Goal: Task Accomplishment & Management: Complete application form

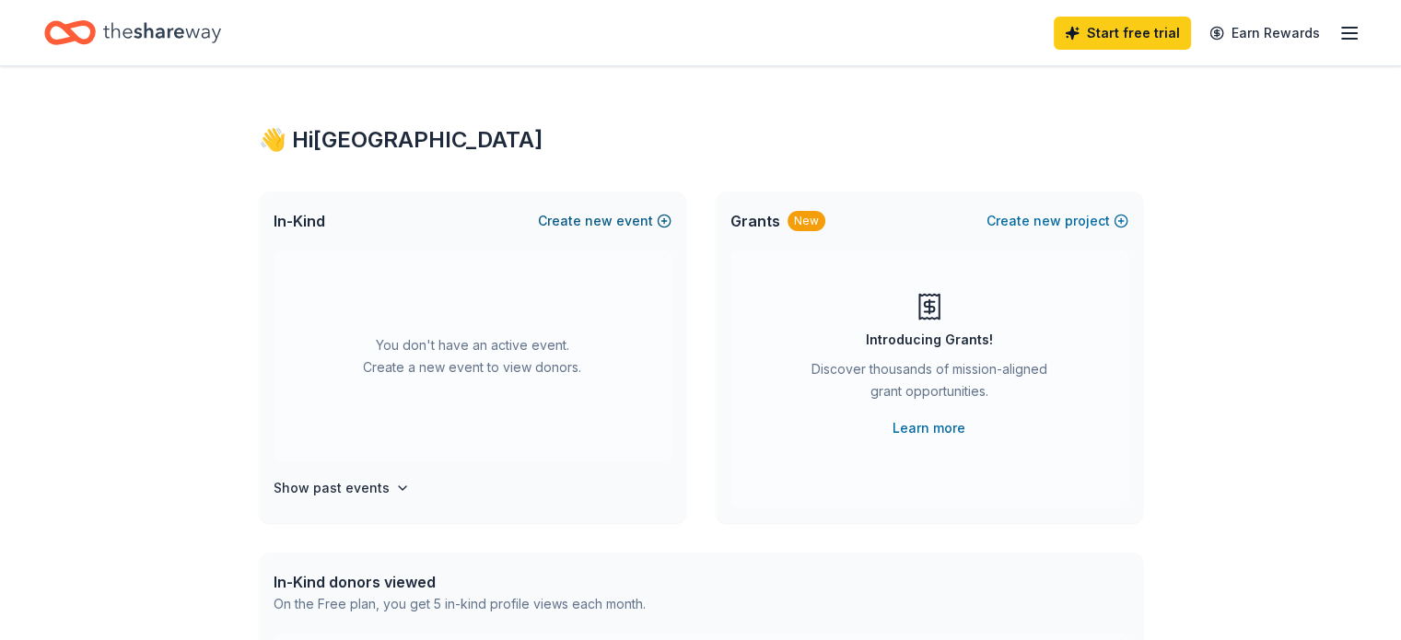
click at [633, 220] on button "Create new event" at bounding box center [605, 221] width 134 height 22
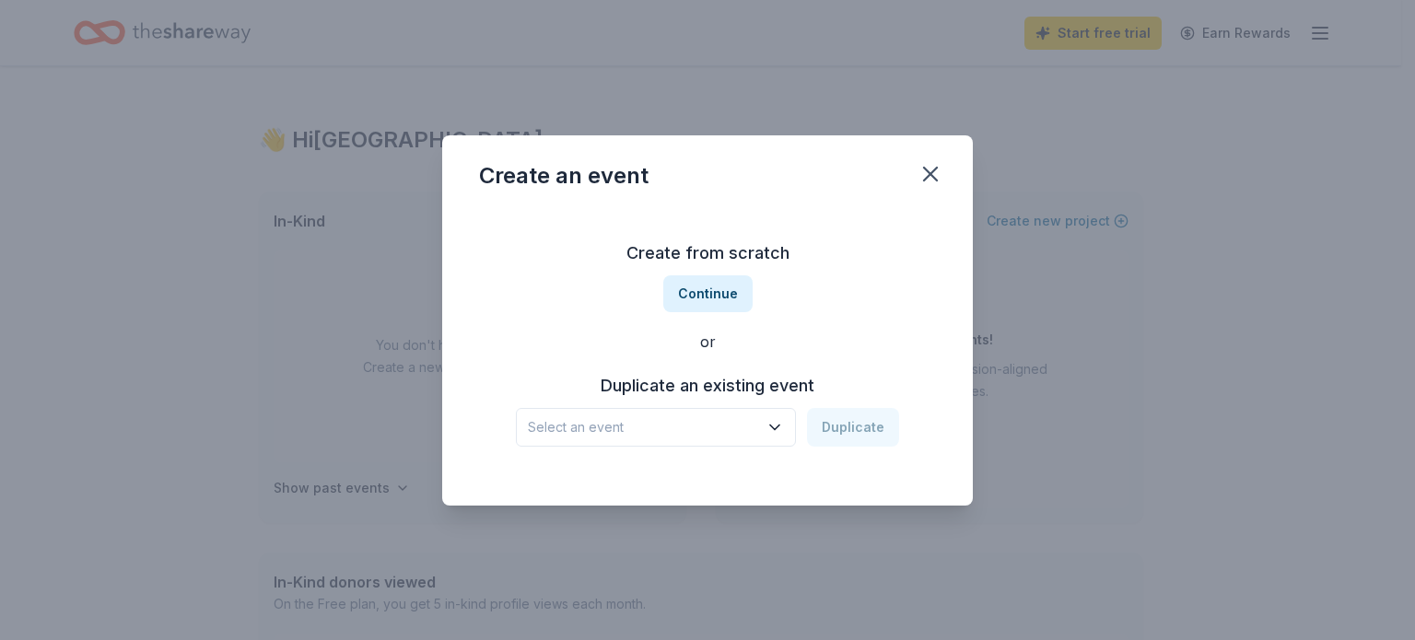
click at [758, 426] on span "Select an event" at bounding box center [643, 427] width 230 height 22
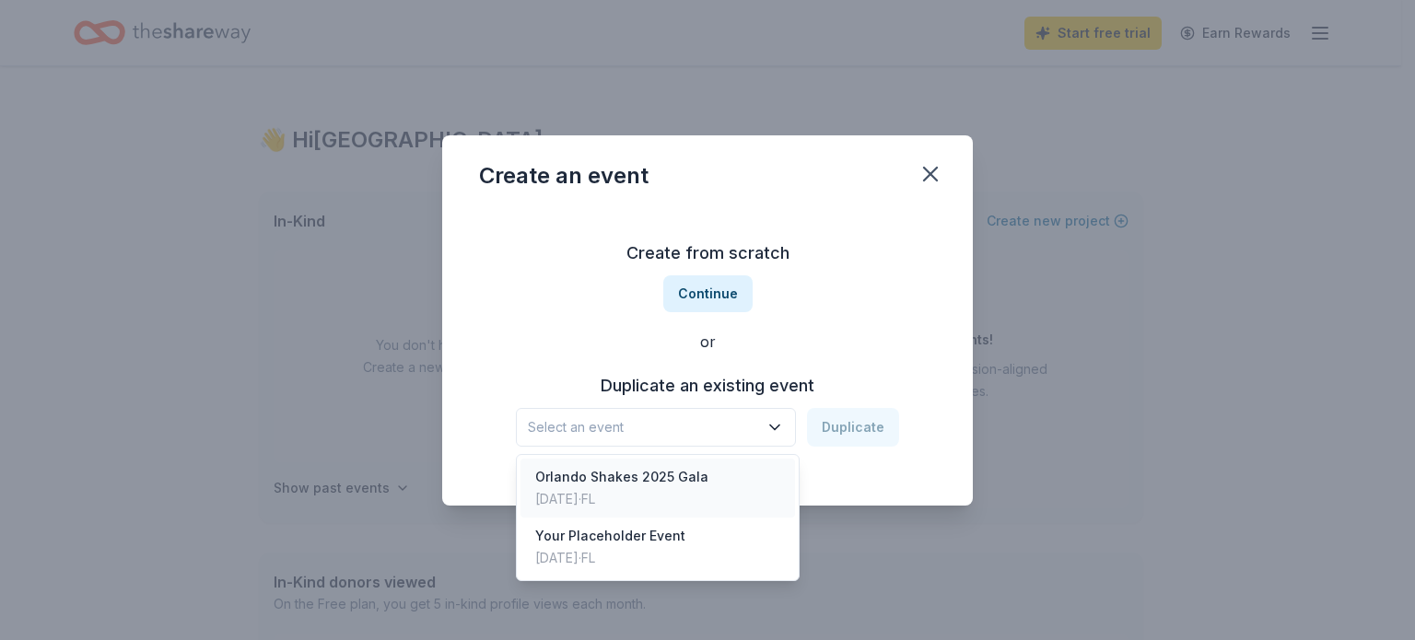
click at [735, 496] on div "Orlando Shakes 2025 Gala Mar 30, 2025 · FL" at bounding box center [657, 488] width 274 height 59
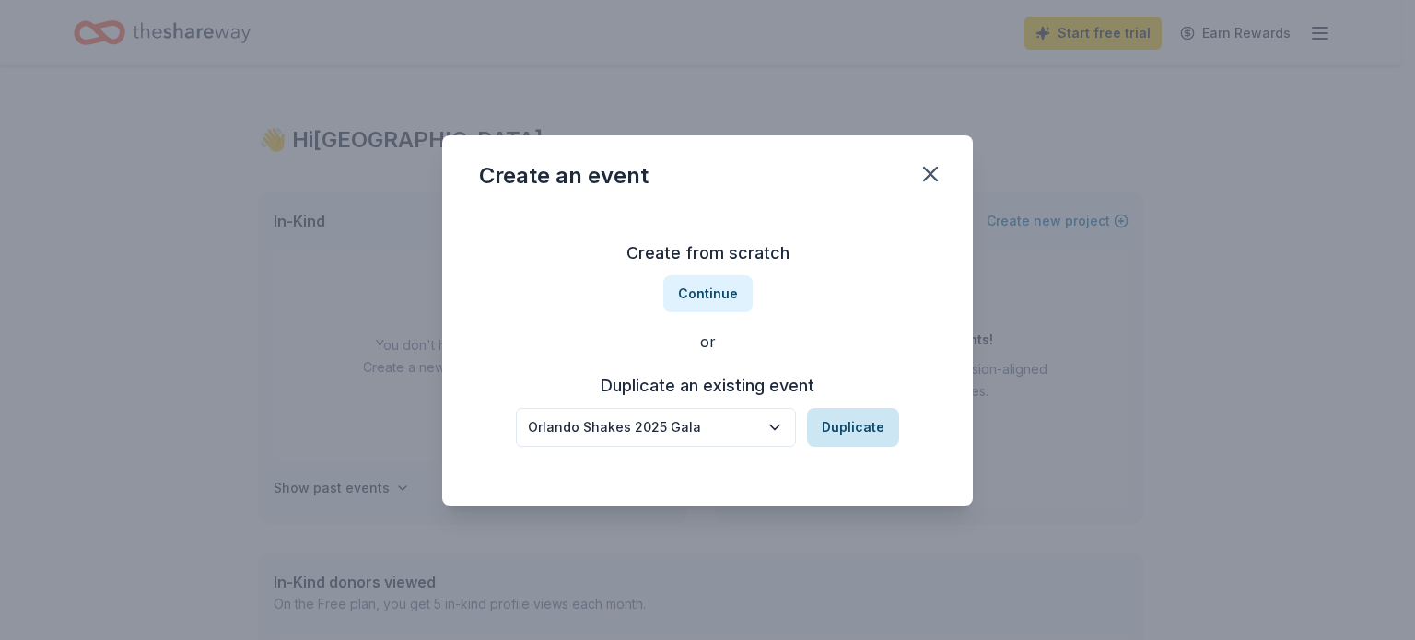
click at [874, 427] on button "Duplicate" at bounding box center [853, 427] width 92 height 39
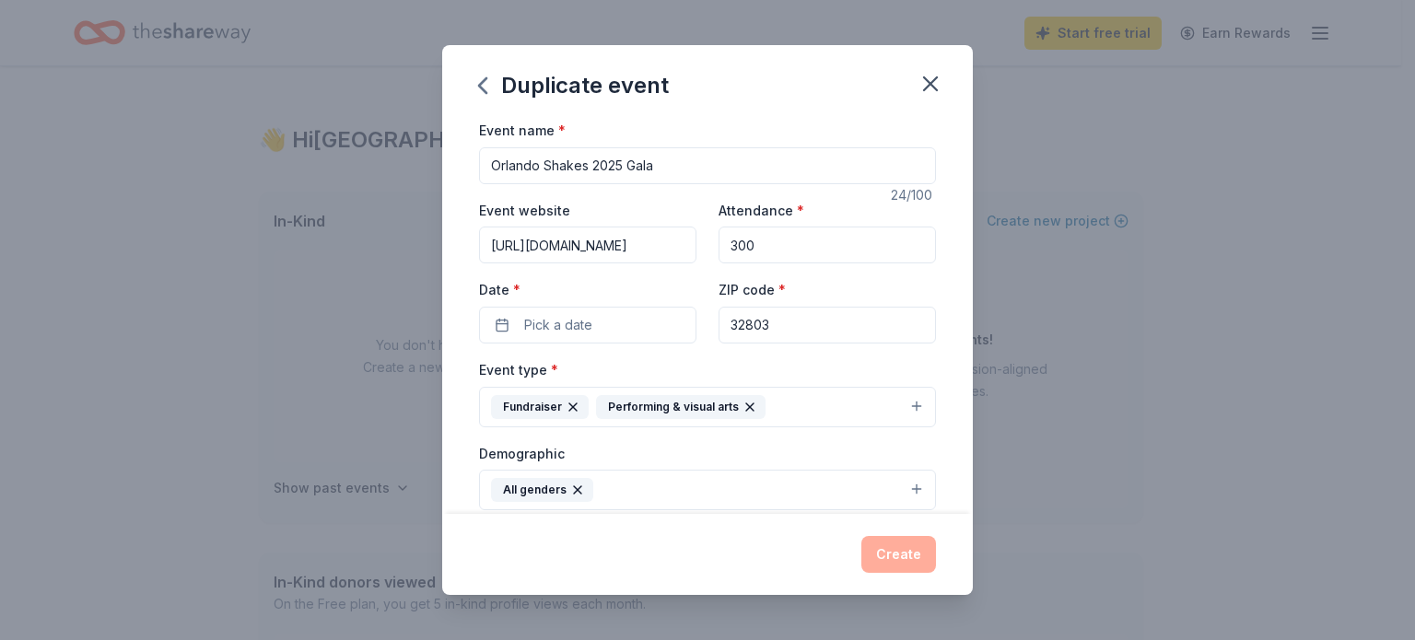
click at [777, 252] on input "300" at bounding box center [826, 245] width 217 height 37
drag, startPoint x: 777, startPoint y: 251, endPoint x: 710, endPoint y: 243, distance: 67.7
click at [710, 243] on div "Event website https://www.orlandoshakes.org/gala36/ Attendance * 300 Date * Pic…" at bounding box center [707, 271] width 457 height 145
type input "320"
click at [568, 315] on span "Pick a date" at bounding box center [558, 325] width 68 height 22
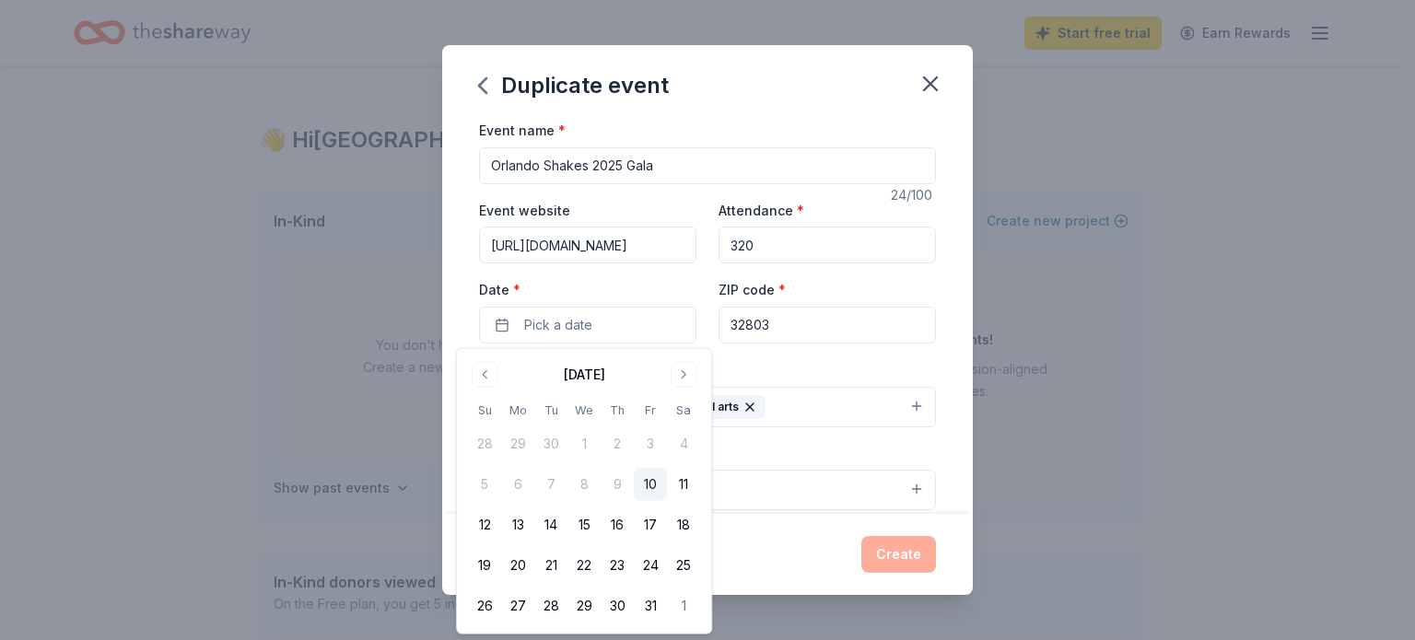
click at [605, 375] on div "October 2025" at bounding box center [584, 375] width 41 height 22
click at [677, 375] on button "Go to next month" at bounding box center [684, 375] width 26 height 26
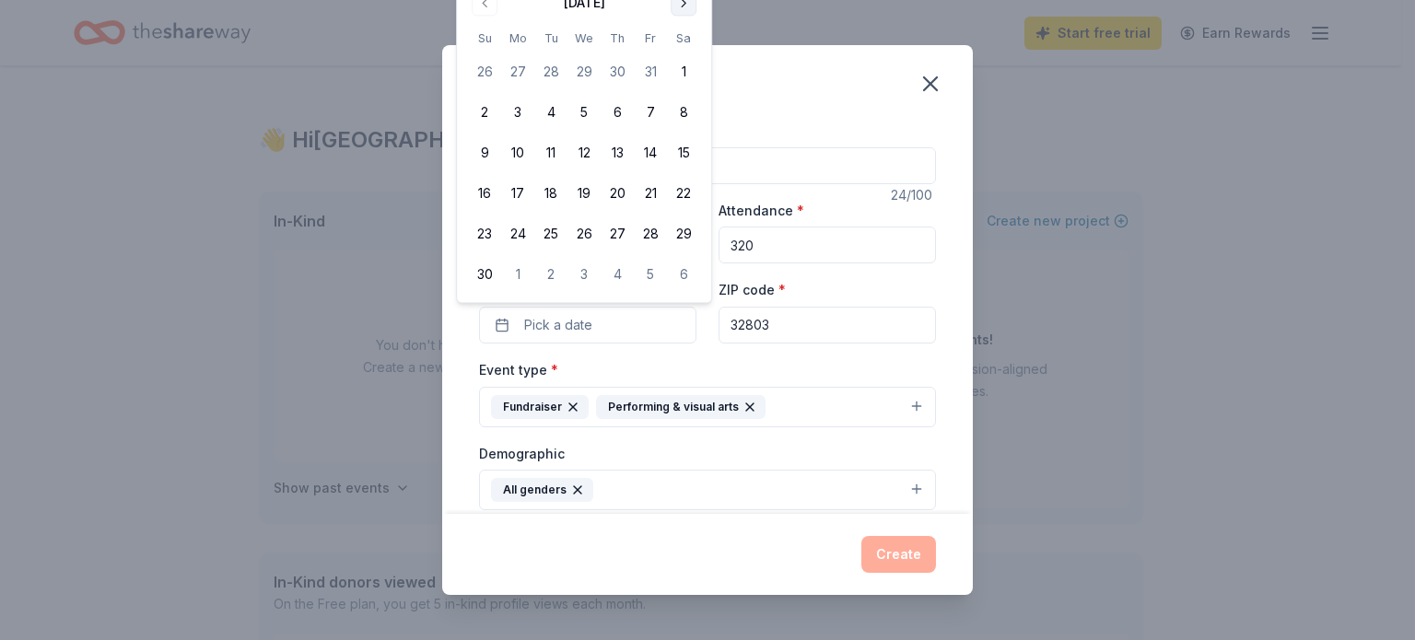
click at [677, 375] on div "Event type * Fundraiser Performing & visual arts" at bounding box center [707, 392] width 457 height 69
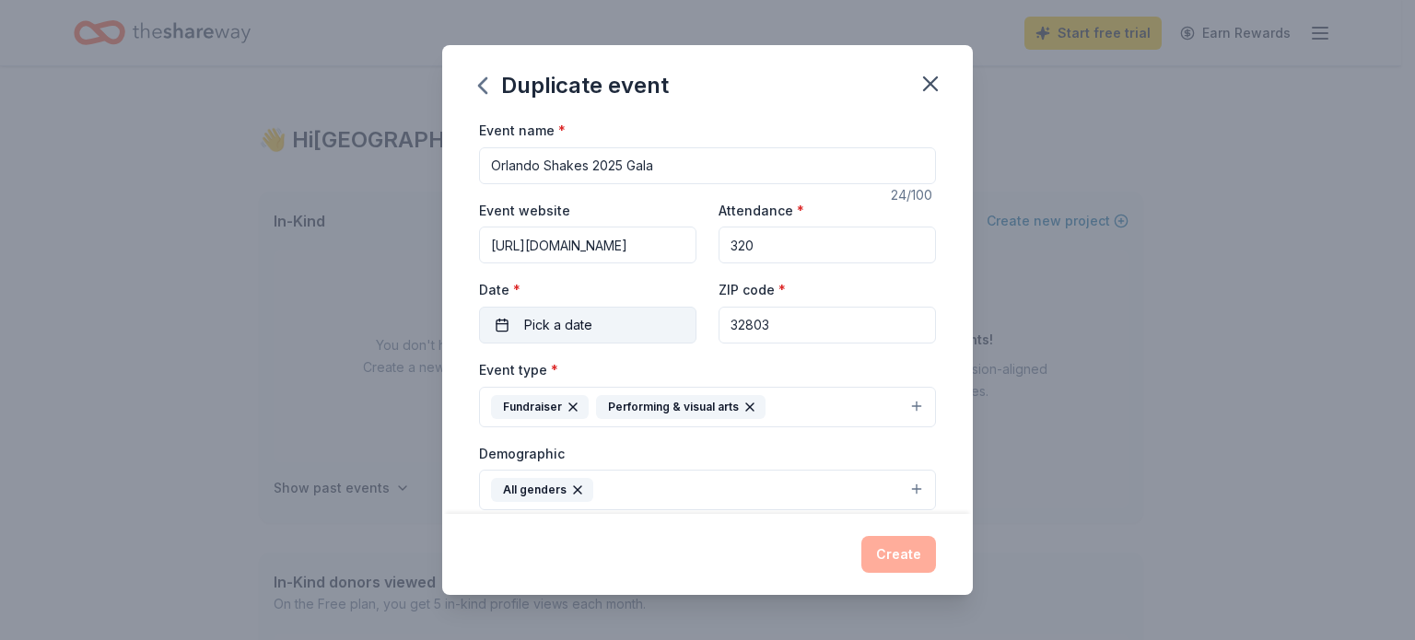
click at [660, 329] on button "Pick a date" at bounding box center [587, 325] width 217 height 37
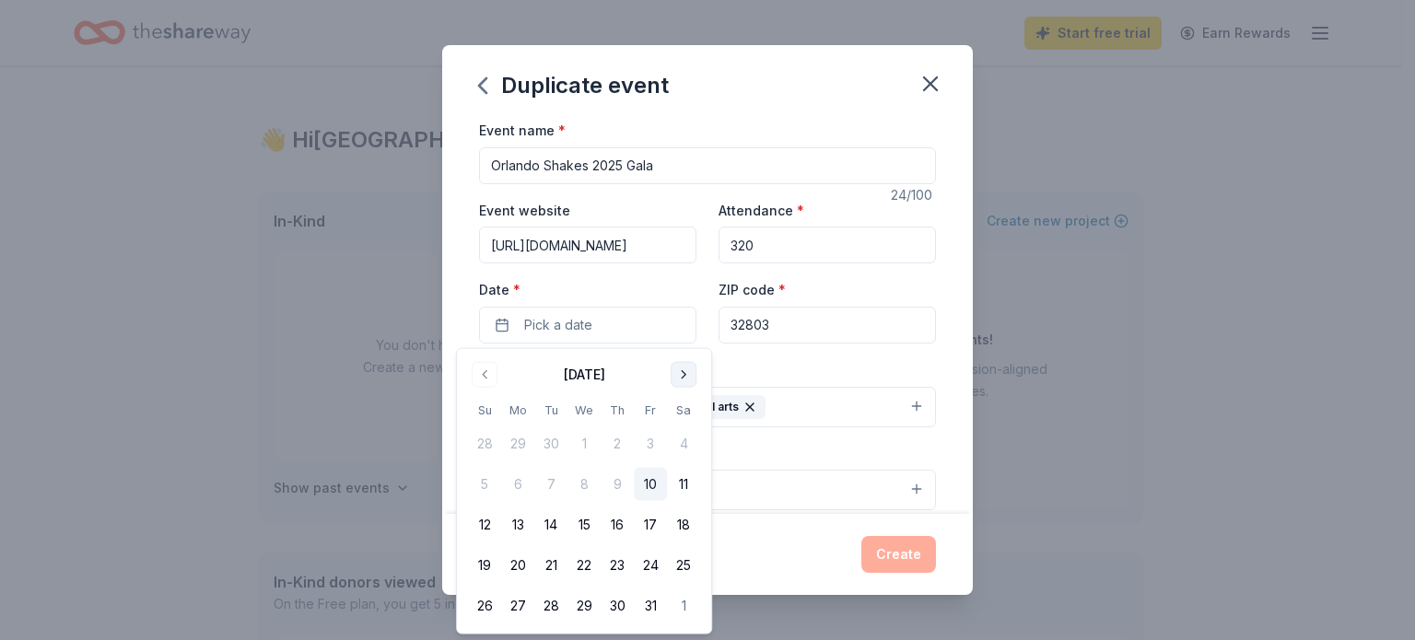
click at [685, 374] on button "Go to next month" at bounding box center [684, 375] width 26 height 26
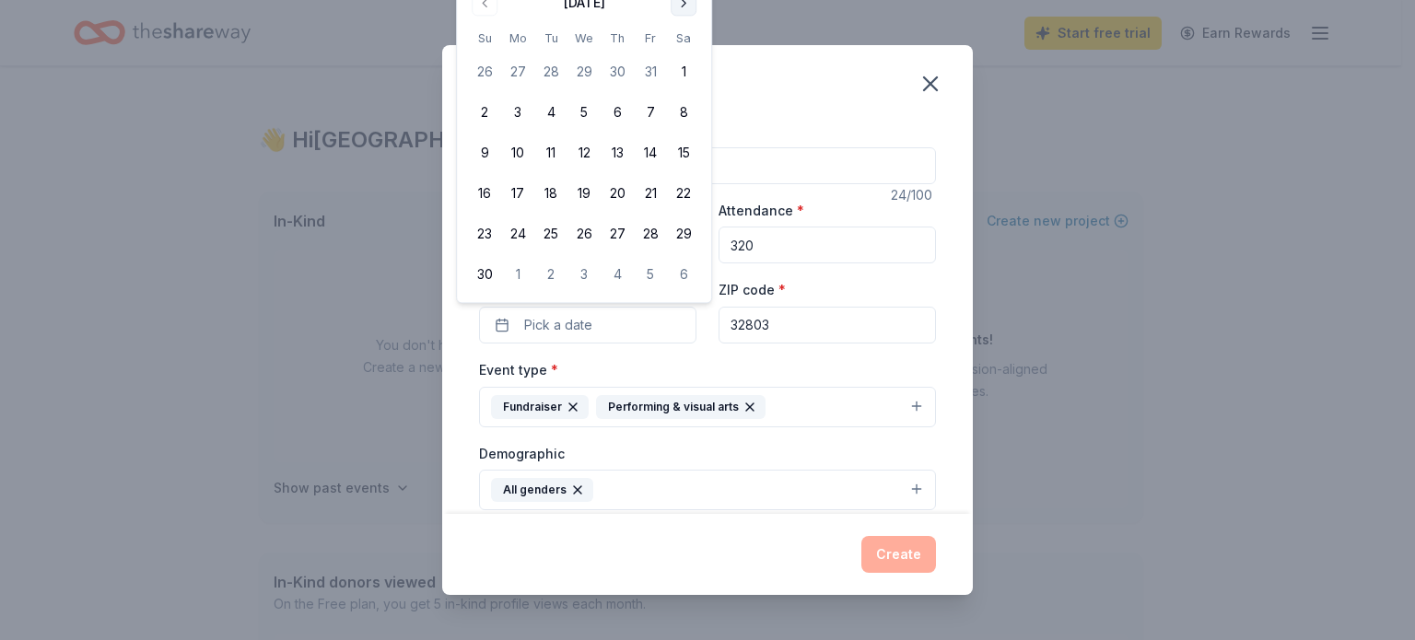
click at [686, 9] on button "Go to next month" at bounding box center [684, 3] width 26 height 26
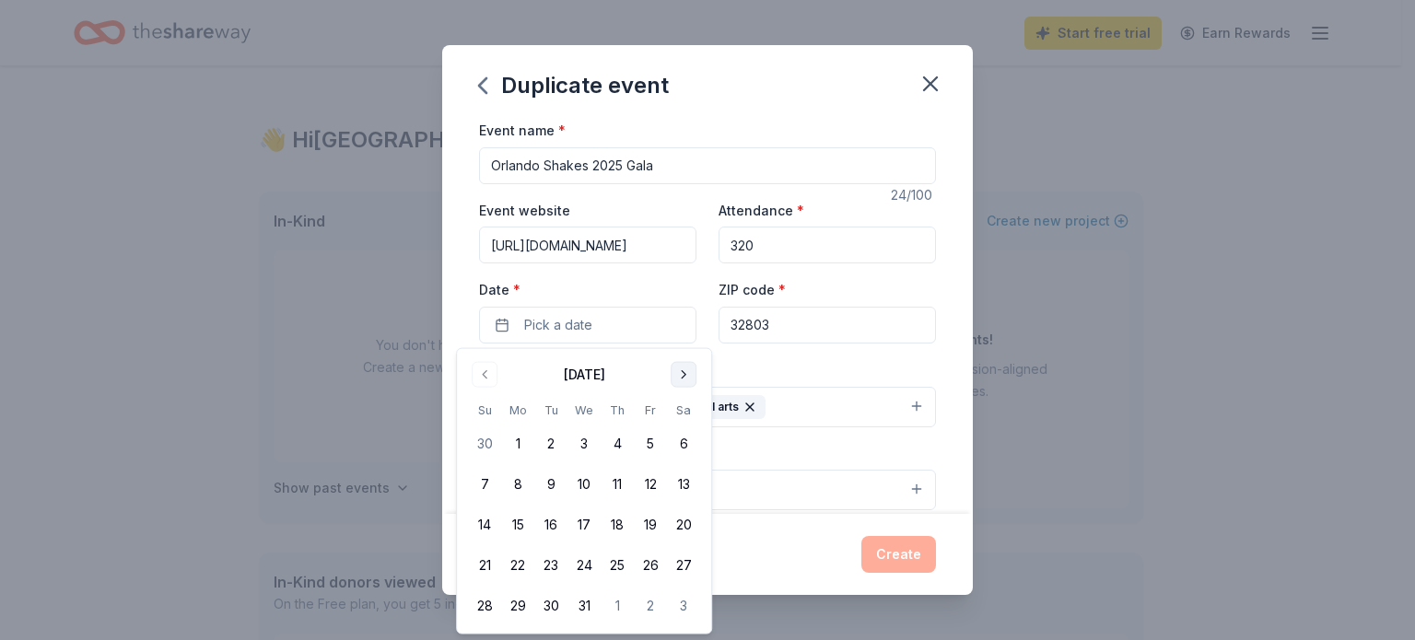
click at [693, 382] on button "Go to next month" at bounding box center [684, 375] width 26 height 26
click at [689, 375] on button "Go to next month" at bounding box center [684, 375] width 26 height 26
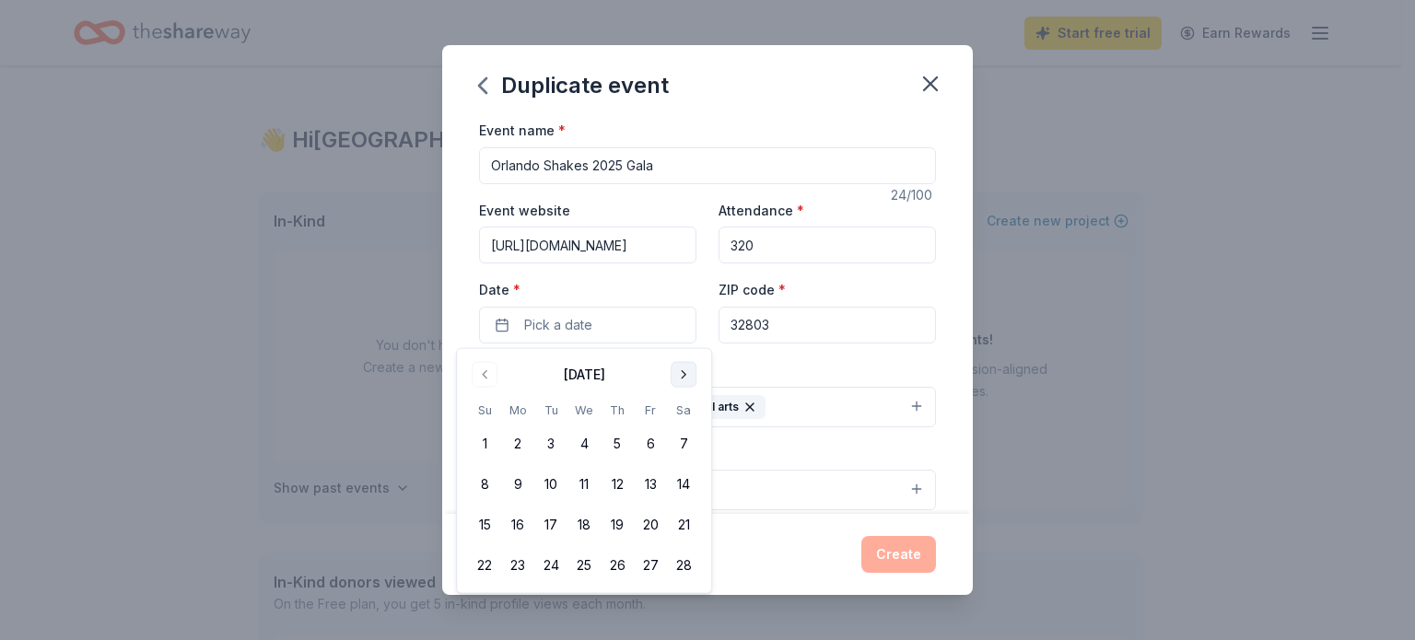
click at [689, 375] on button "Go to next month" at bounding box center [684, 375] width 26 height 26
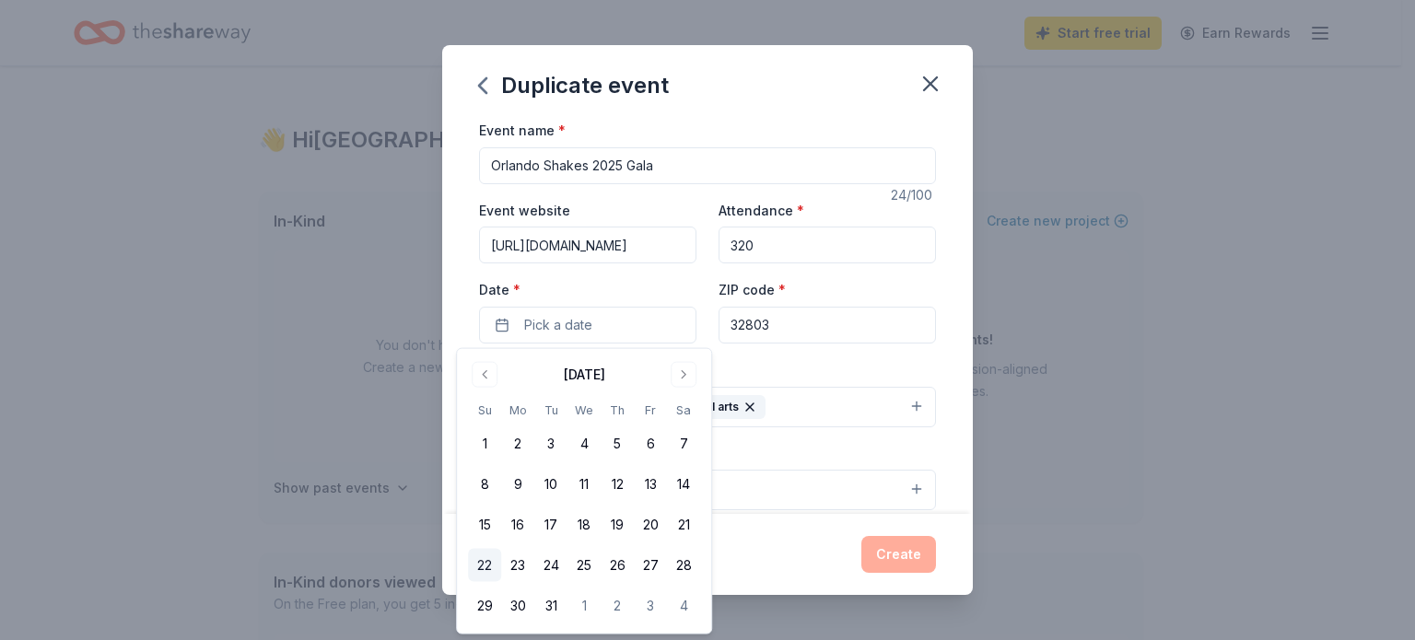
click at [488, 559] on button "22" at bounding box center [484, 565] width 33 height 33
click at [797, 336] on input "32803" at bounding box center [826, 325] width 217 height 37
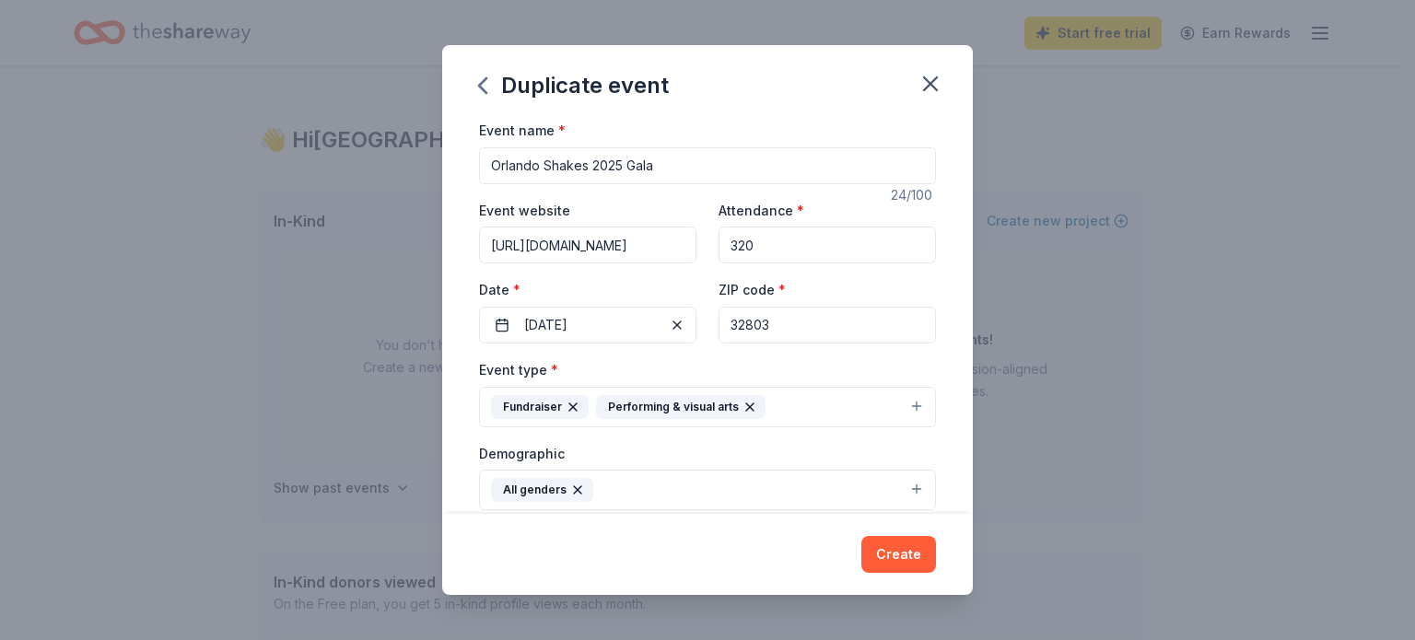
click at [663, 364] on div "Event type * Fundraiser Performing & visual arts" at bounding box center [707, 392] width 457 height 69
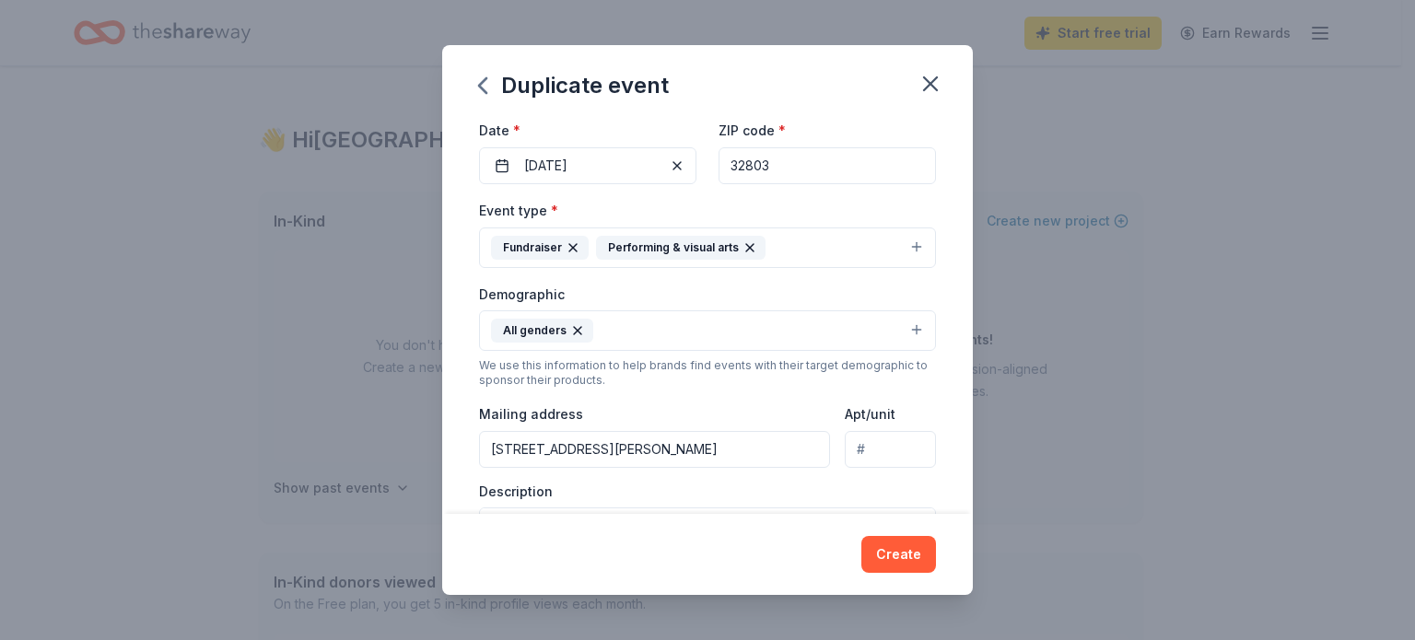
scroll to position [184, 0]
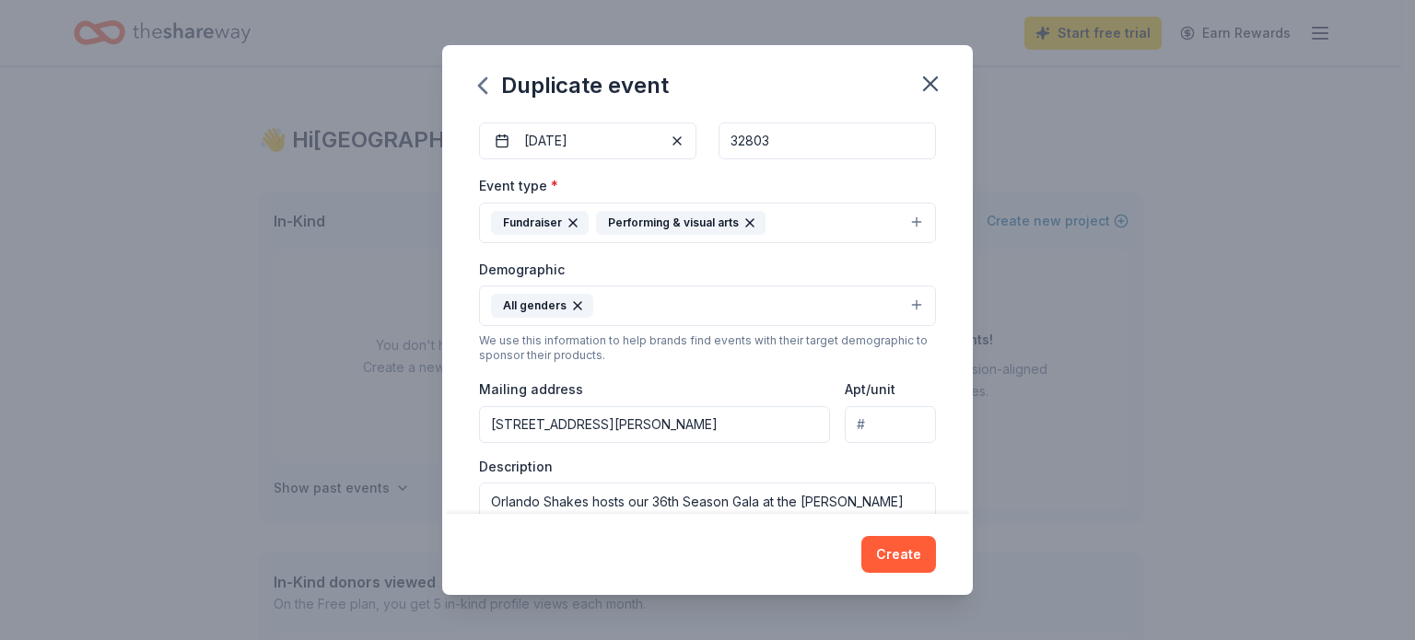
click at [896, 224] on button "Fundraiser Performing & visual arts" at bounding box center [707, 223] width 457 height 41
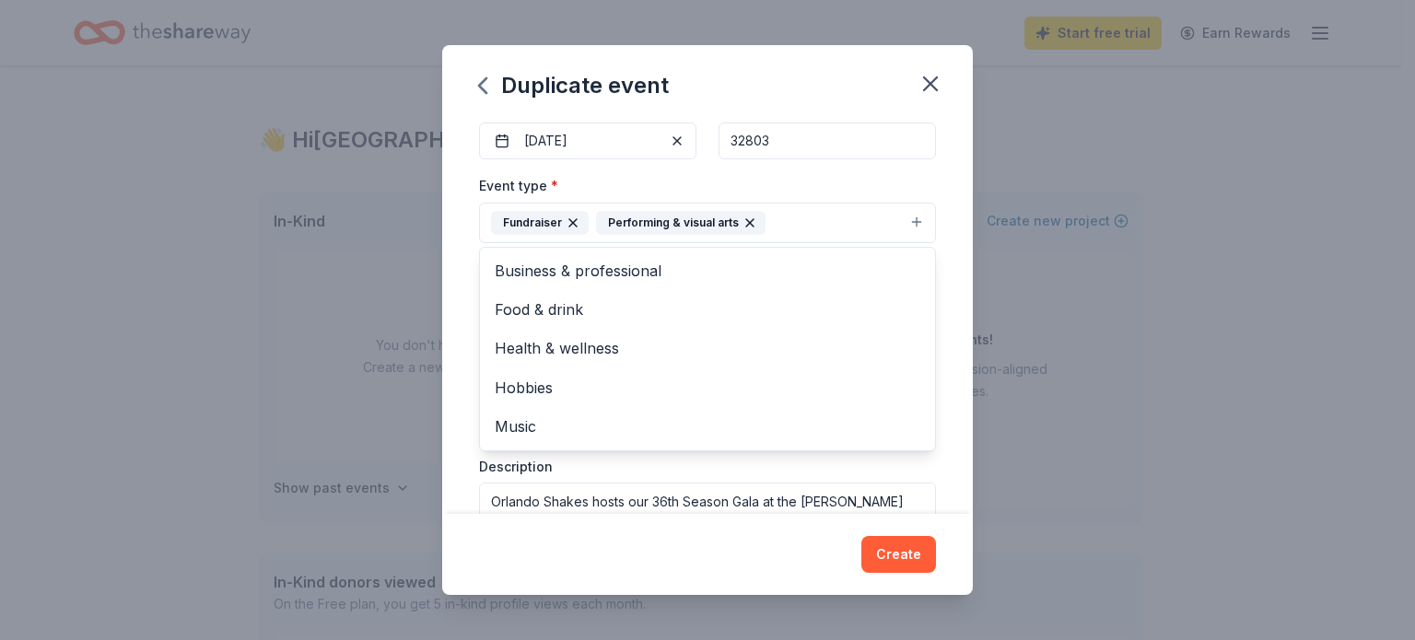
click at [936, 319] on div "Event name * Orlando Shakes 2025 Gala 24 /100 Event website https://www.orlando…" at bounding box center [707, 316] width 531 height 395
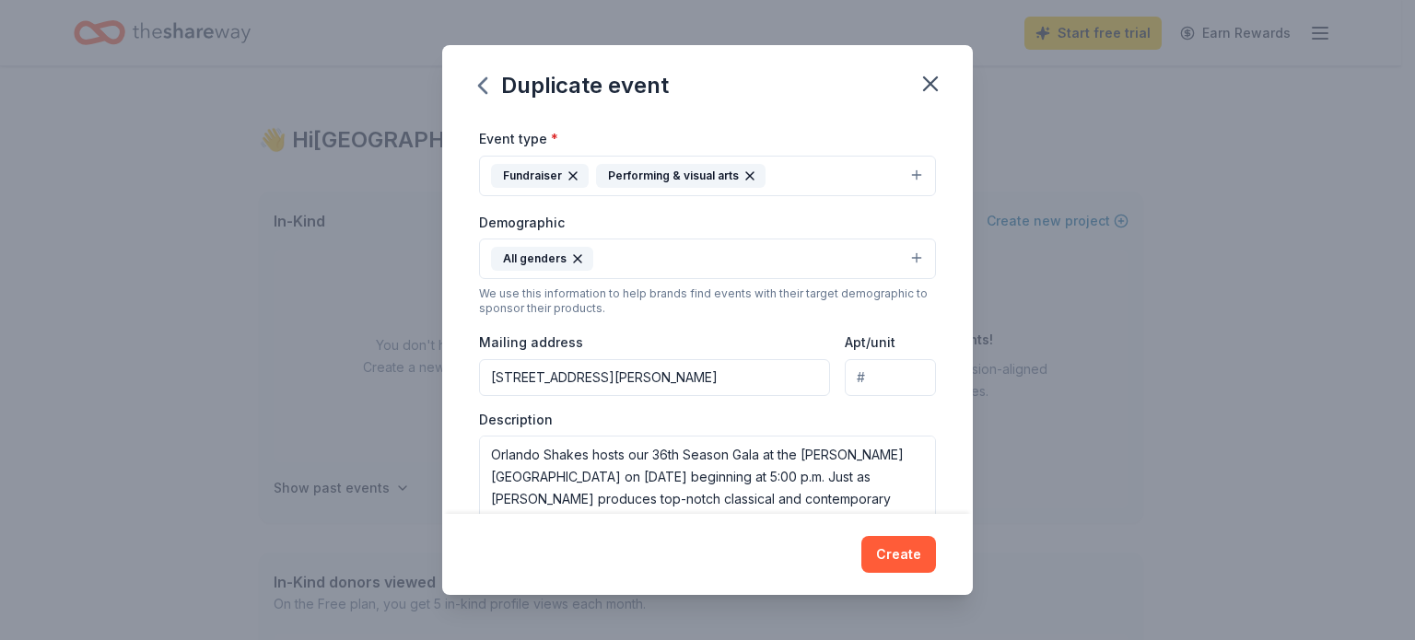
scroll to position [276, 0]
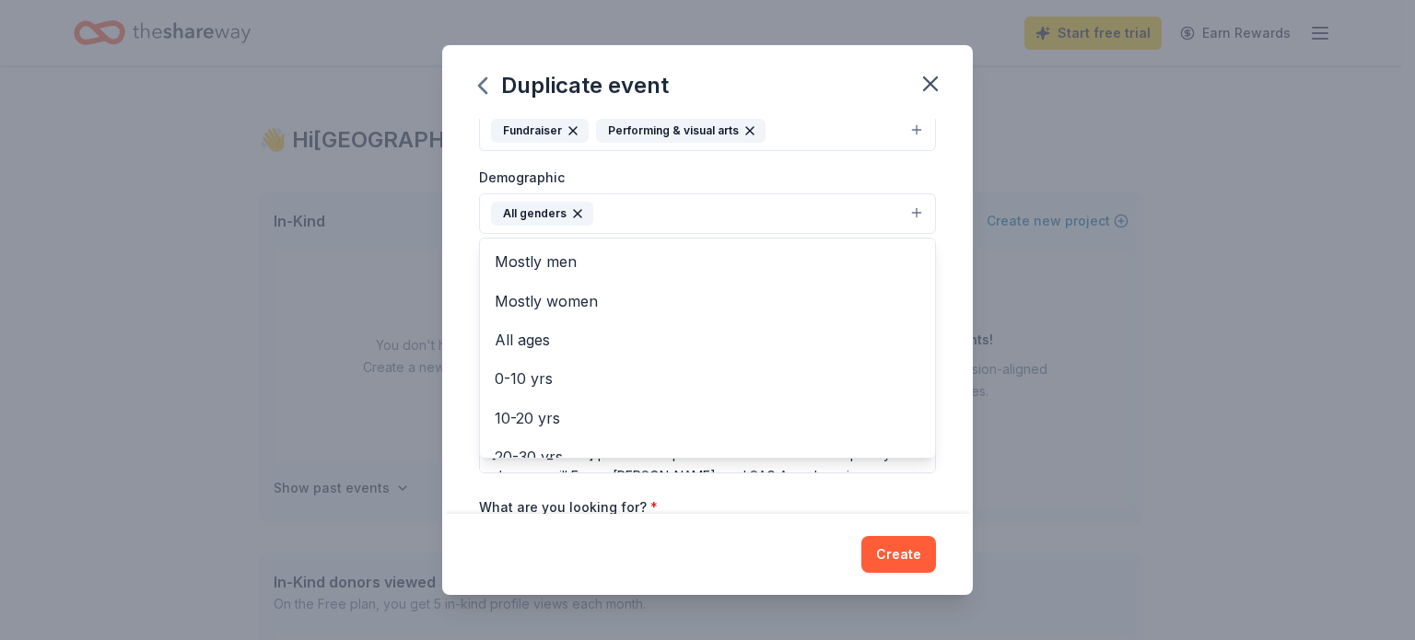
click at [900, 214] on button "All genders" at bounding box center [707, 213] width 457 height 41
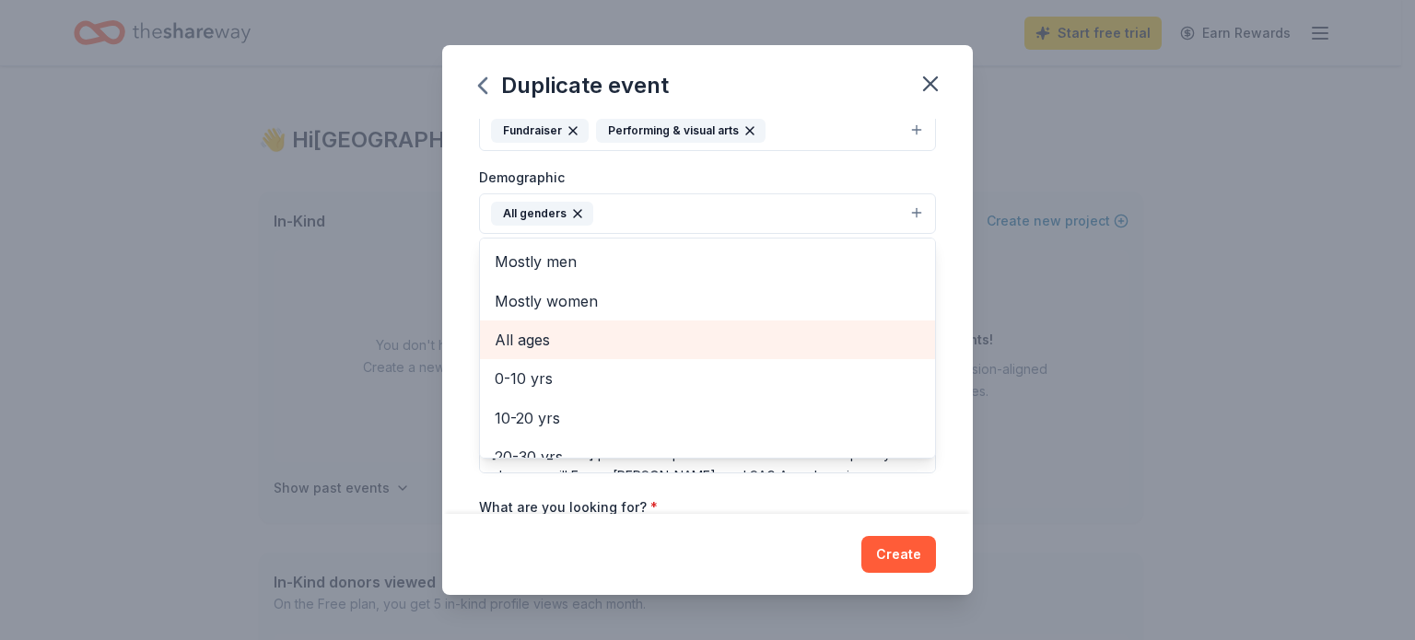
click at [749, 330] on span "All ages" at bounding box center [708, 340] width 426 height 24
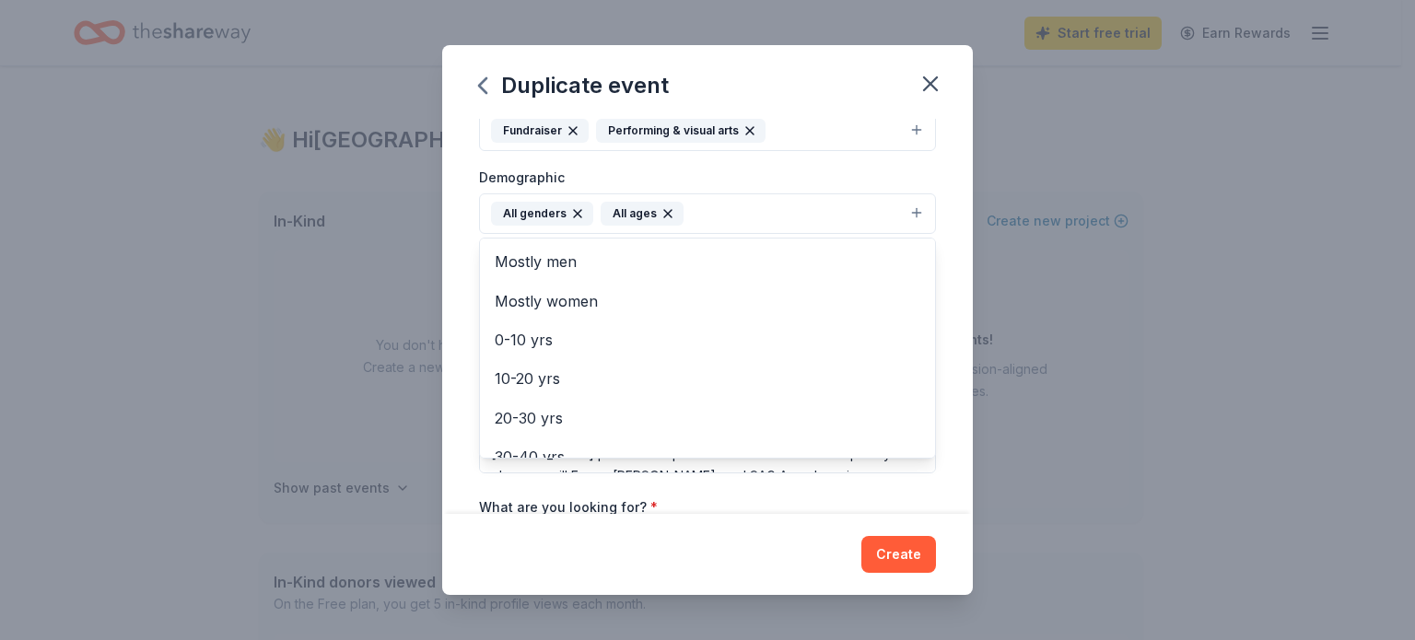
click at [664, 212] on icon "button" at bounding box center [667, 213] width 7 height 7
click at [894, 212] on button "All genders" at bounding box center [707, 213] width 457 height 41
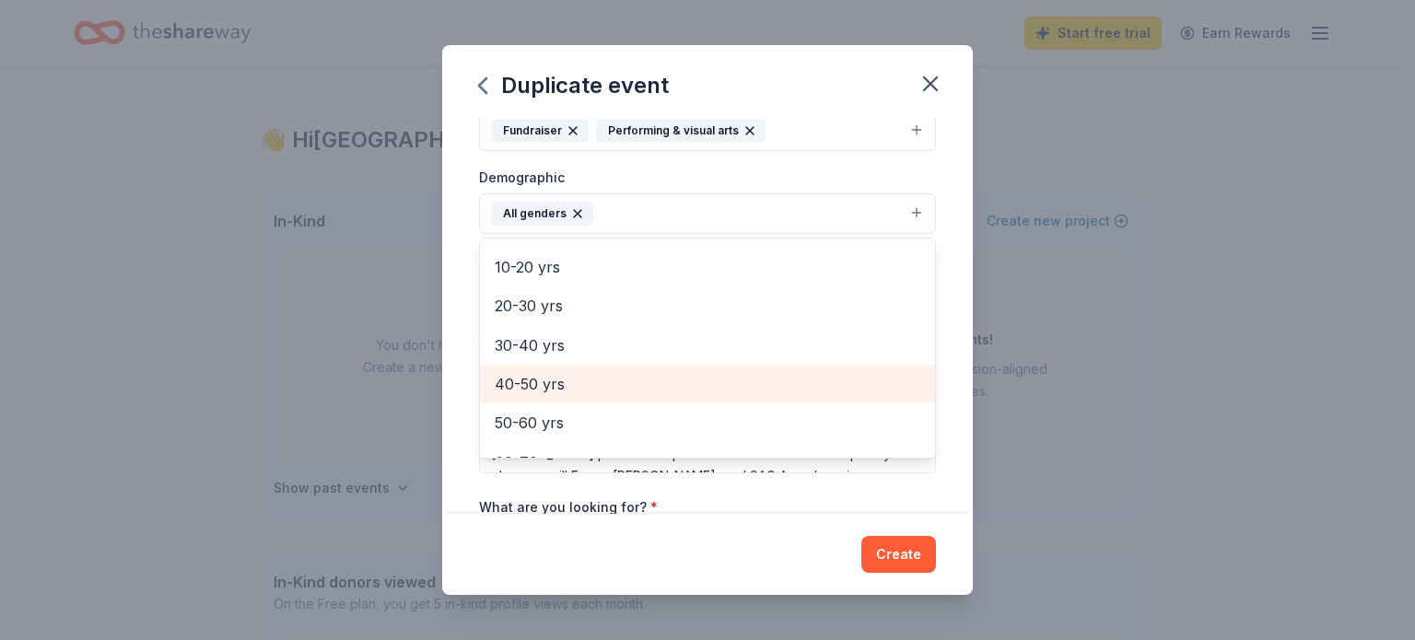
scroll to position [184, 0]
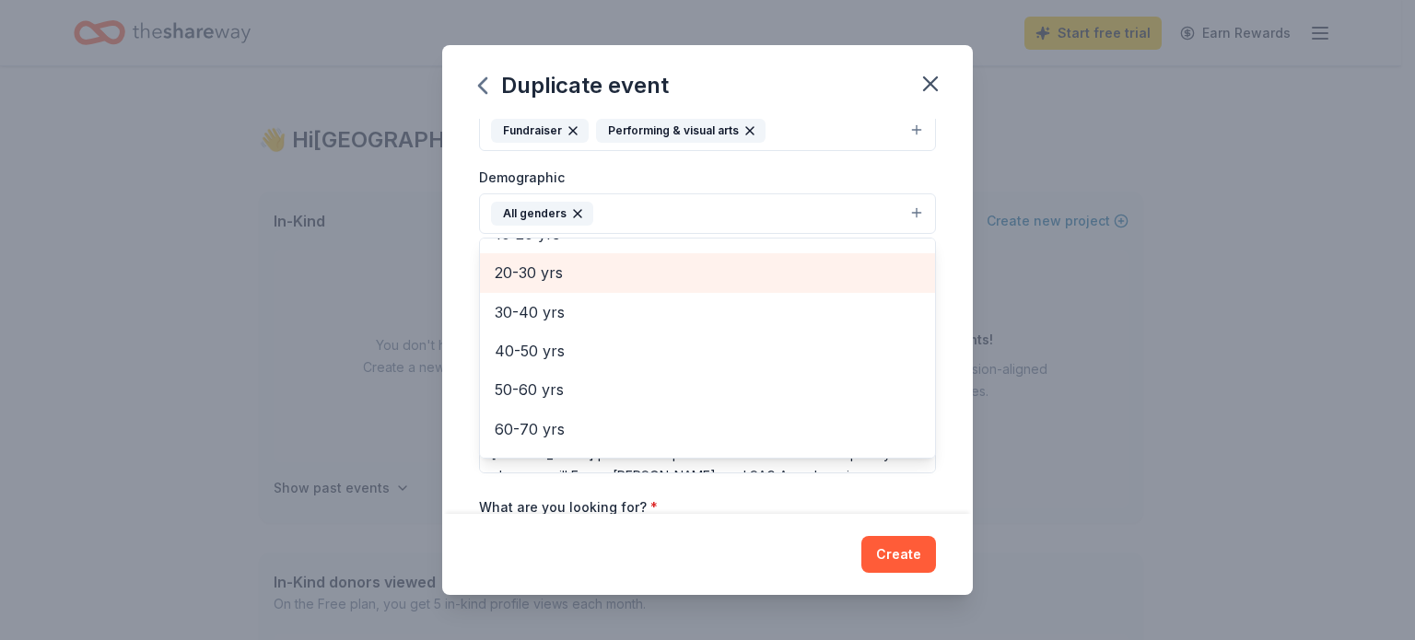
click at [615, 277] on span "20-30 yrs" at bounding box center [708, 273] width 426 height 24
click at [600, 279] on span "30-40 yrs" at bounding box center [708, 273] width 426 height 24
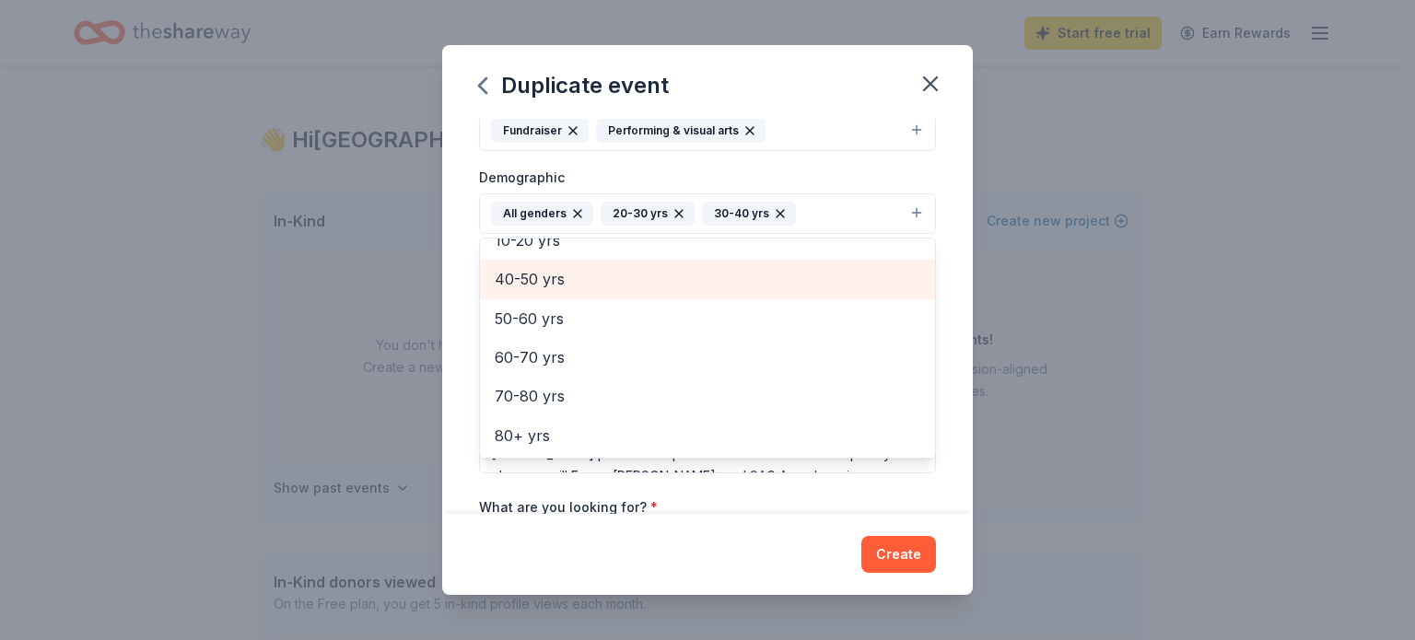
click at [568, 291] on div "40-50 yrs" at bounding box center [707, 279] width 455 height 39
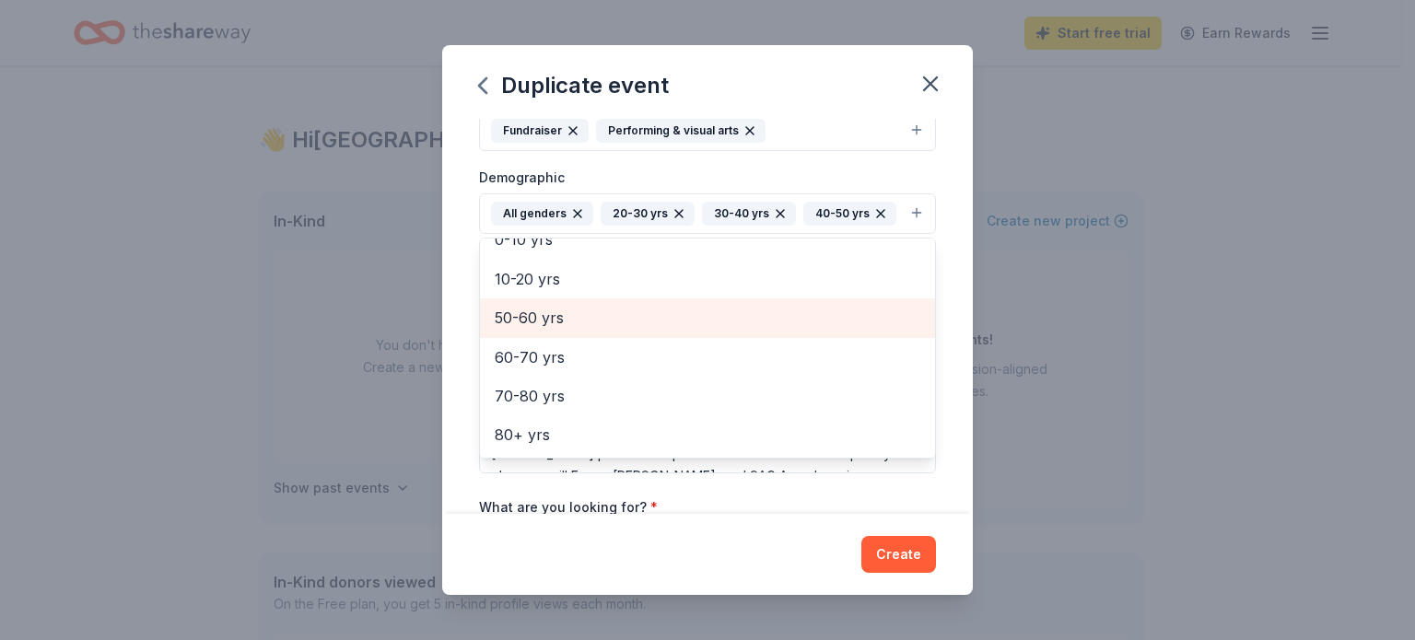
click at [567, 315] on span "50-60 yrs" at bounding box center [708, 318] width 426 height 24
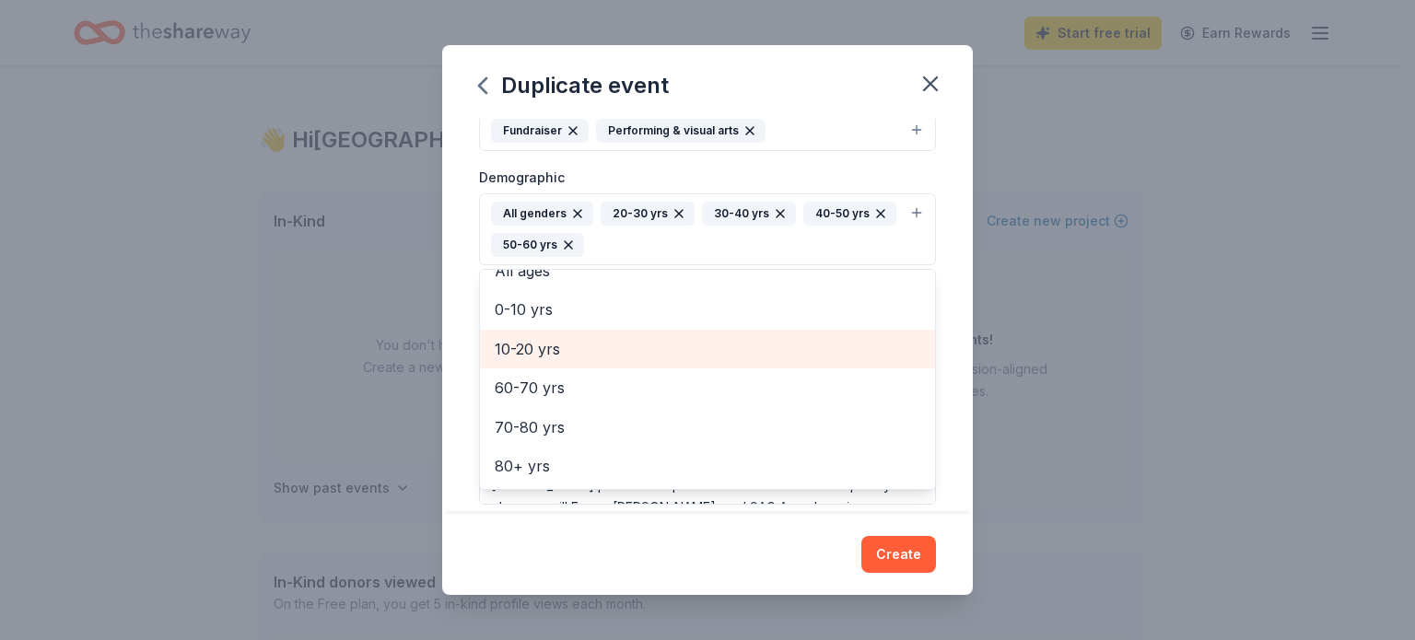
scroll to position [99, 0]
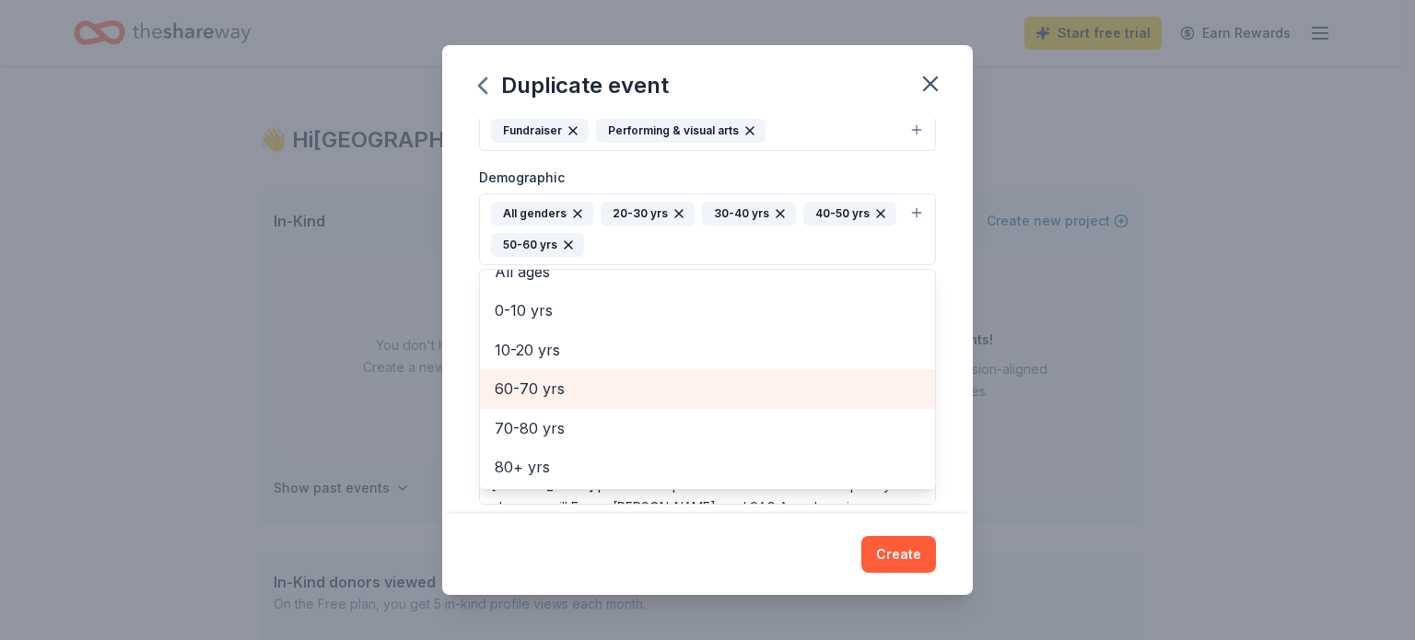
drag, startPoint x: 554, startPoint y: 387, endPoint x: 554, endPoint y: 397, distance: 10.1
click at [554, 388] on span "60-70 yrs" at bounding box center [708, 389] width 426 height 24
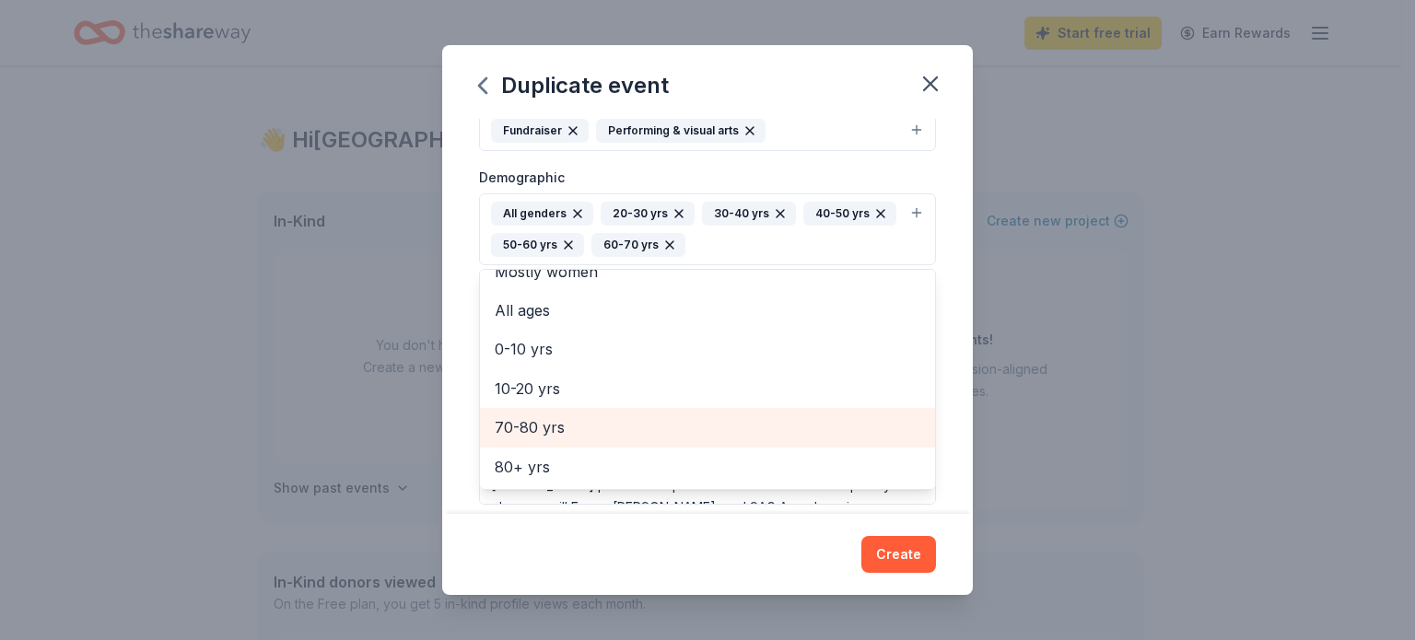
click at [559, 423] on span "70-80 yrs" at bounding box center [708, 427] width 426 height 24
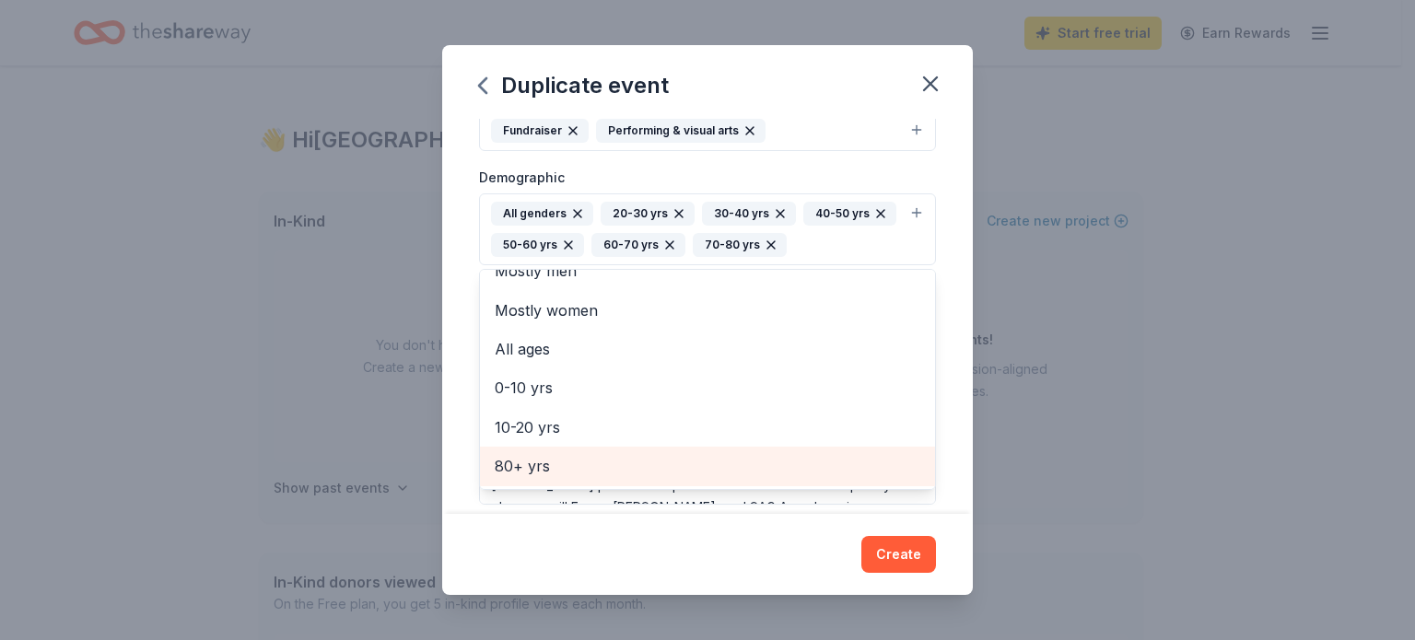
click at [563, 456] on span "80+ yrs" at bounding box center [708, 466] width 426 height 24
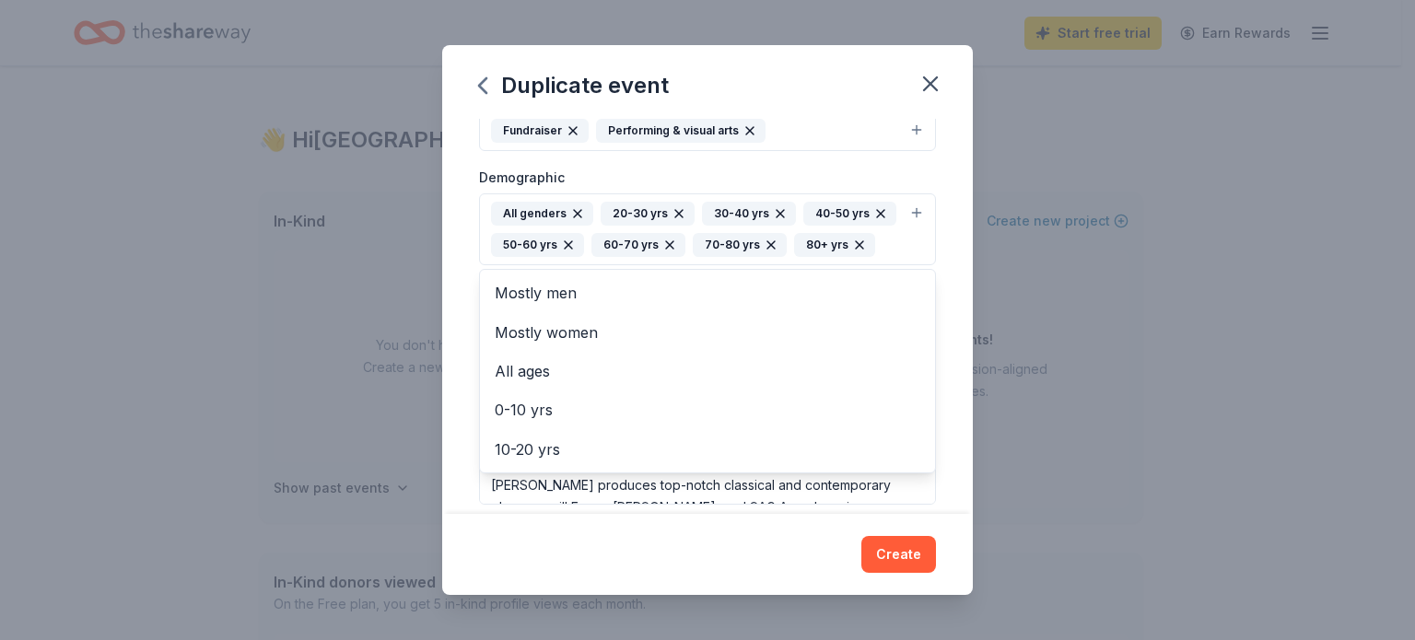
click at [929, 270] on div "Event name * Orlando Shakes 2025 Gala 24 /100 Event website https://www.orlando…" at bounding box center [707, 316] width 531 height 395
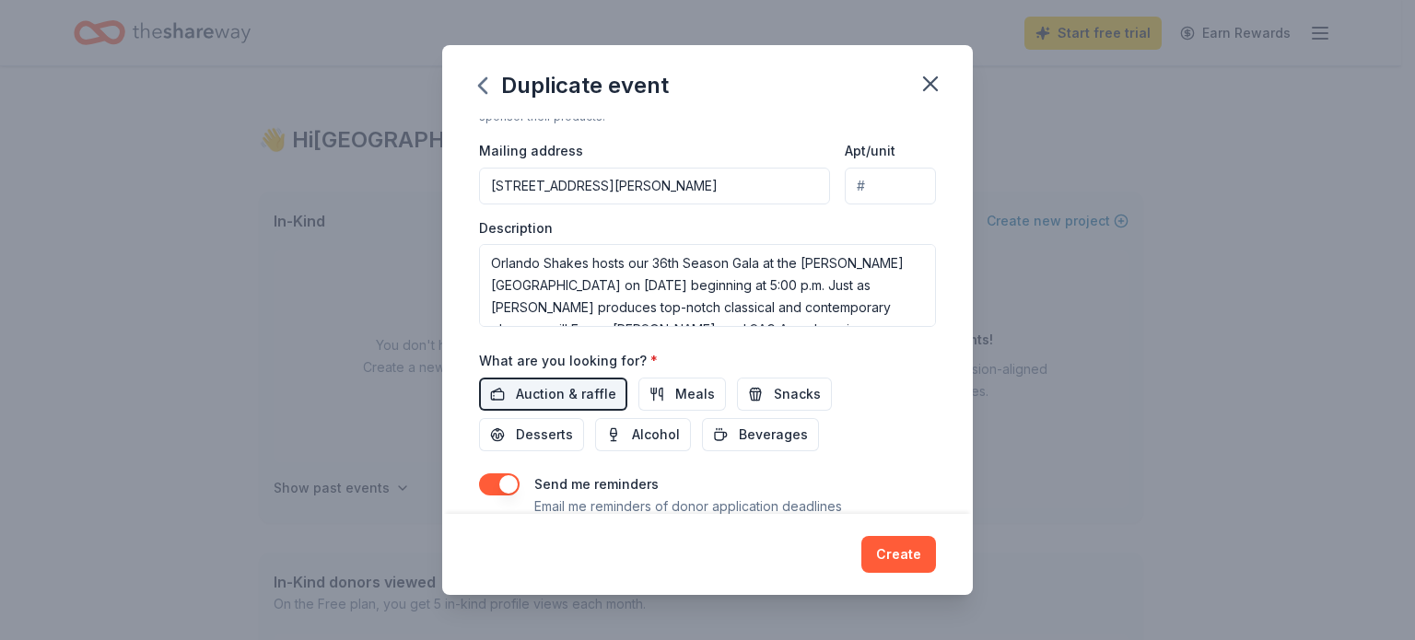
scroll to position [461, 0]
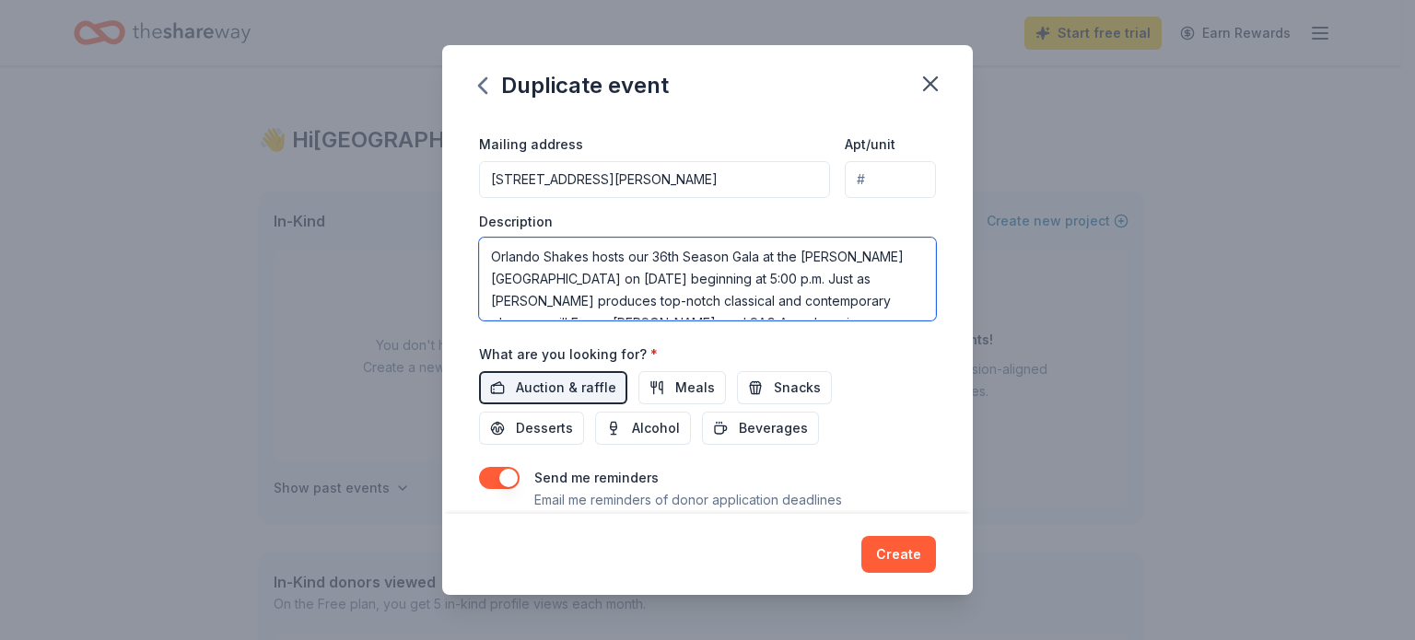
click at [667, 253] on textarea "Orlando Shakes hosts our 36th Season Gala at the Orlando Shakespeare Theater on…" at bounding box center [707, 279] width 457 height 83
drag, startPoint x: 698, startPoint y: 277, endPoint x: 688, endPoint y: 279, distance: 10.3
click at [688, 279] on textarea "Orlando Shakes hosts our 37th Season Gala at the Orlando Shakespeare Theater on…" at bounding box center [707, 279] width 457 height 83
click at [740, 283] on textarea "Orlando Shakes hosts our 37th Season Gala at the Orlando Shakespeare Theater on…" at bounding box center [707, 279] width 457 height 83
drag, startPoint x: 878, startPoint y: 279, endPoint x: 741, endPoint y: 276, distance: 136.3
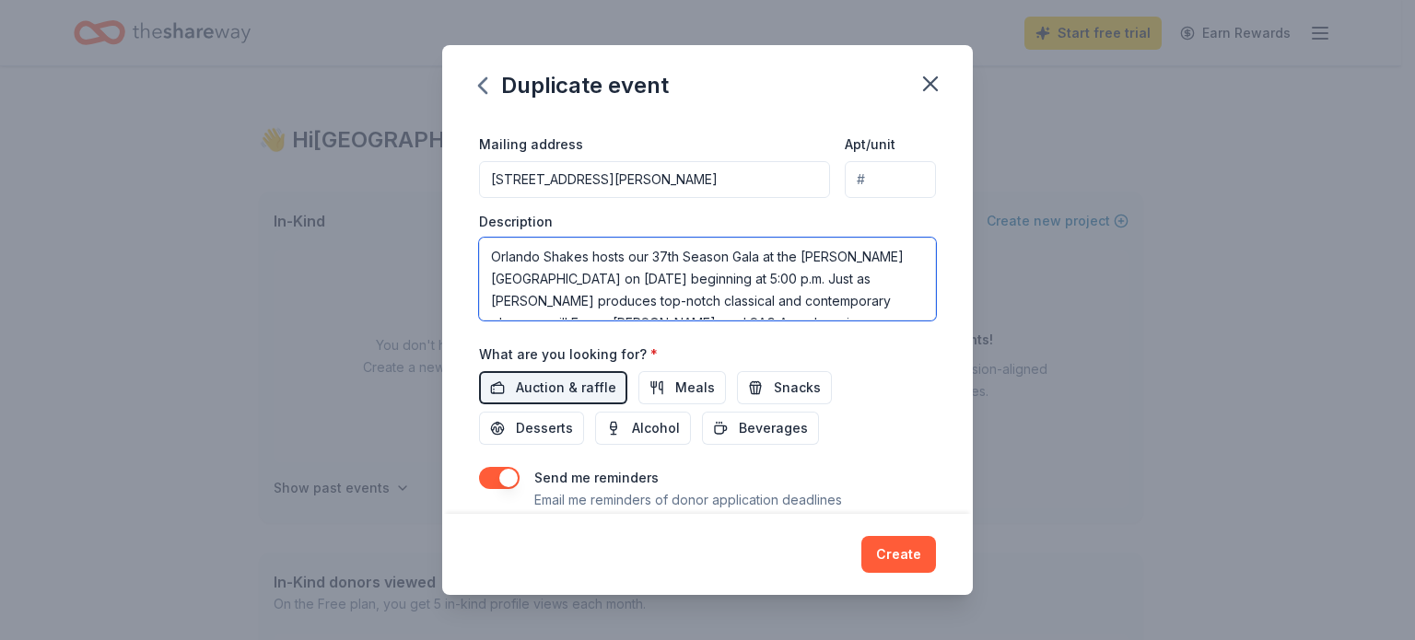
click at [741, 276] on textarea "Orlando Shakes hosts our 37th Season Gala at the Orlando Shakespeare Theater on…" at bounding box center [707, 279] width 457 height 83
drag, startPoint x: 493, startPoint y: 257, endPoint x: 866, endPoint y: 350, distance: 384.4
click at [866, 350] on div "Event name * Orlando Shakes 2025 Gala 24 /100 Event website https://www.orlando…" at bounding box center [707, 101] width 457 height 886
paste textarea "The Orlando Shakes Gala is our premier annual fundraising event, celebrating th…"
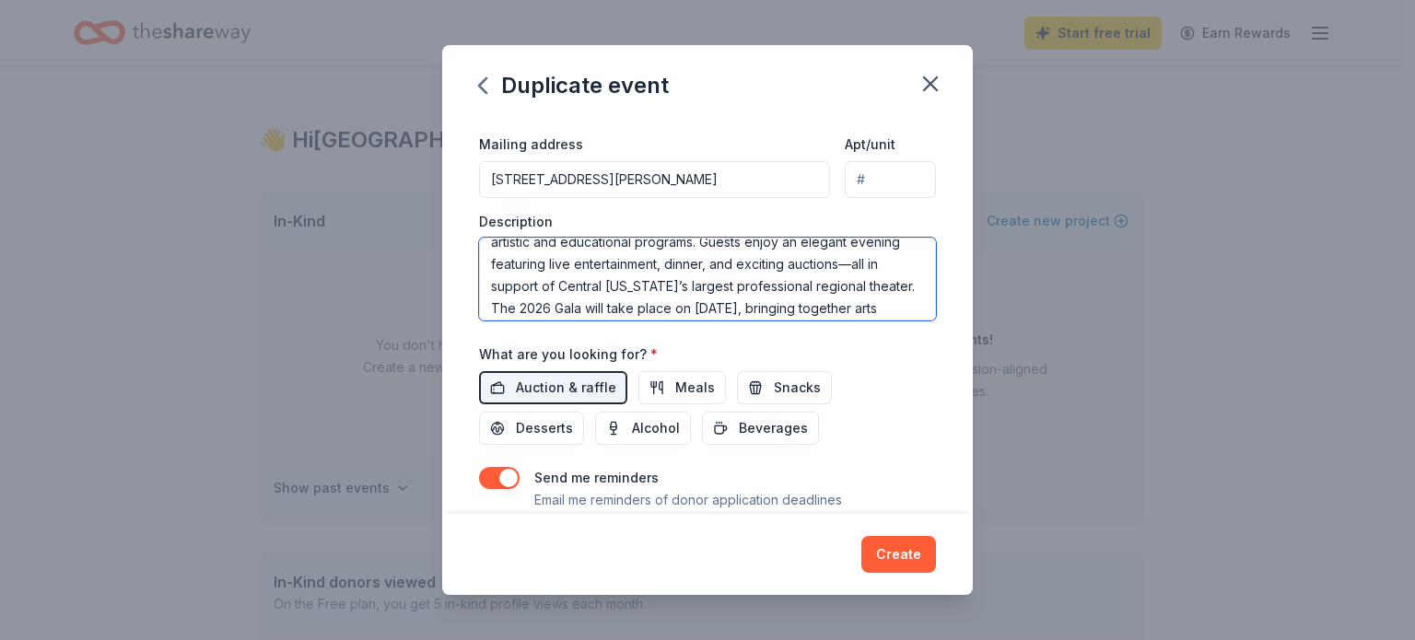
scroll to position [10, 0]
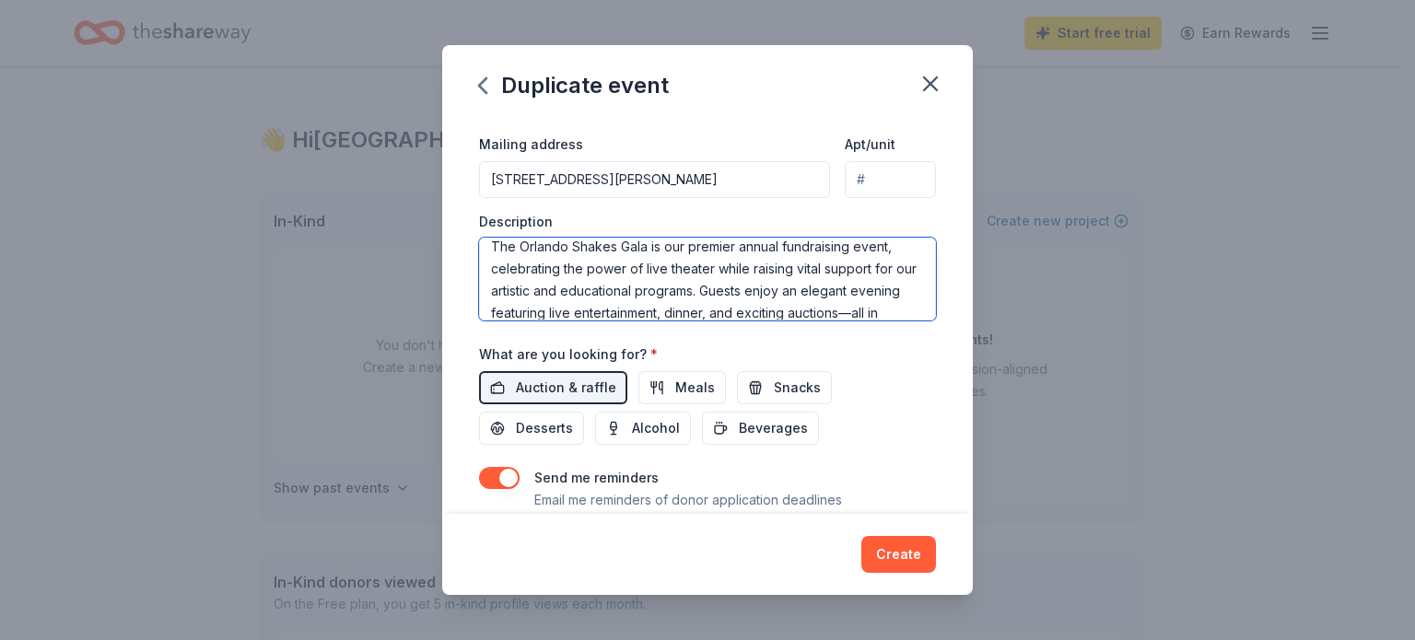
drag, startPoint x: 755, startPoint y: 314, endPoint x: 720, endPoint y: 288, distance: 43.5
click at [720, 288] on textarea "The Orlando Shakes Gala is our premier annual fundraising event, celebrating th…" at bounding box center [707, 279] width 457 height 83
click at [725, 306] on textarea "The Orlando Shakes Gala is our premier annual fundraising event, celebrating th…" at bounding box center [707, 279] width 457 height 83
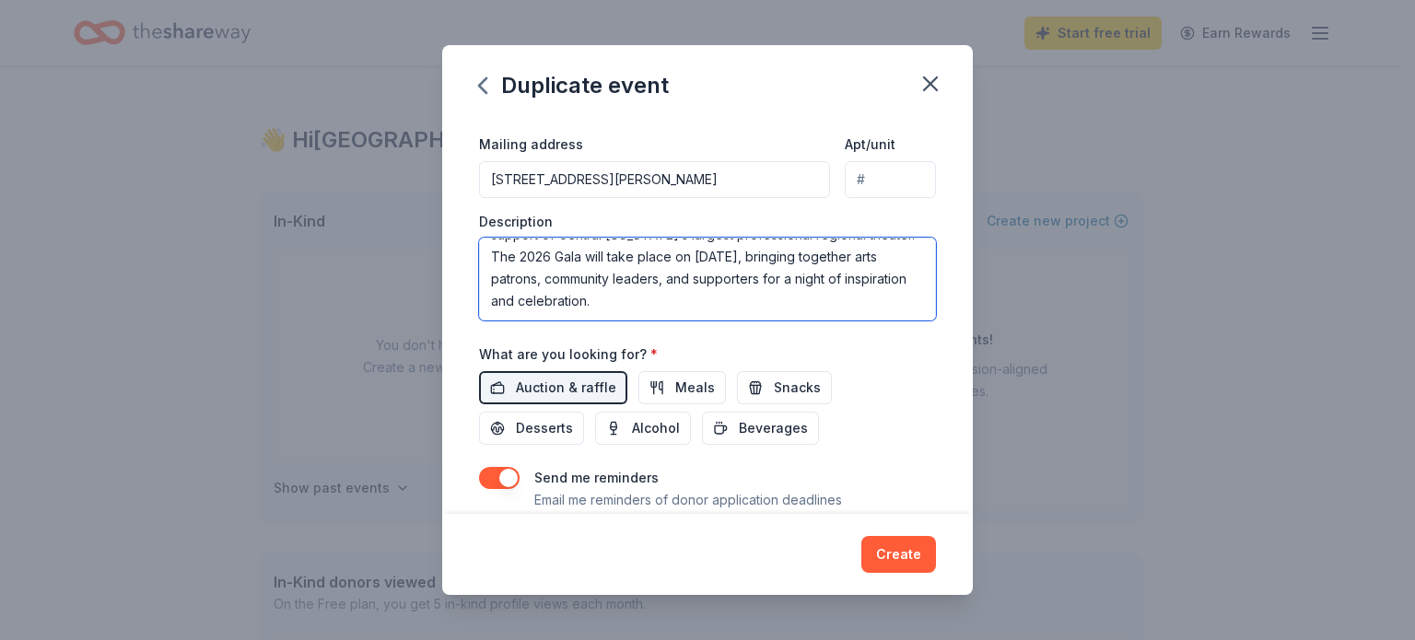
drag, startPoint x: 720, startPoint y: 310, endPoint x: 739, endPoint y: 272, distance: 42.8
click at [744, 296] on textarea "The Orlando Shakes Gala is our premier annual fundraising event, celebrating th…" at bounding box center [707, 279] width 457 height 83
click at [744, 265] on textarea "The Orlando Shakes Gala is our premier annual fundraising event, celebrating th…" at bounding box center [707, 279] width 457 height 83
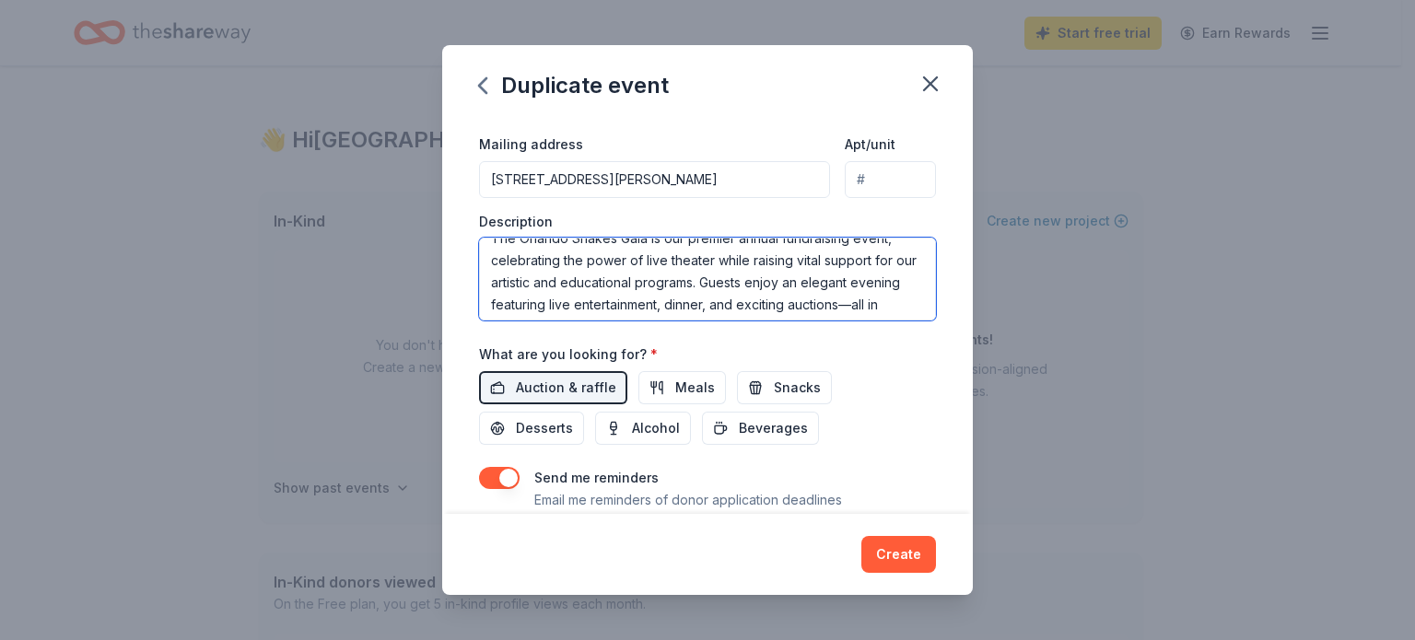
click at [754, 304] on textarea "The Orlando Shakes Gala is our premier annual fundraising event, celebrating th…" at bounding box center [707, 279] width 457 height 83
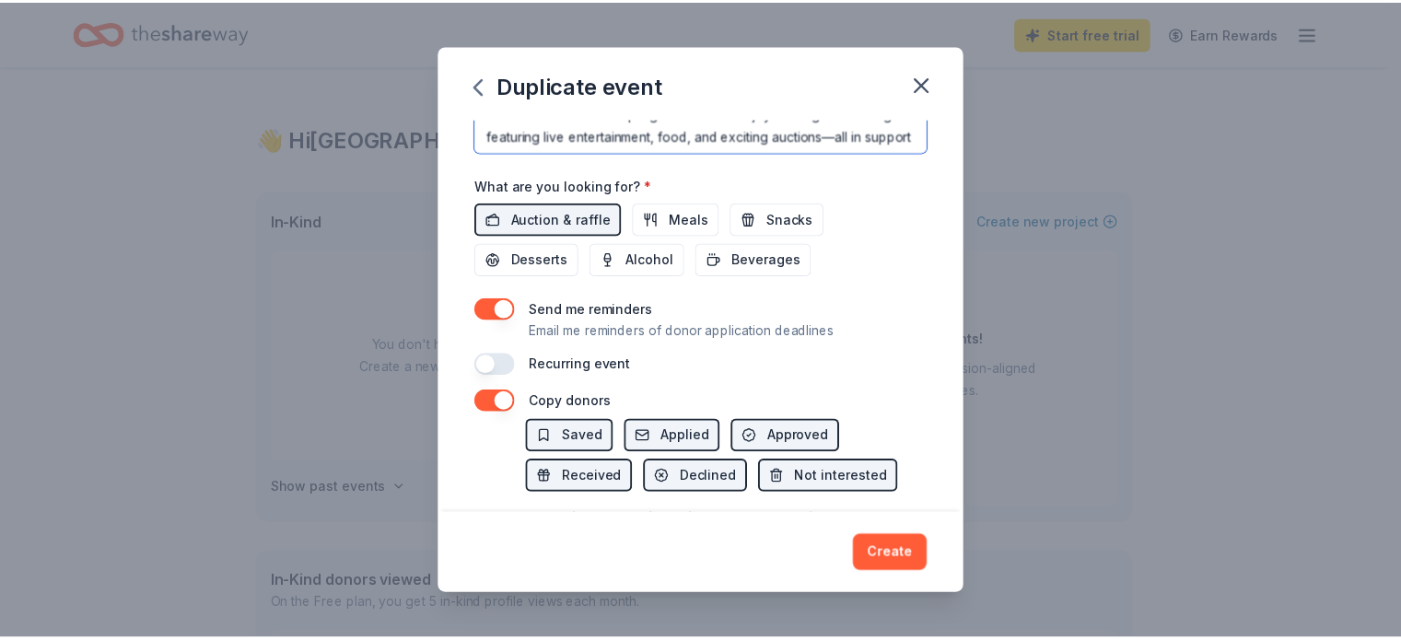
scroll to position [721, 0]
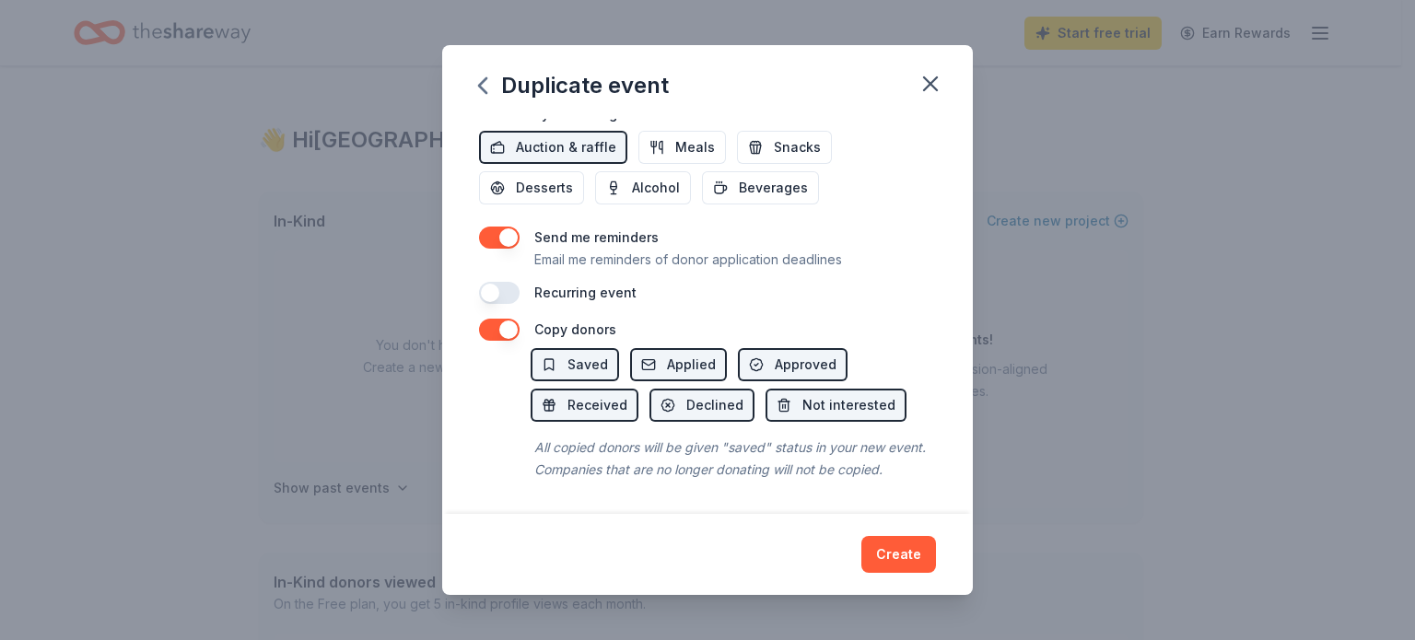
type textarea "The Orlando Shakes Gala is our premier annual fundraising event, celebrating th…"
click at [501, 319] on button "button" at bounding box center [499, 330] width 41 height 22
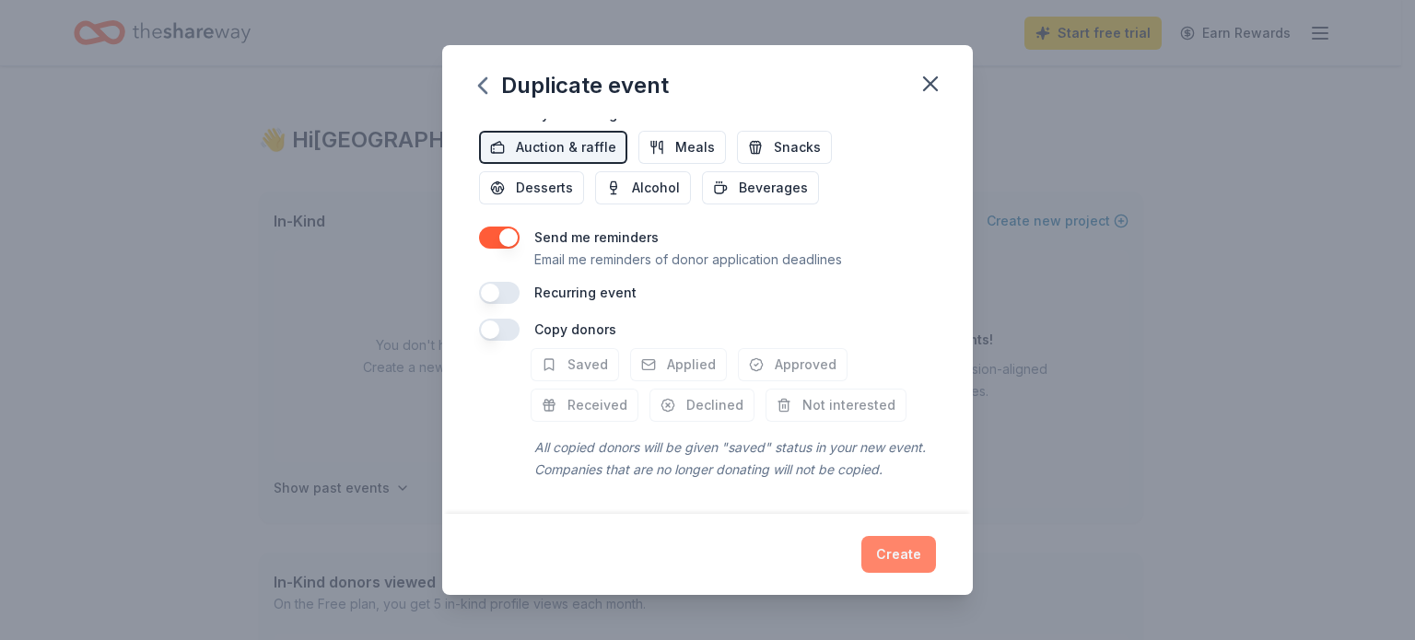
click at [914, 553] on button "Create" at bounding box center [898, 554] width 75 height 37
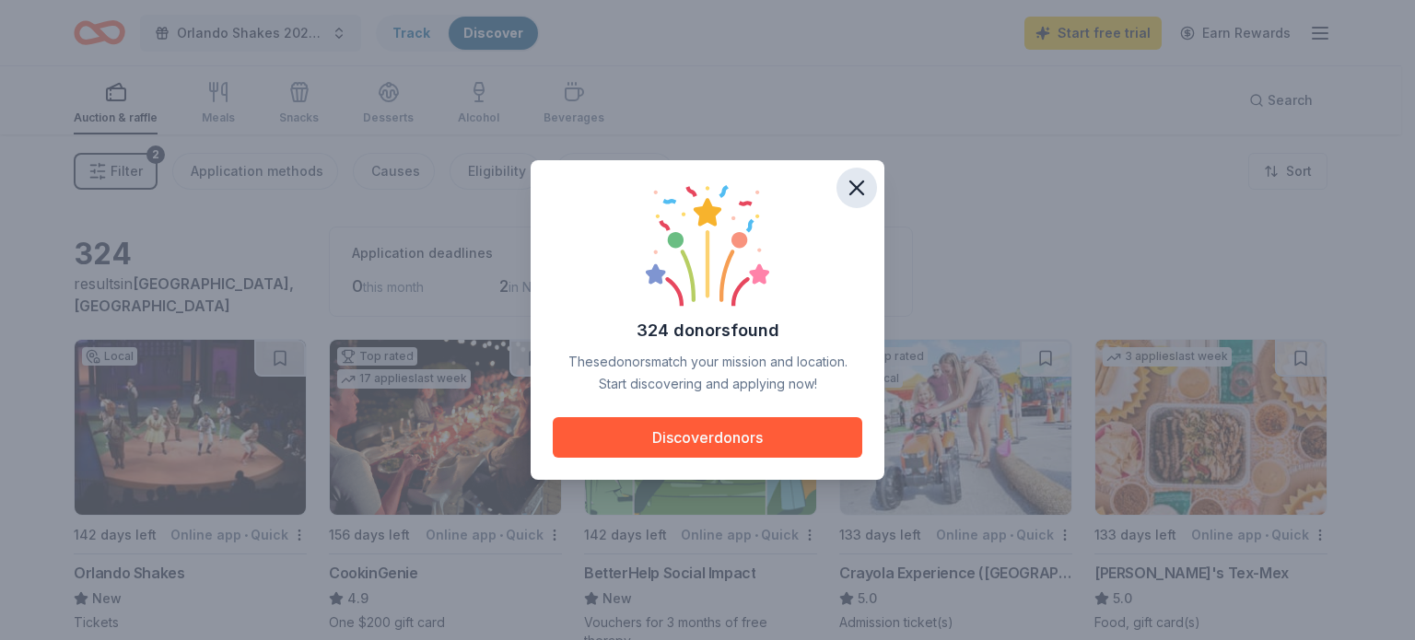
click at [850, 193] on icon "button" at bounding box center [856, 187] width 13 height 13
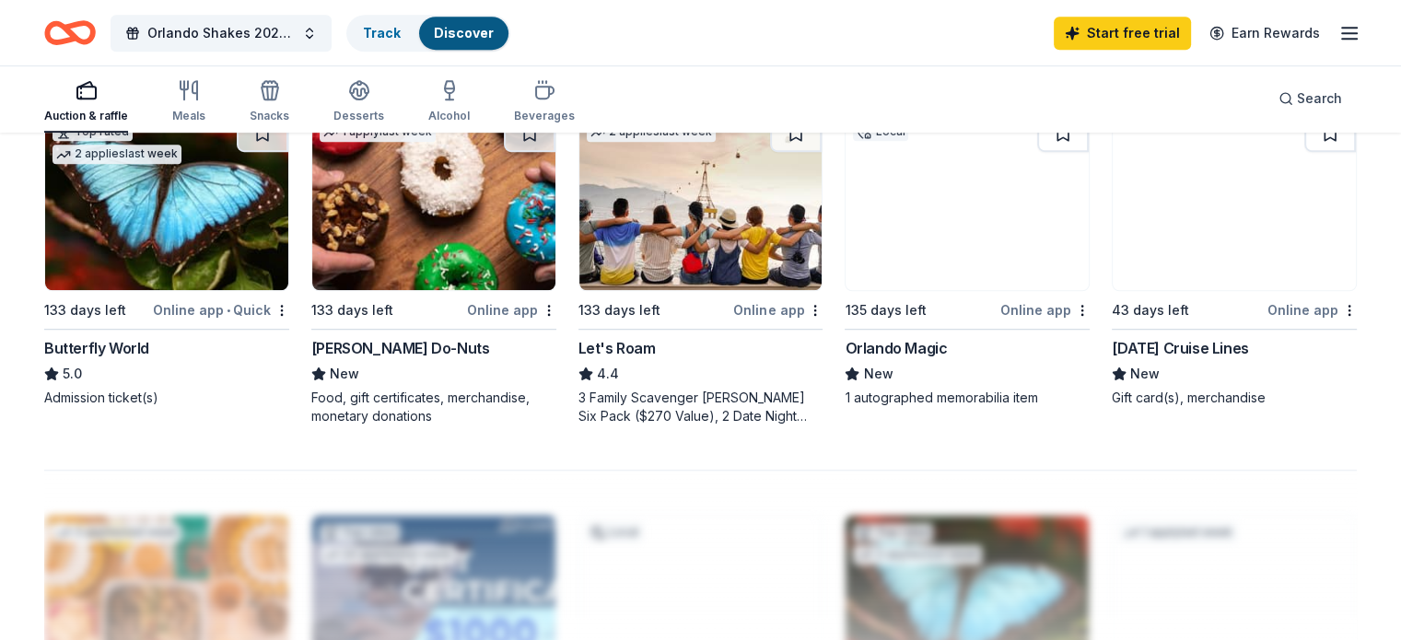
scroll to position [1289, 0]
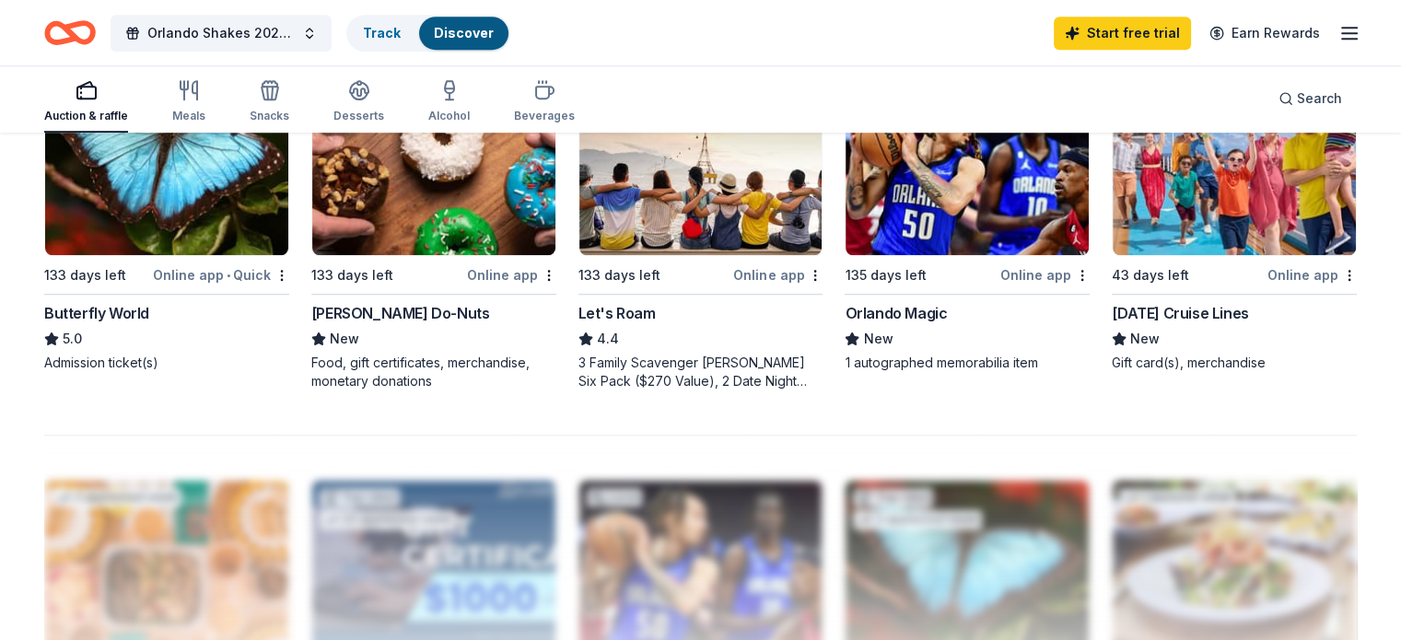
click at [1231, 240] on img at bounding box center [1234, 167] width 243 height 175
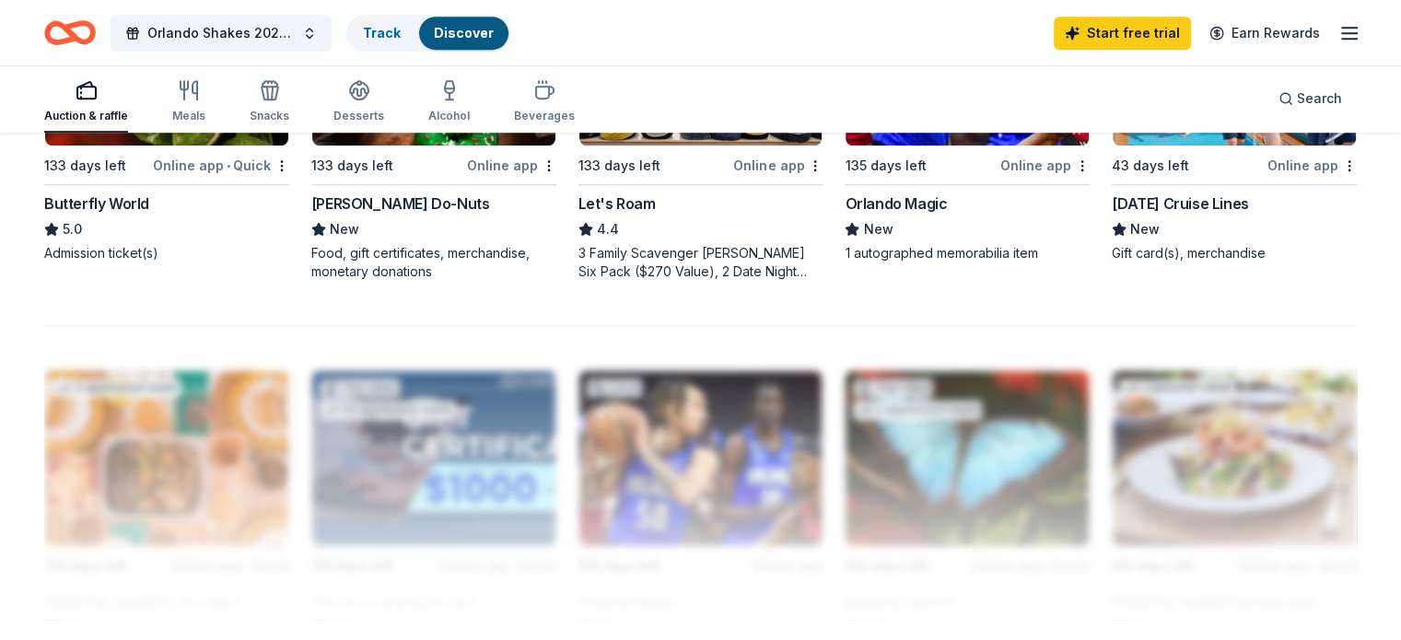
scroll to position [1194, 0]
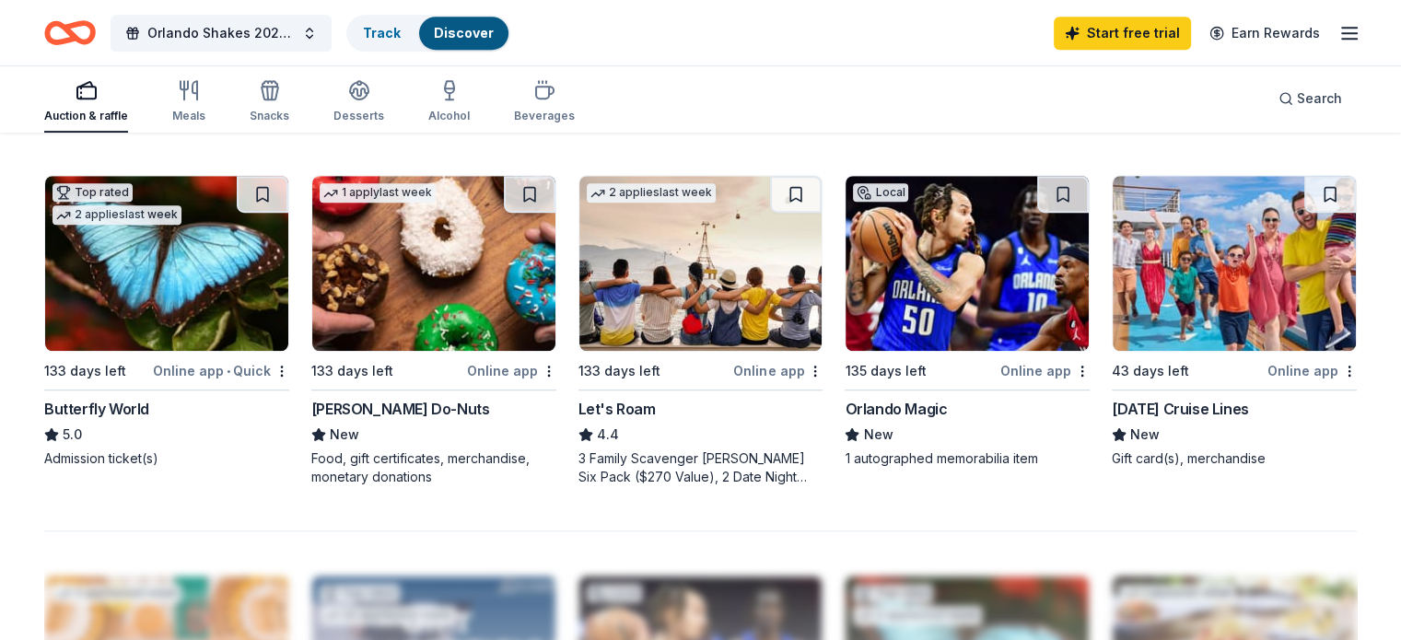
click at [156, 333] on img at bounding box center [166, 263] width 243 height 175
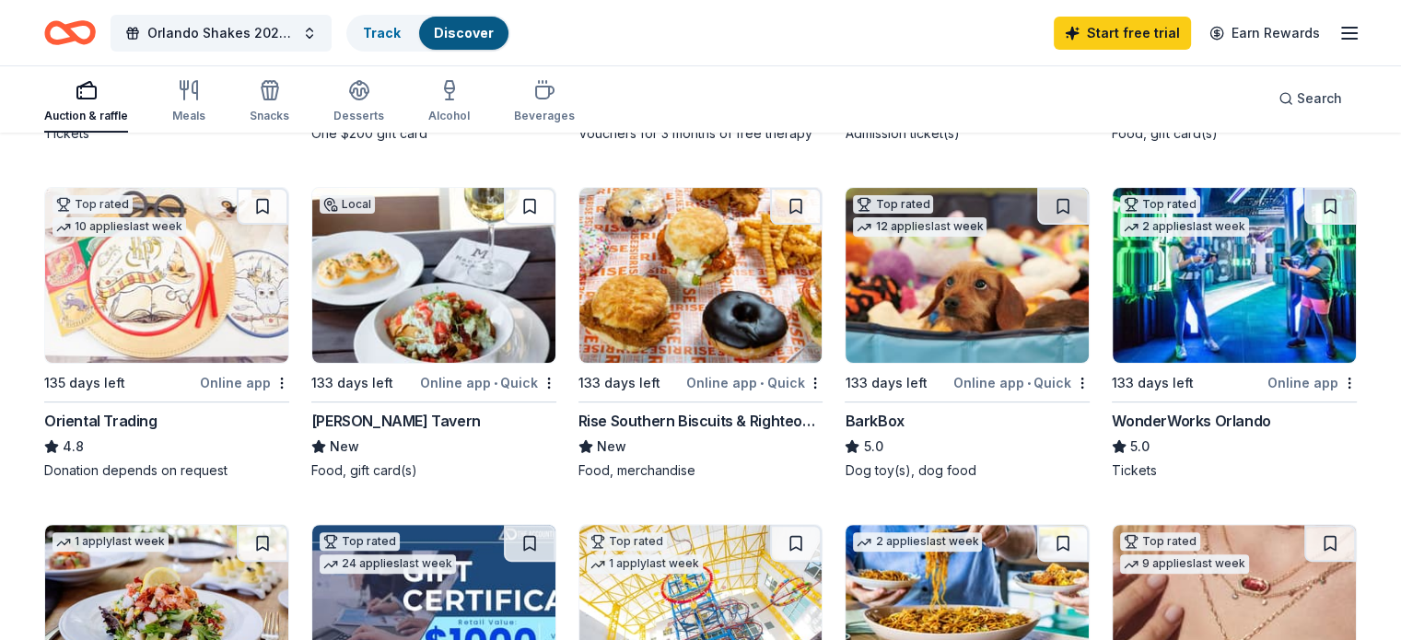
scroll to position [457, 0]
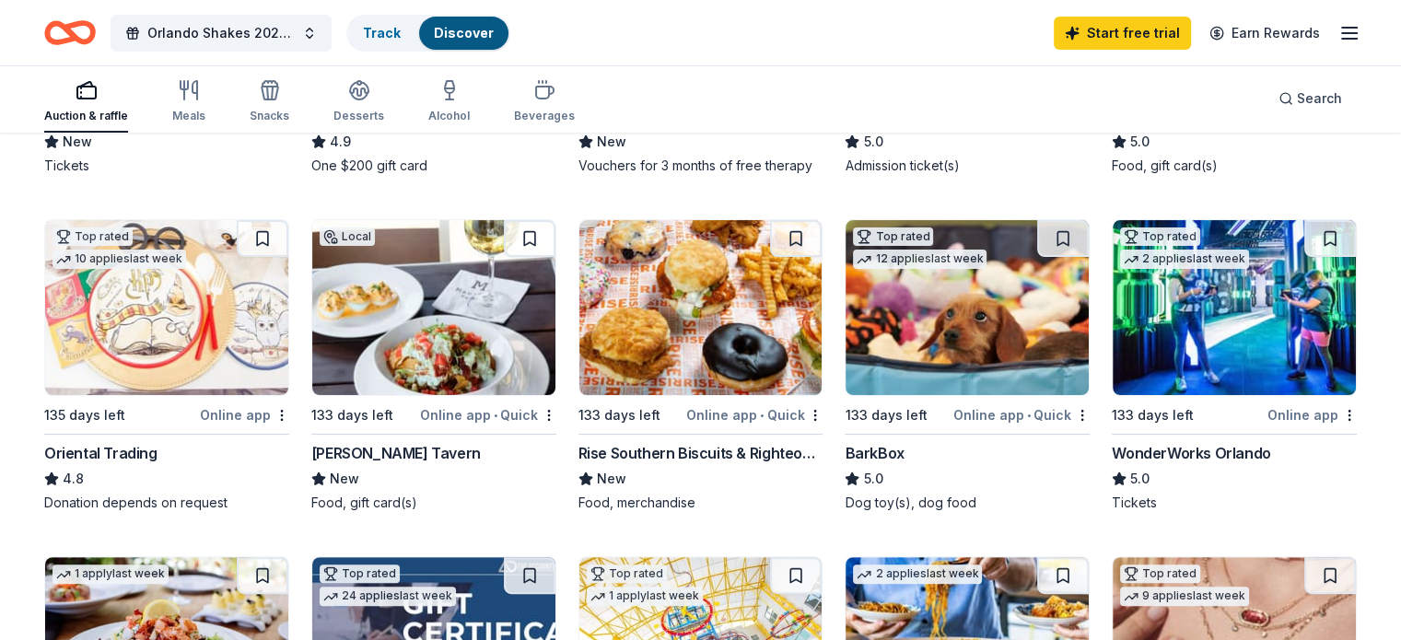
click at [724, 376] on img at bounding box center [700, 307] width 243 height 175
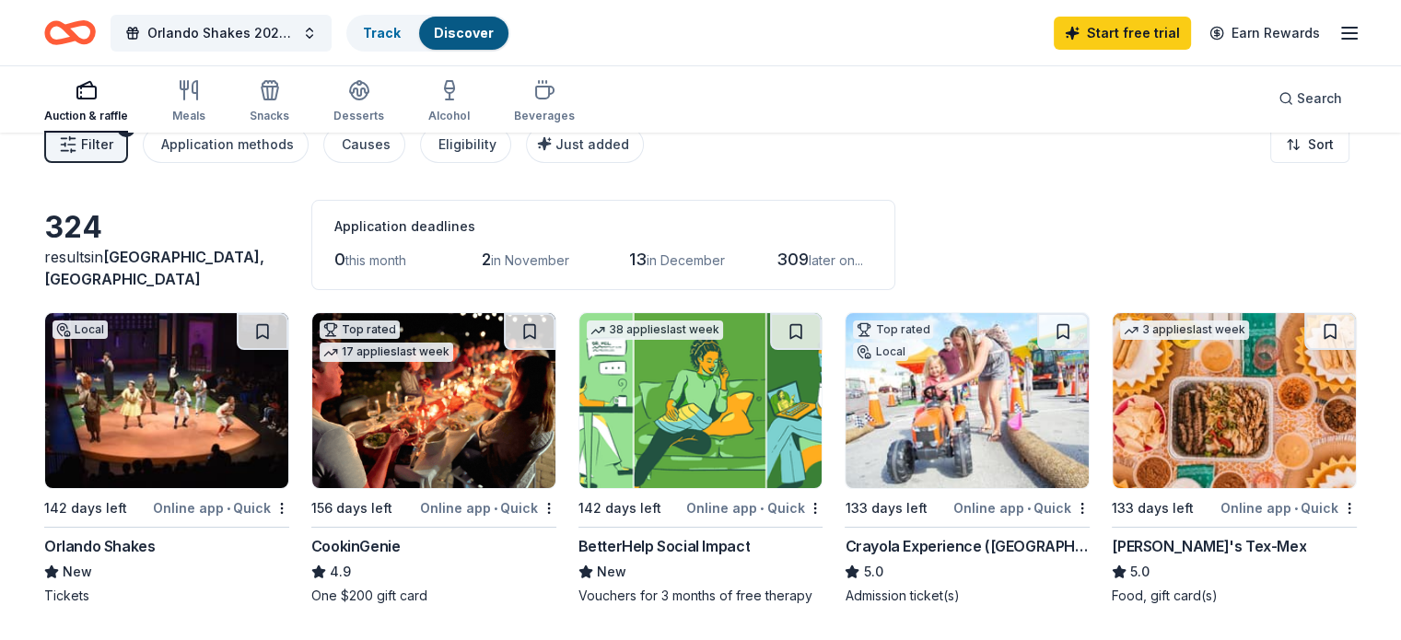
scroll to position [0, 0]
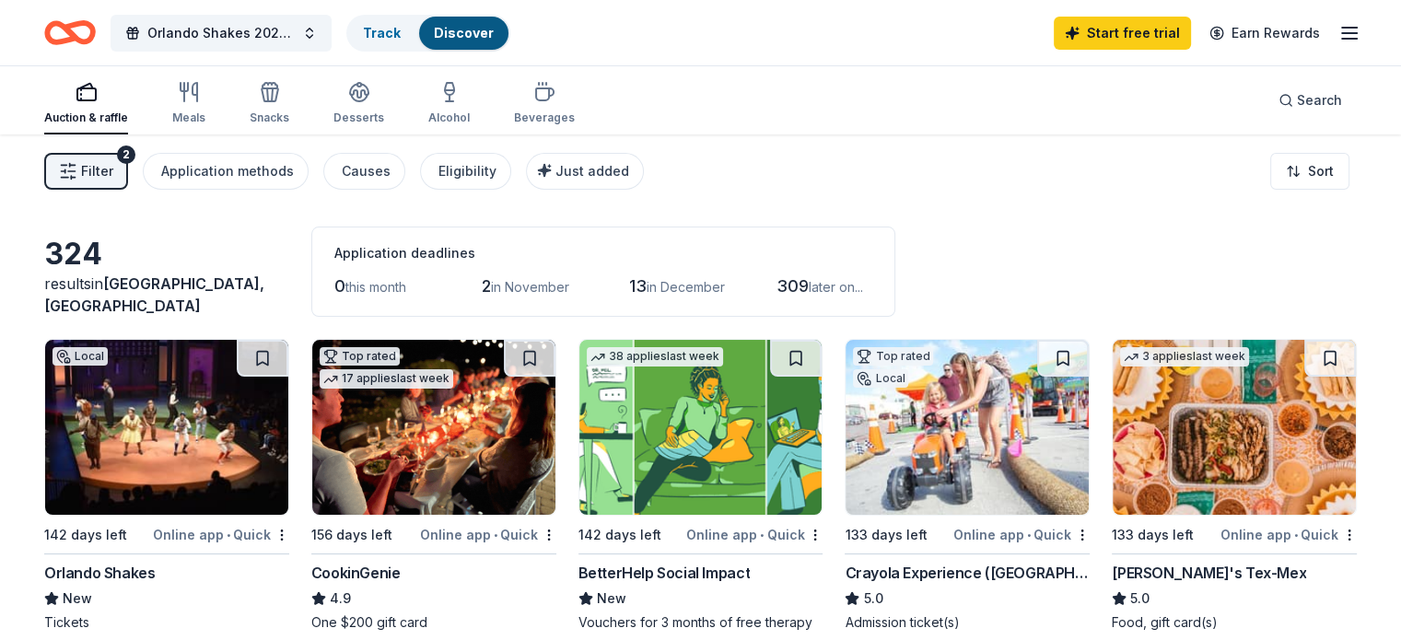
click at [547, 286] on span "in November" at bounding box center [530, 287] width 78 height 16
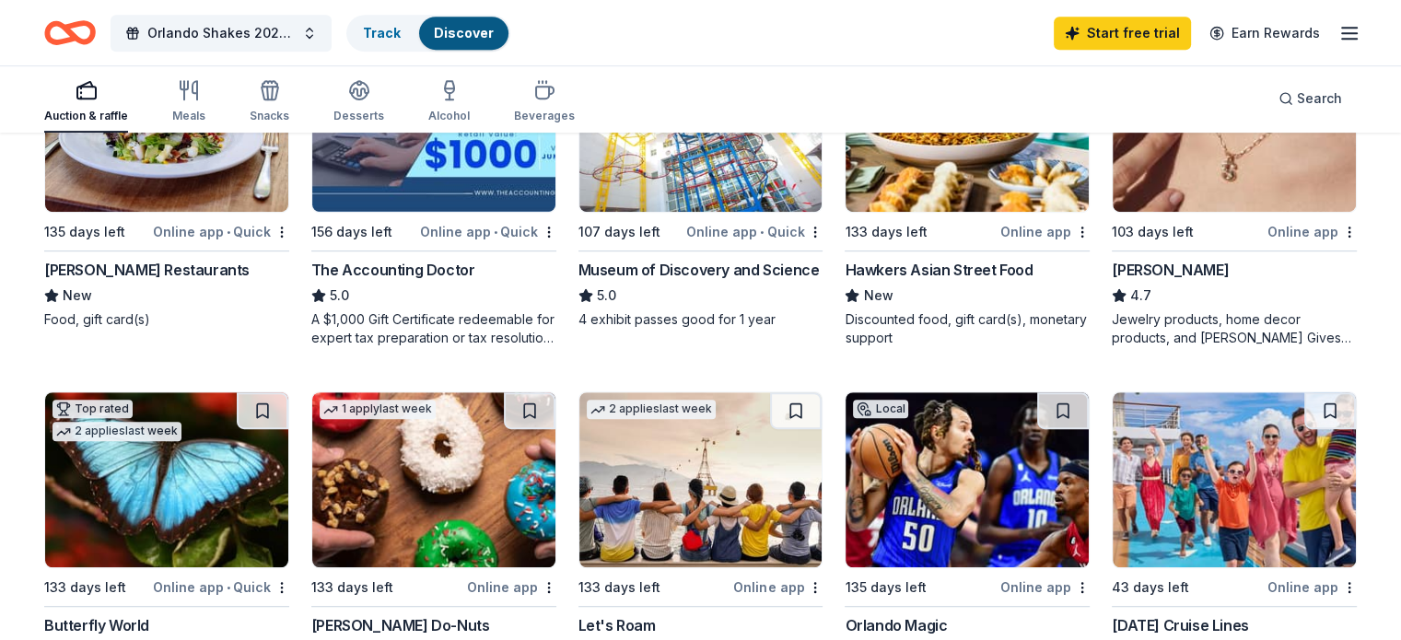
scroll to position [829, 0]
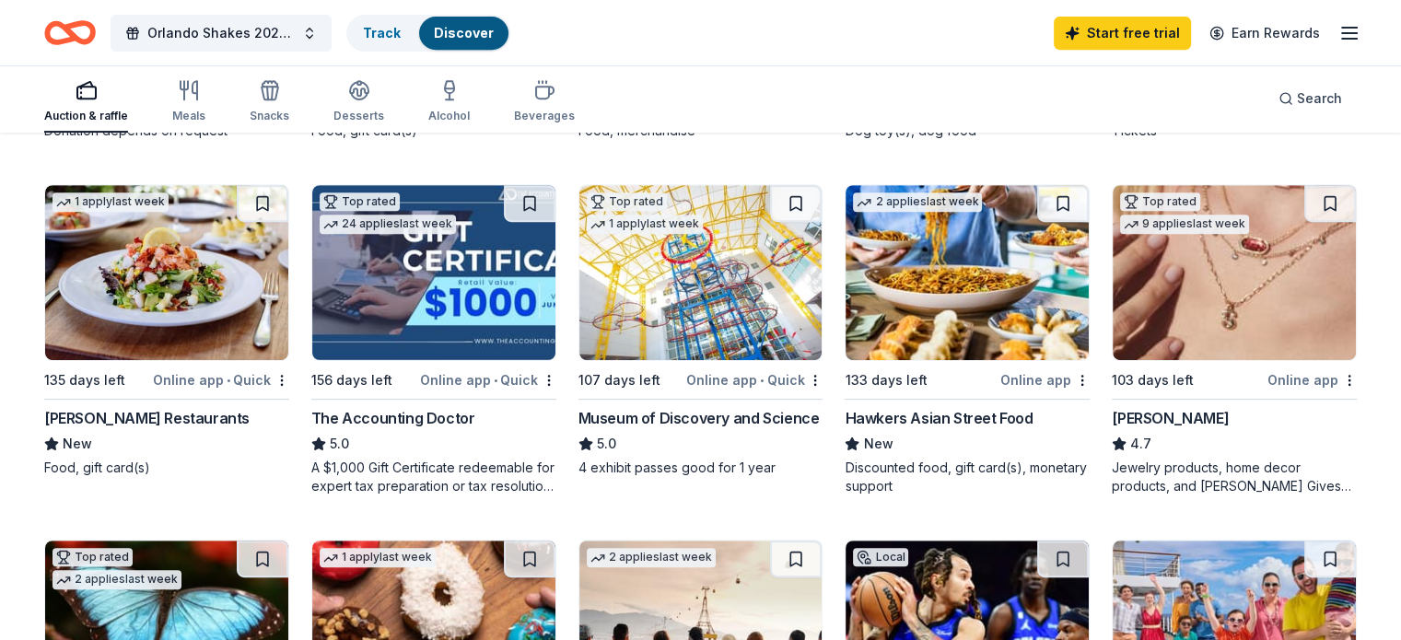
click at [703, 335] on img at bounding box center [700, 272] width 243 height 175
click at [456, 327] on img at bounding box center [433, 272] width 243 height 175
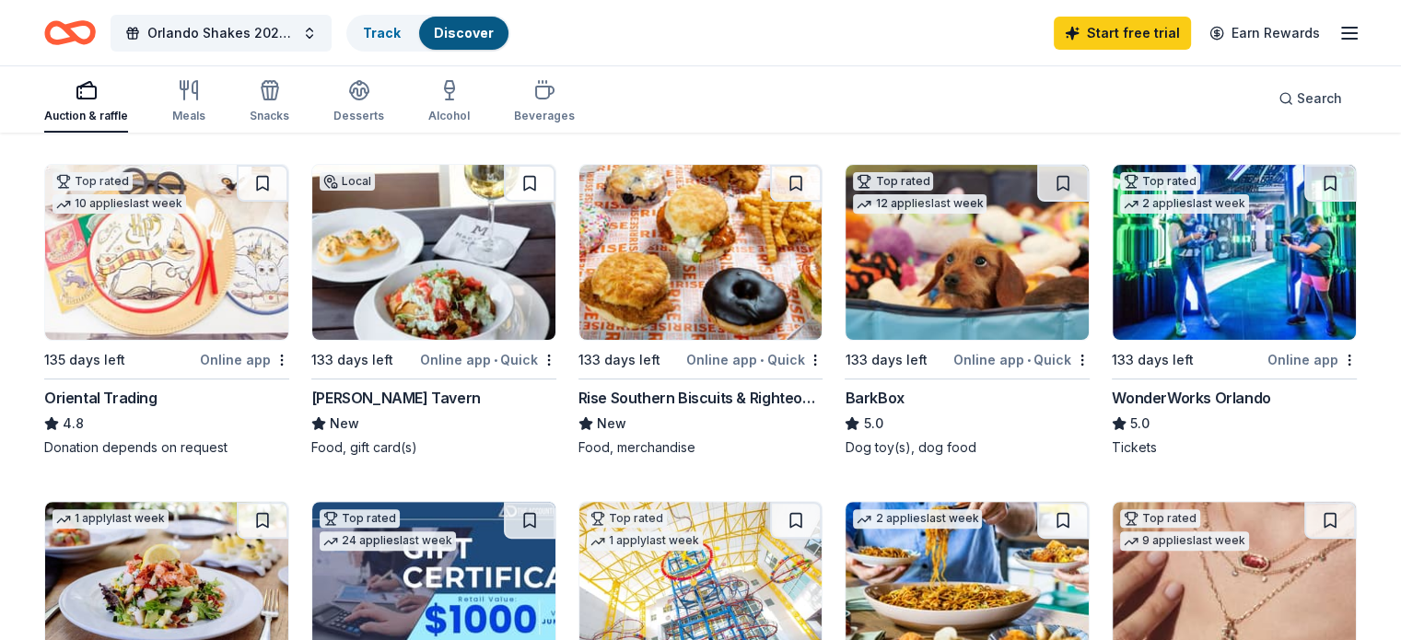
scroll to position [553, 0]
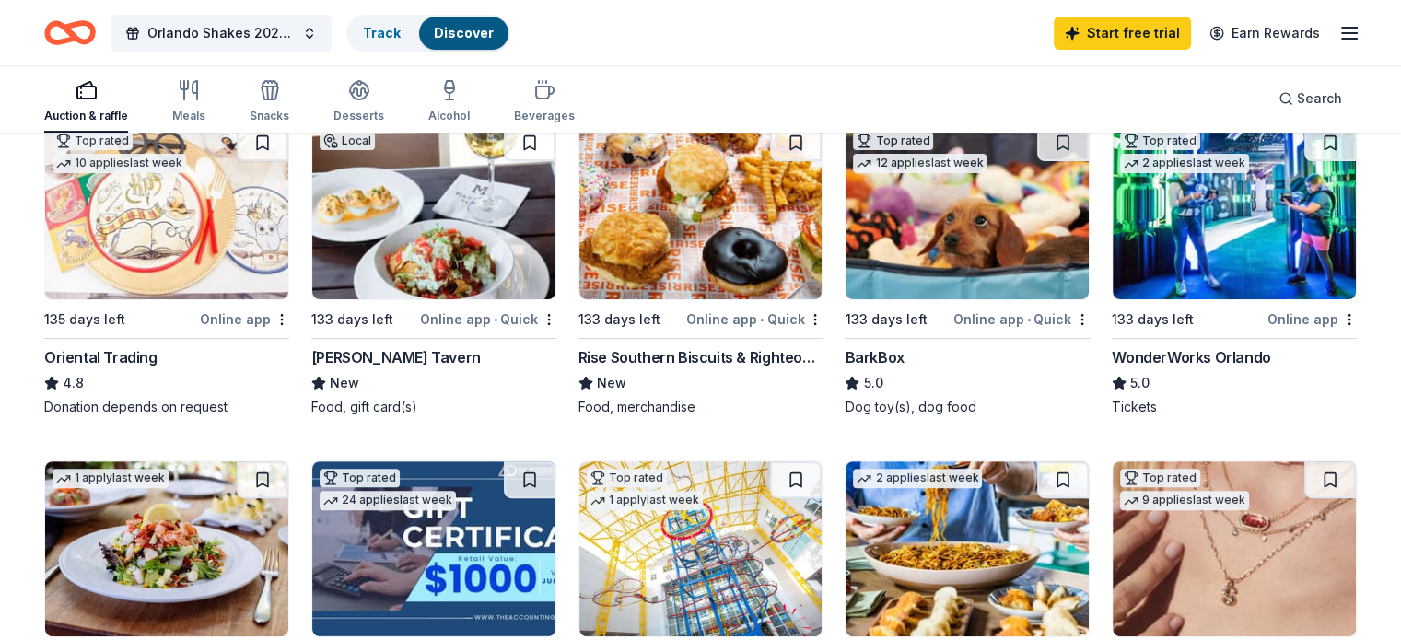
click at [220, 261] on img at bounding box center [166, 211] width 243 height 175
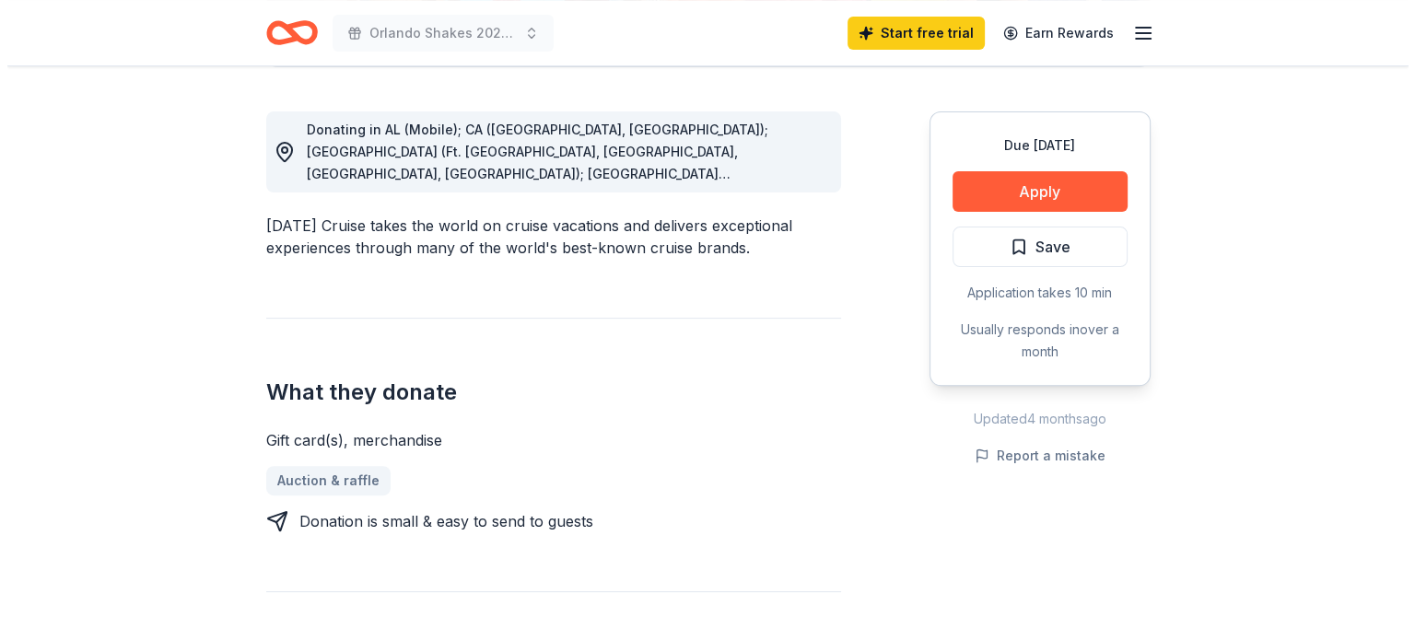
scroll to position [461, 0]
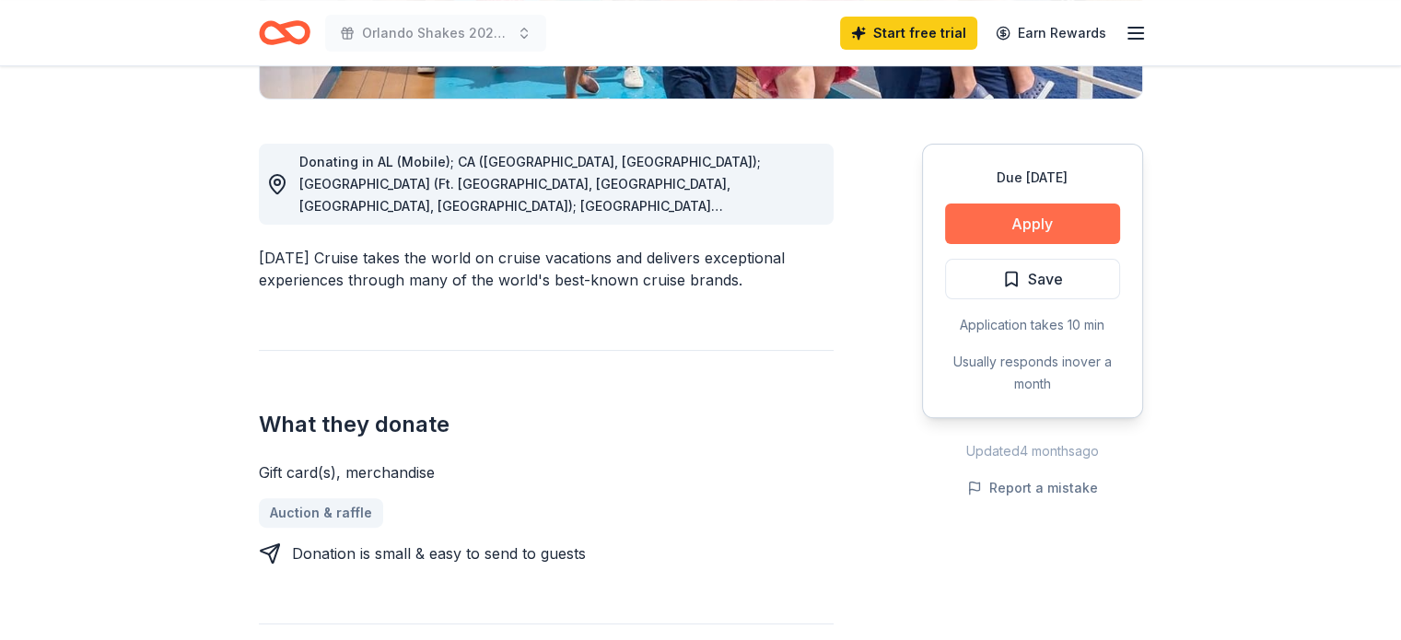
click at [1045, 227] on button "Apply" at bounding box center [1032, 224] width 175 height 41
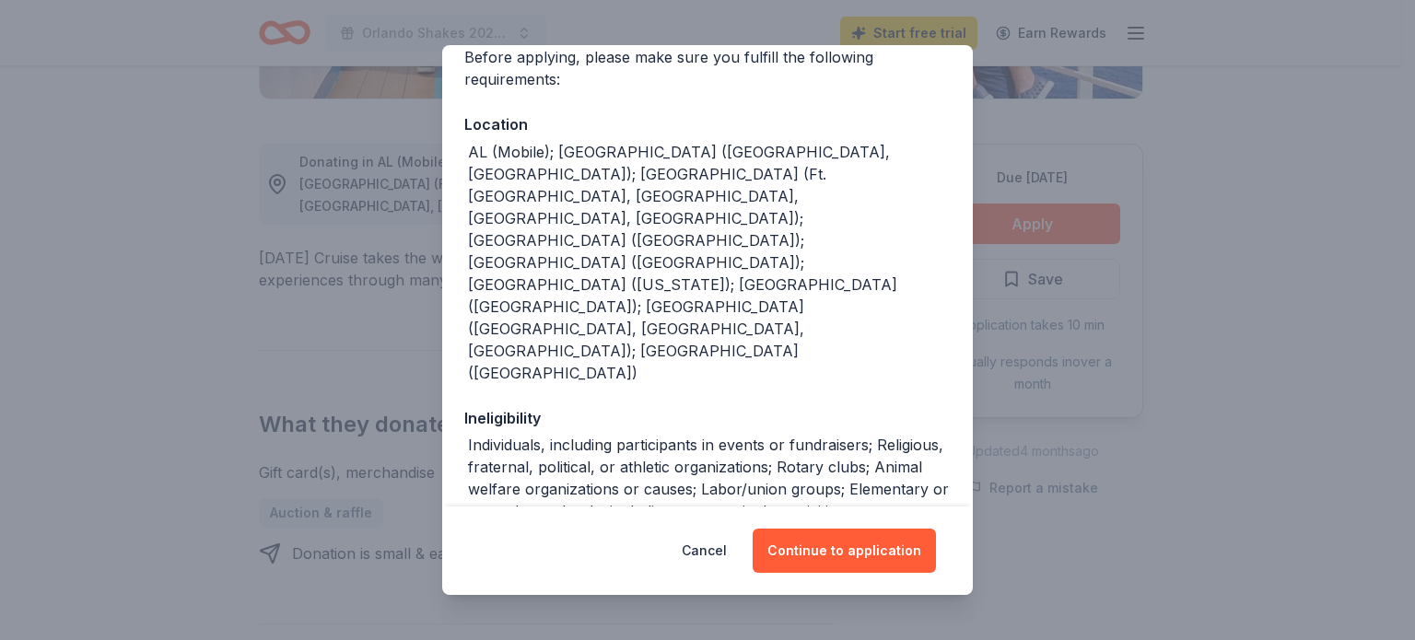
scroll to position [228, 0]
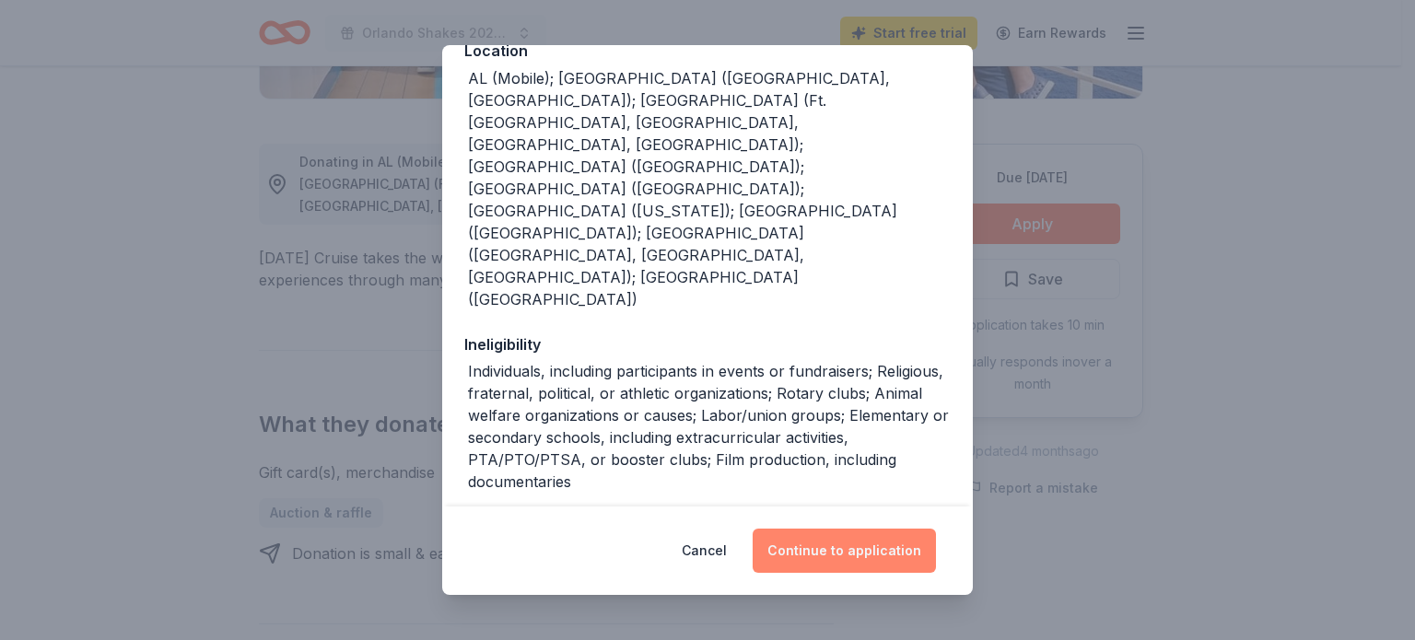
click at [861, 546] on button "Continue to application" at bounding box center [843, 551] width 183 height 44
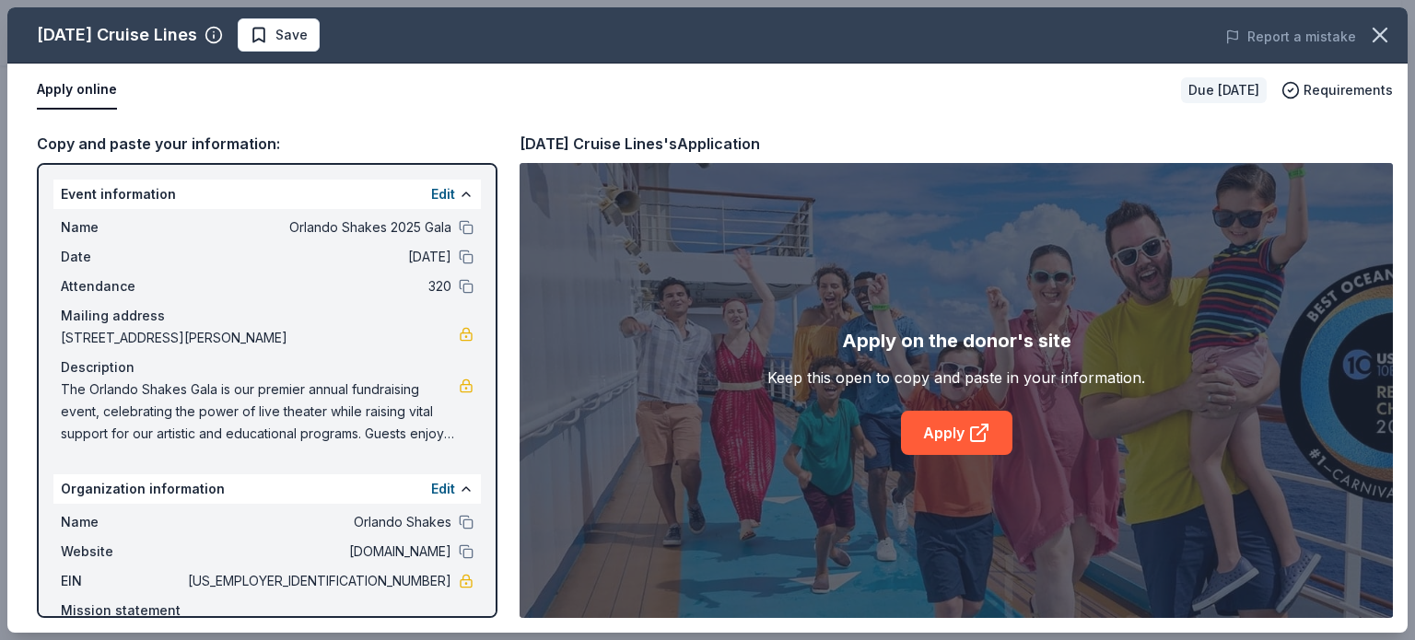
click at [420, 234] on span "Orlando Shakes 2025 Gala" at bounding box center [317, 227] width 267 height 22
click at [432, 191] on button "Edit" at bounding box center [443, 194] width 24 height 22
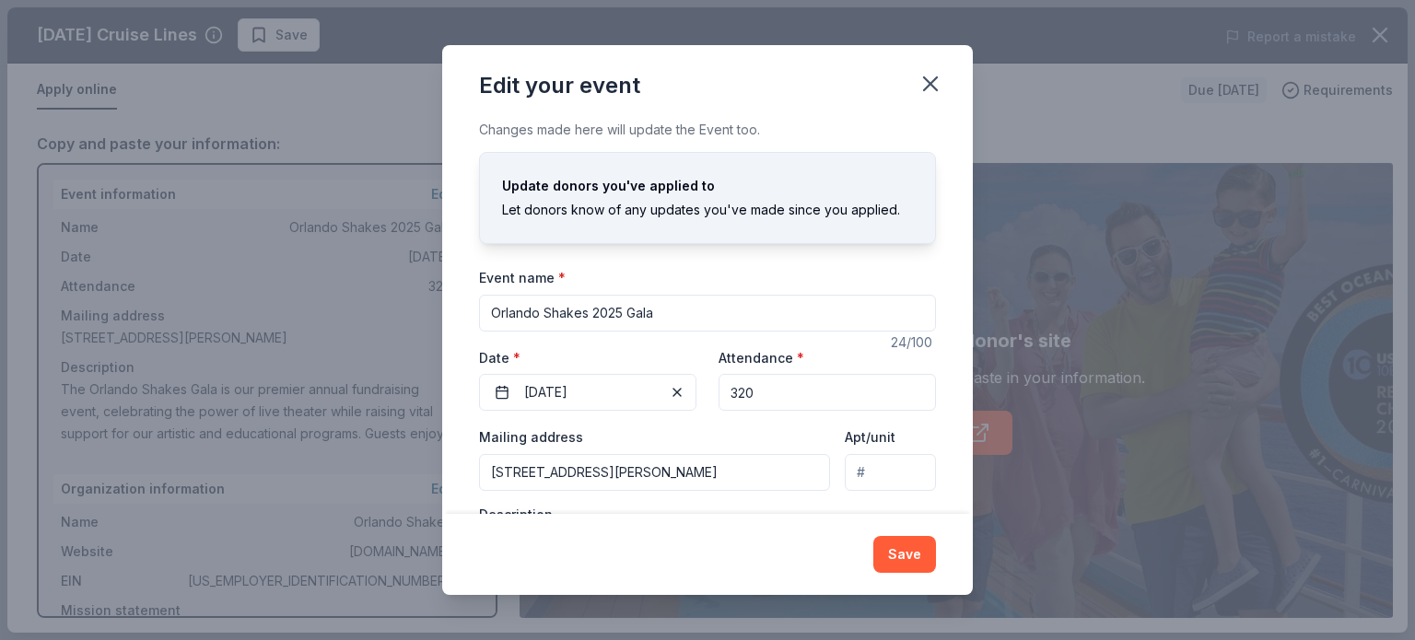
click at [620, 315] on input "Orlando Shakes 2025 Gala" at bounding box center [707, 313] width 457 height 37
type input "Orlando Shakes 2026 Gala"
click at [782, 393] on input "320" at bounding box center [826, 392] width 217 height 37
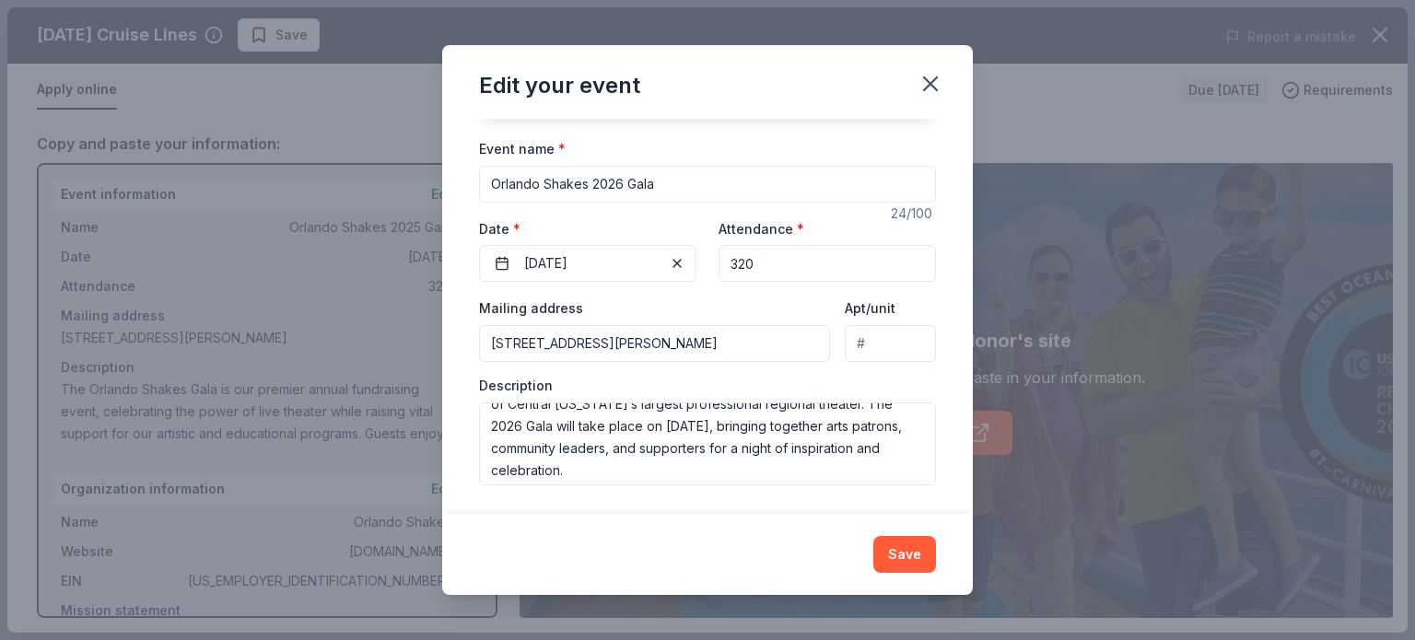
scroll to position [111, 0]
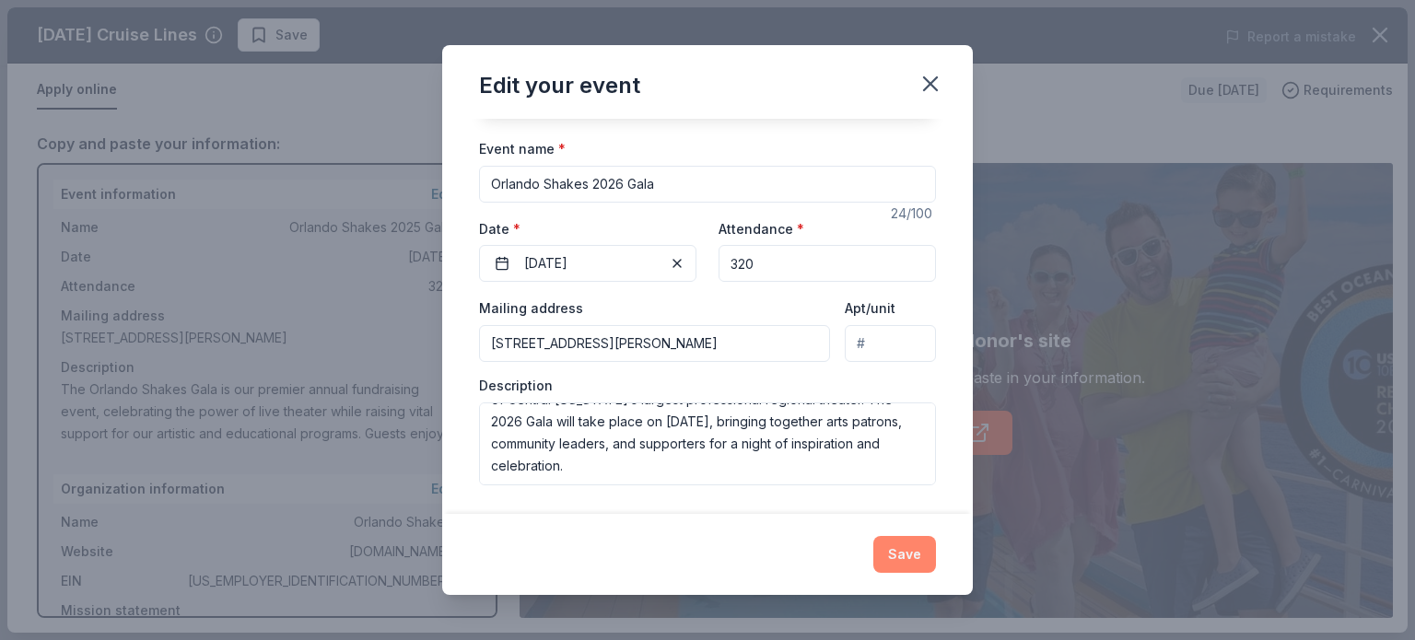
click at [922, 559] on button "Save" at bounding box center [904, 554] width 63 height 37
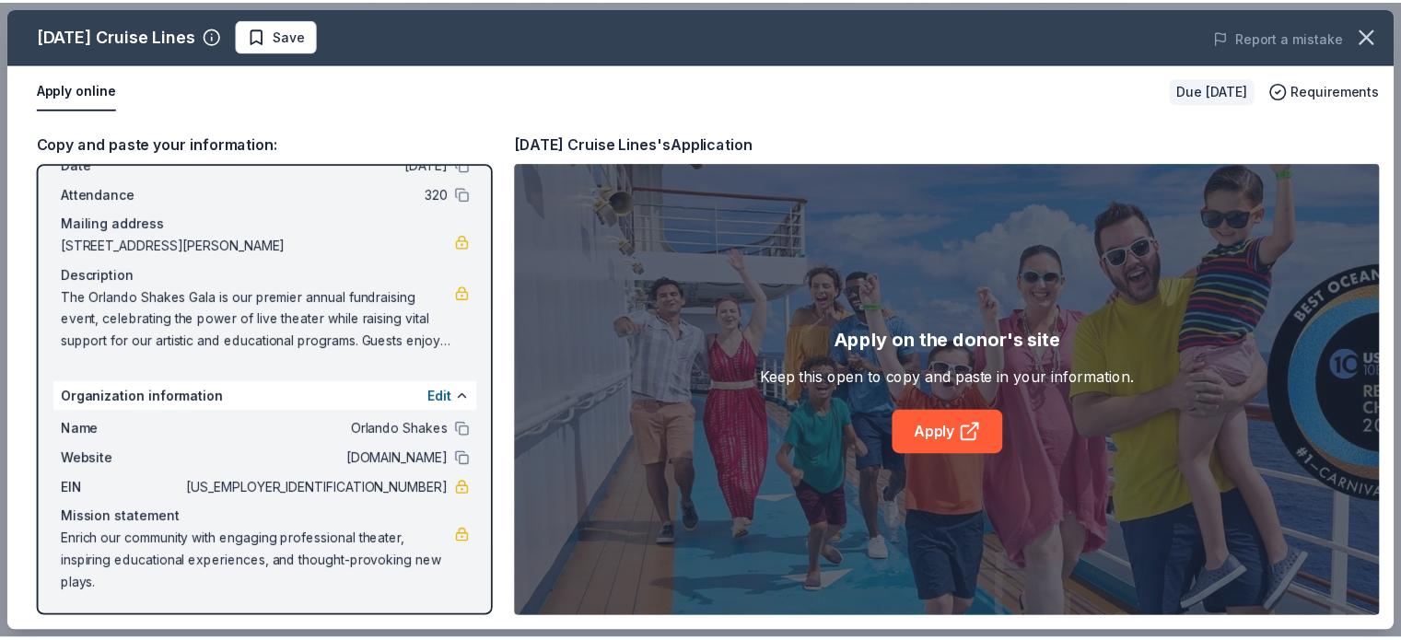
scroll to position [92, 0]
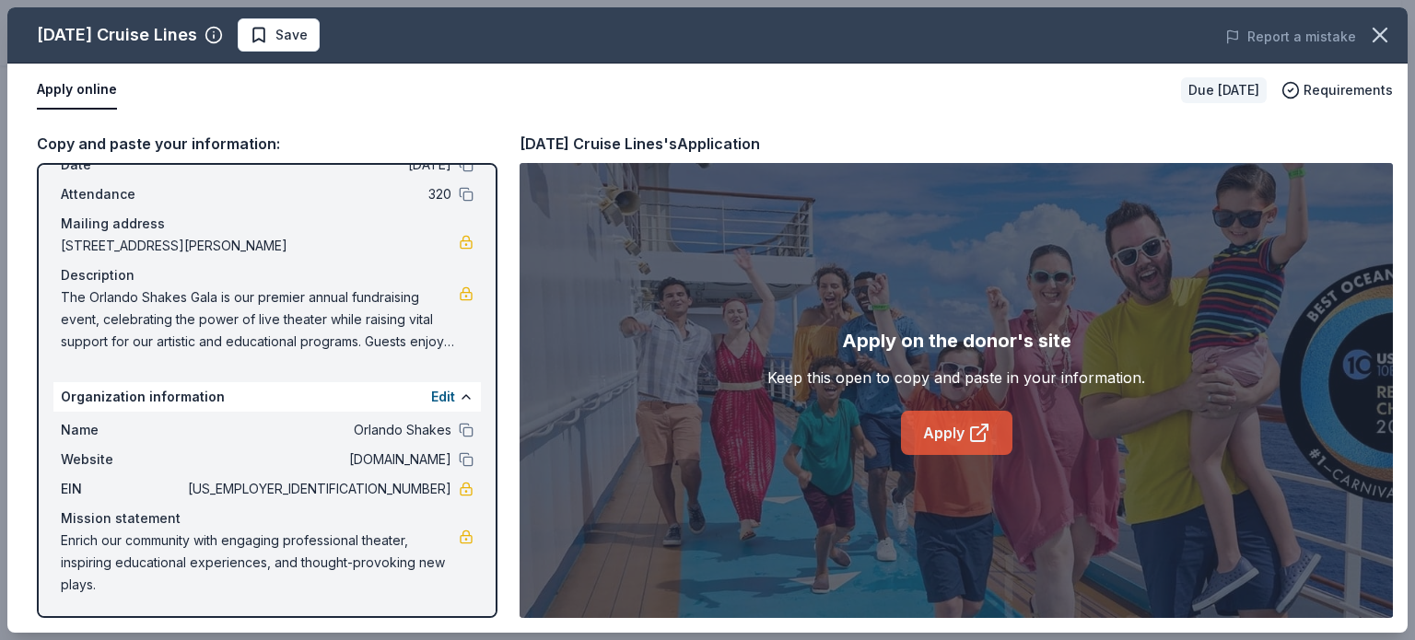
click at [932, 432] on link "Apply" at bounding box center [956, 433] width 111 height 44
click at [1381, 32] on icon "button" at bounding box center [1379, 35] width 13 height 13
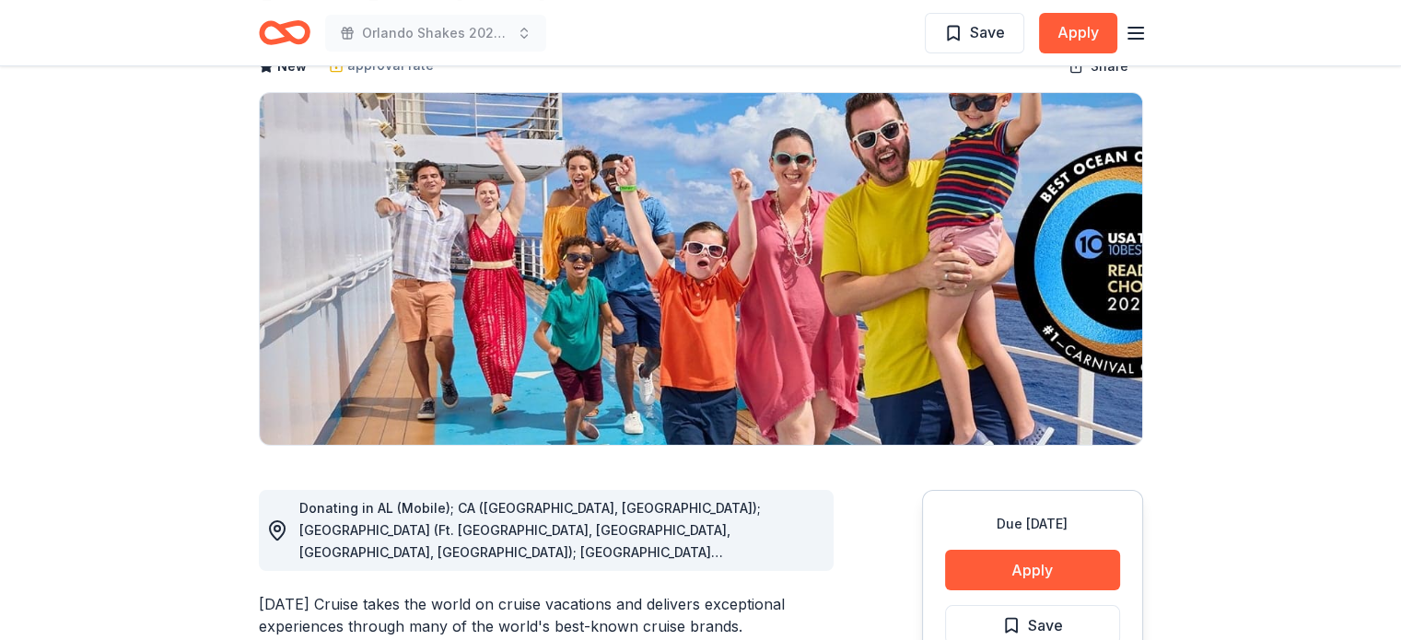
scroll to position [0, 0]
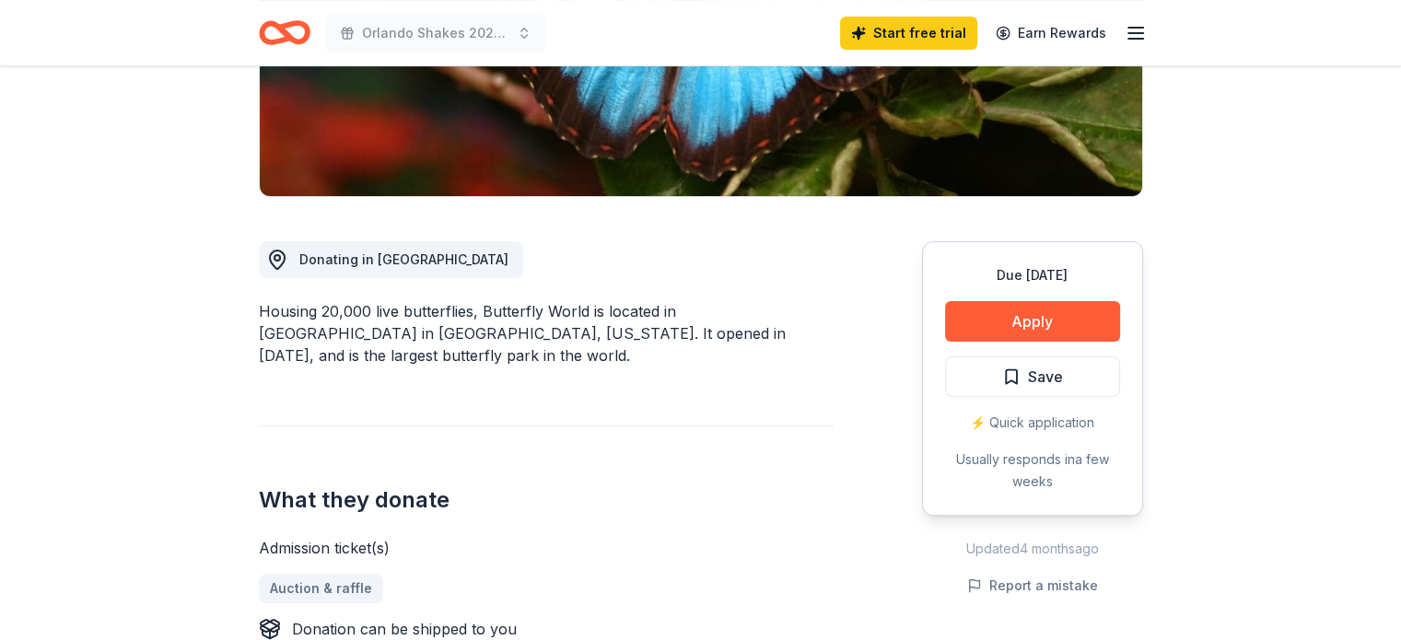
scroll to position [368, 0]
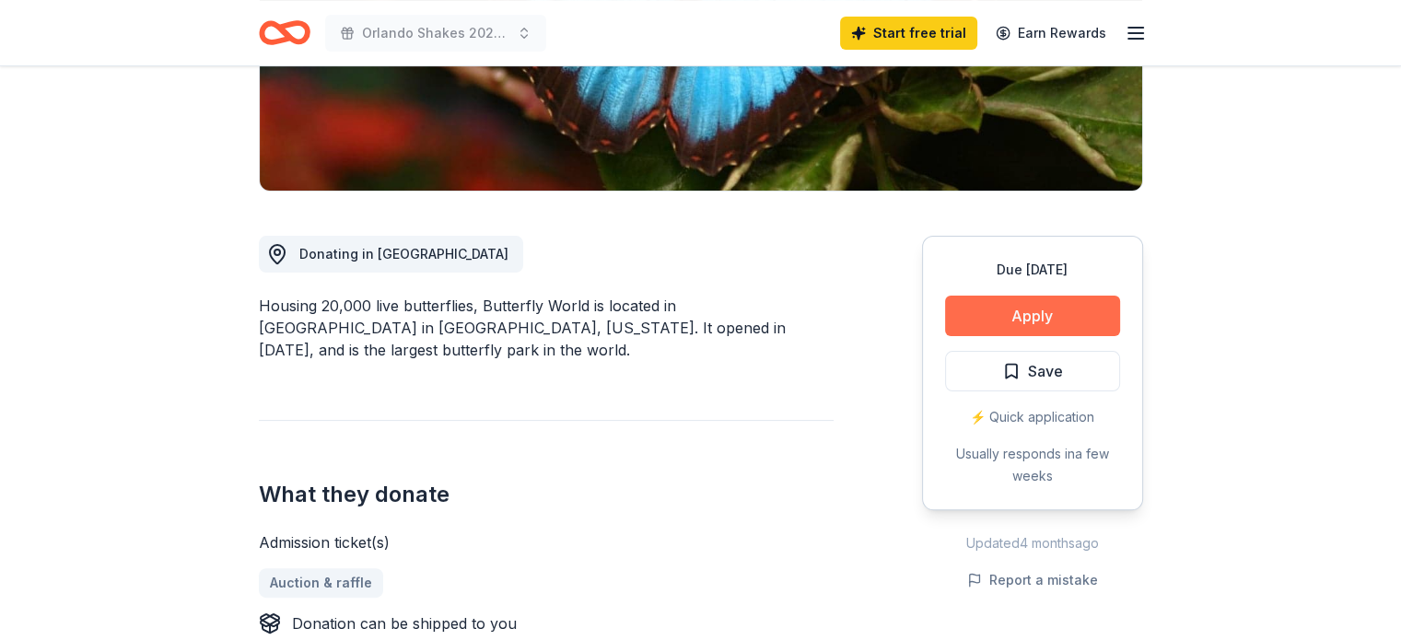
click at [1021, 314] on button "Apply" at bounding box center [1032, 316] width 175 height 41
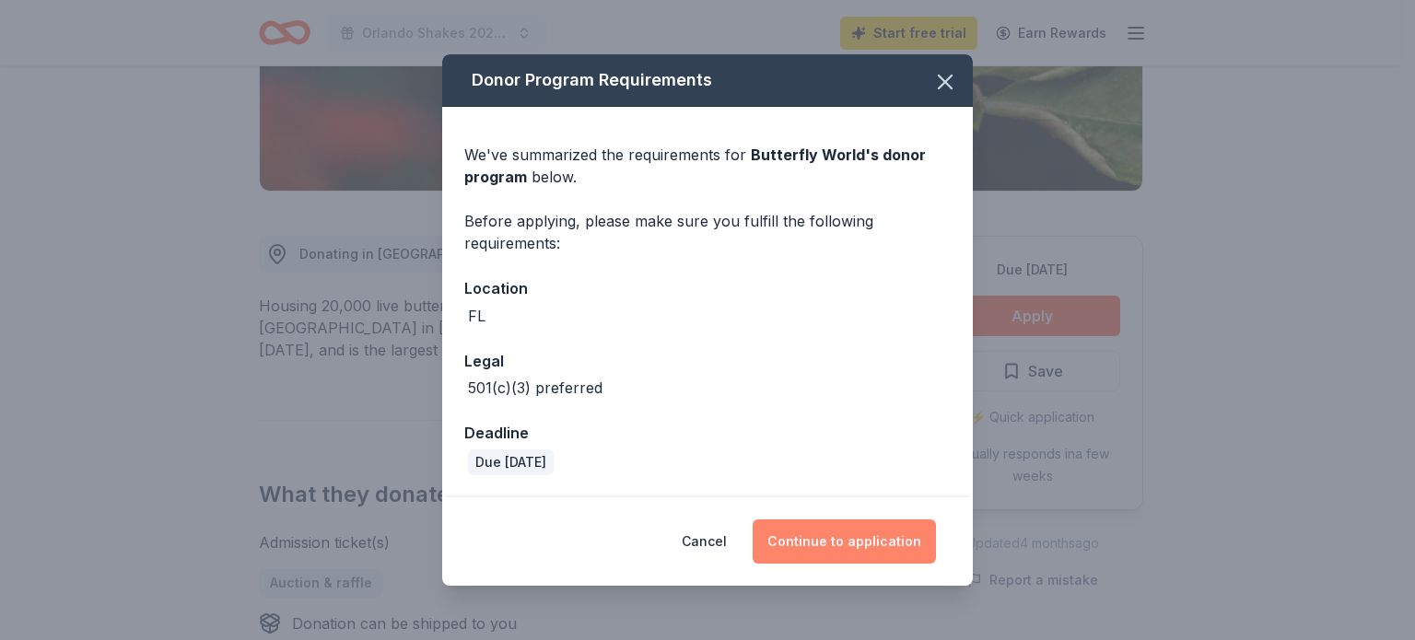
click at [825, 543] on button "Continue to application" at bounding box center [843, 541] width 183 height 44
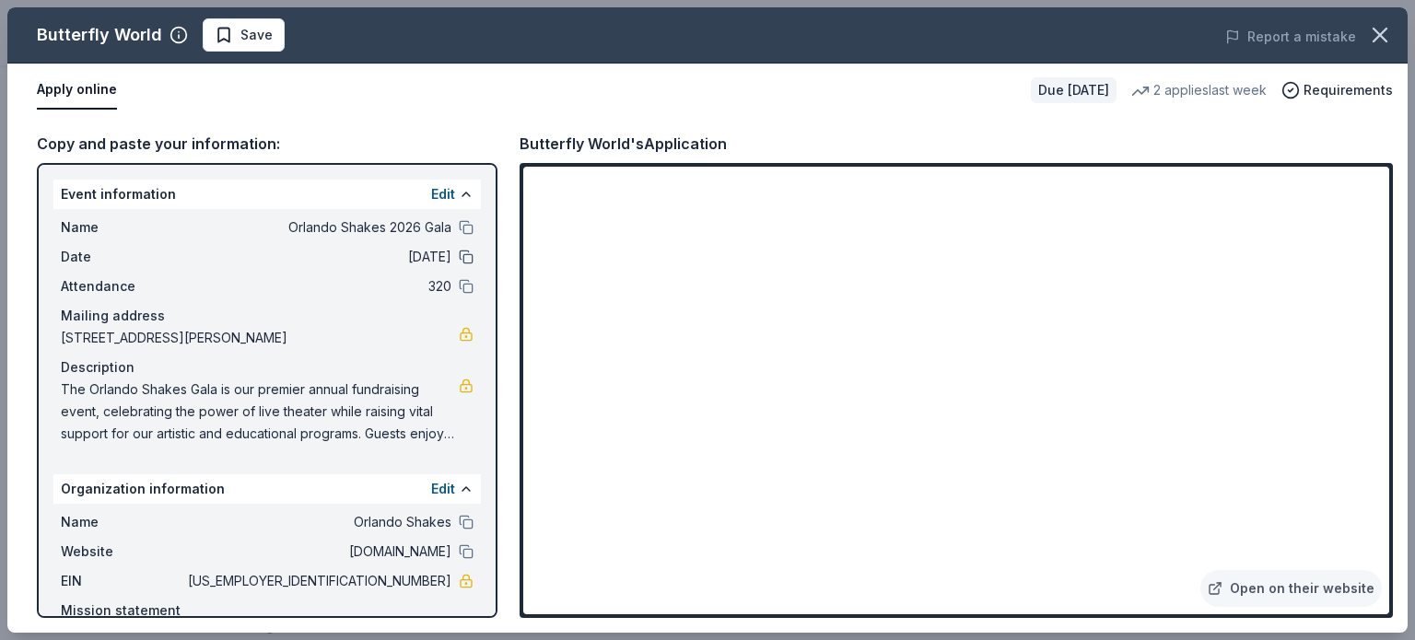
click at [459, 260] on button at bounding box center [466, 257] width 15 height 15
click at [1372, 34] on icon "button" at bounding box center [1380, 35] width 26 height 26
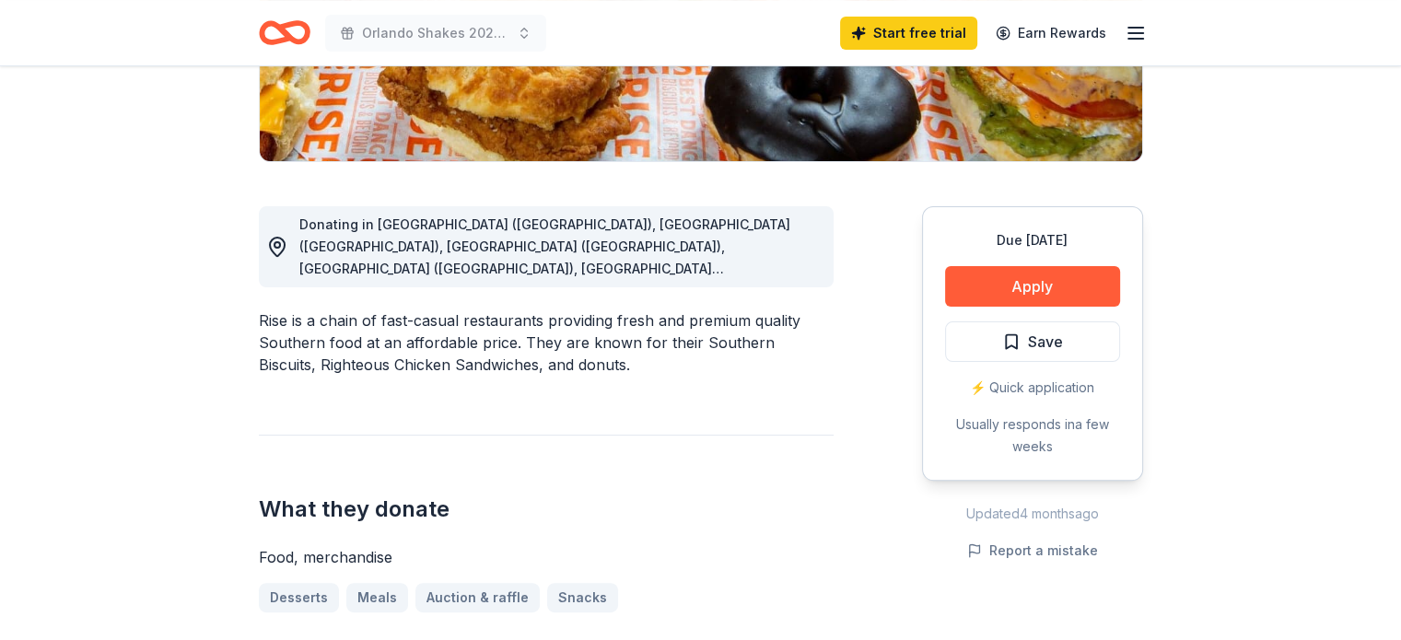
scroll to position [368, 0]
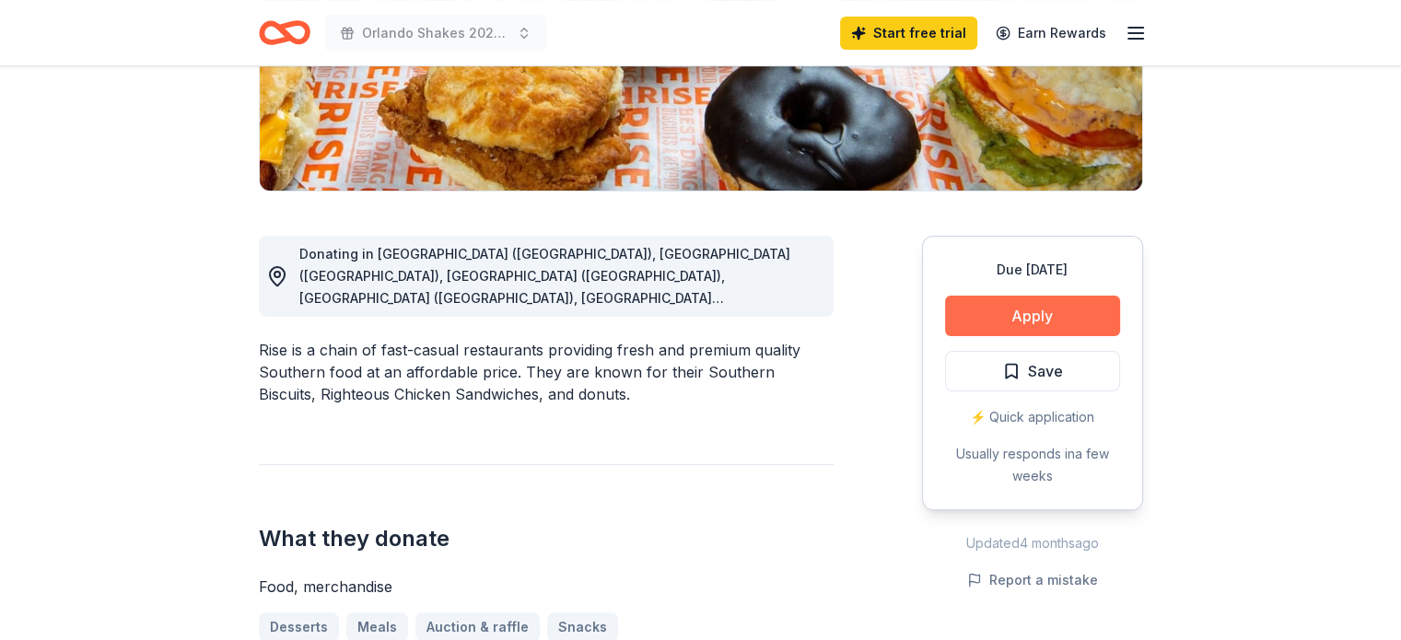
click at [1053, 316] on button "Apply" at bounding box center [1032, 316] width 175 height 41
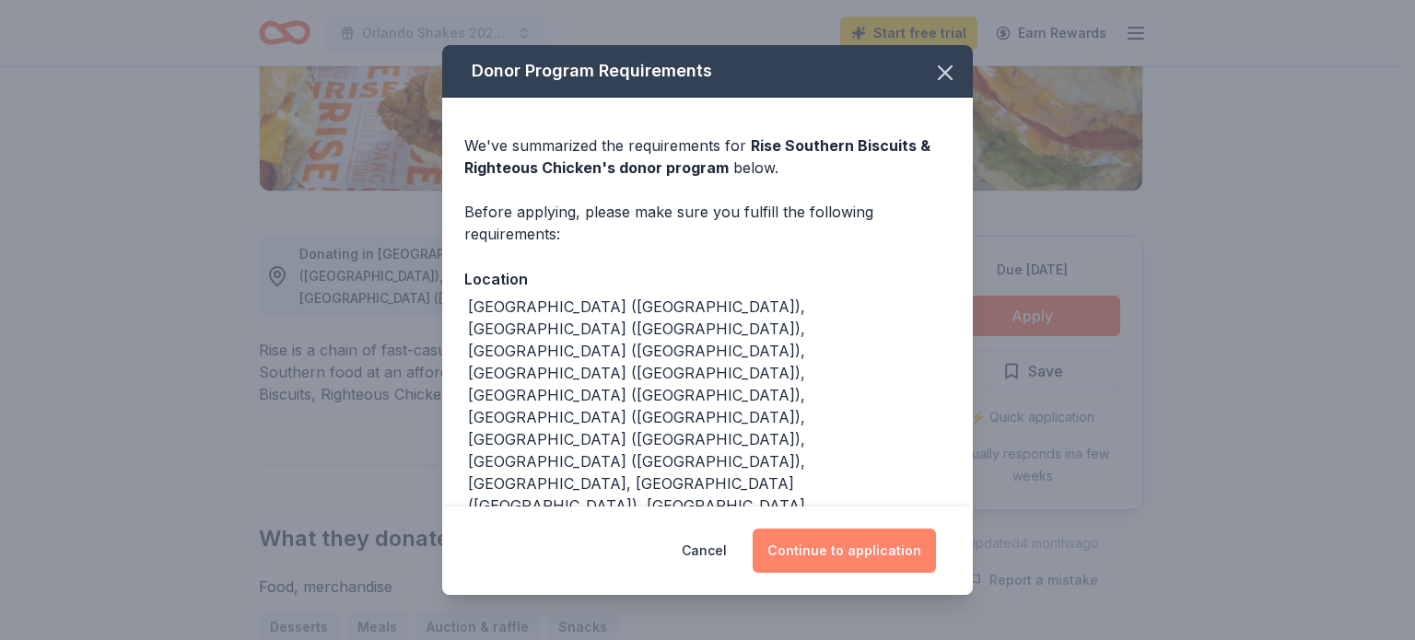
click at [870, 552] on button "Continue to application" at bounding box center [843, 551] width 183 height 44
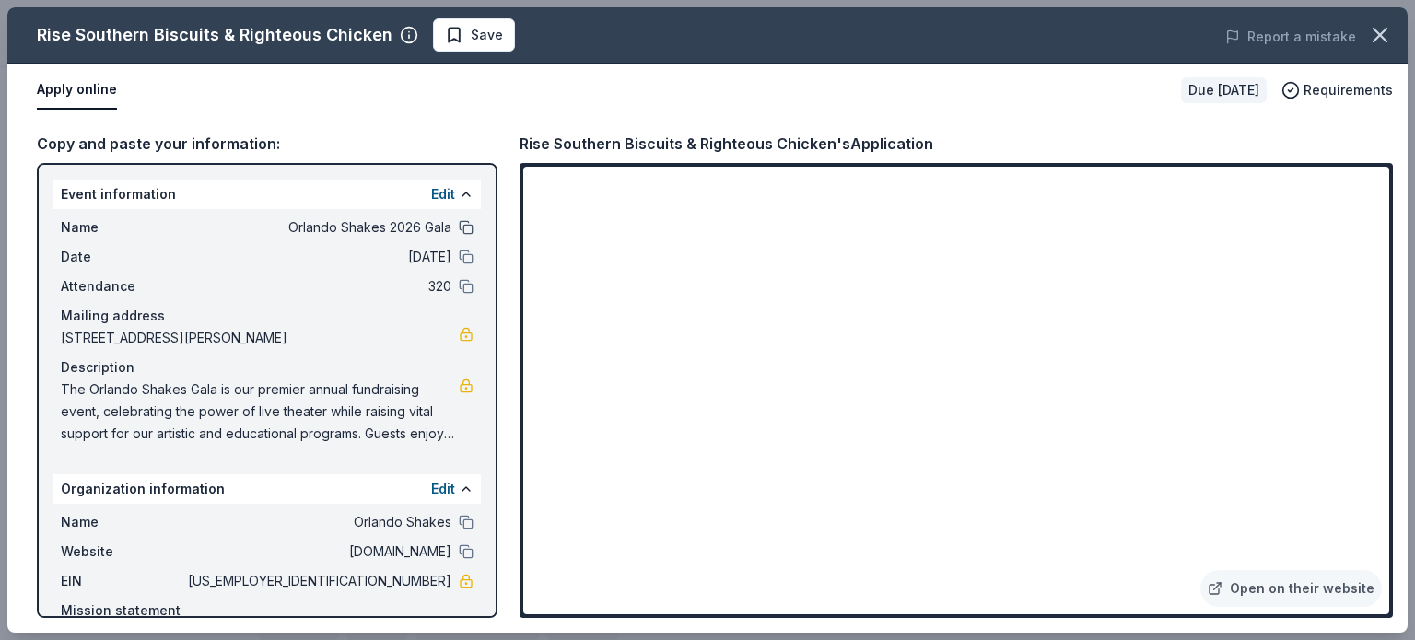
click at [459, 223] on button at bounding box center [466, 227] width 15 height 15
click at [1371, 41] on icon "button" at bounding box center [1380, 35] width 26 height 26
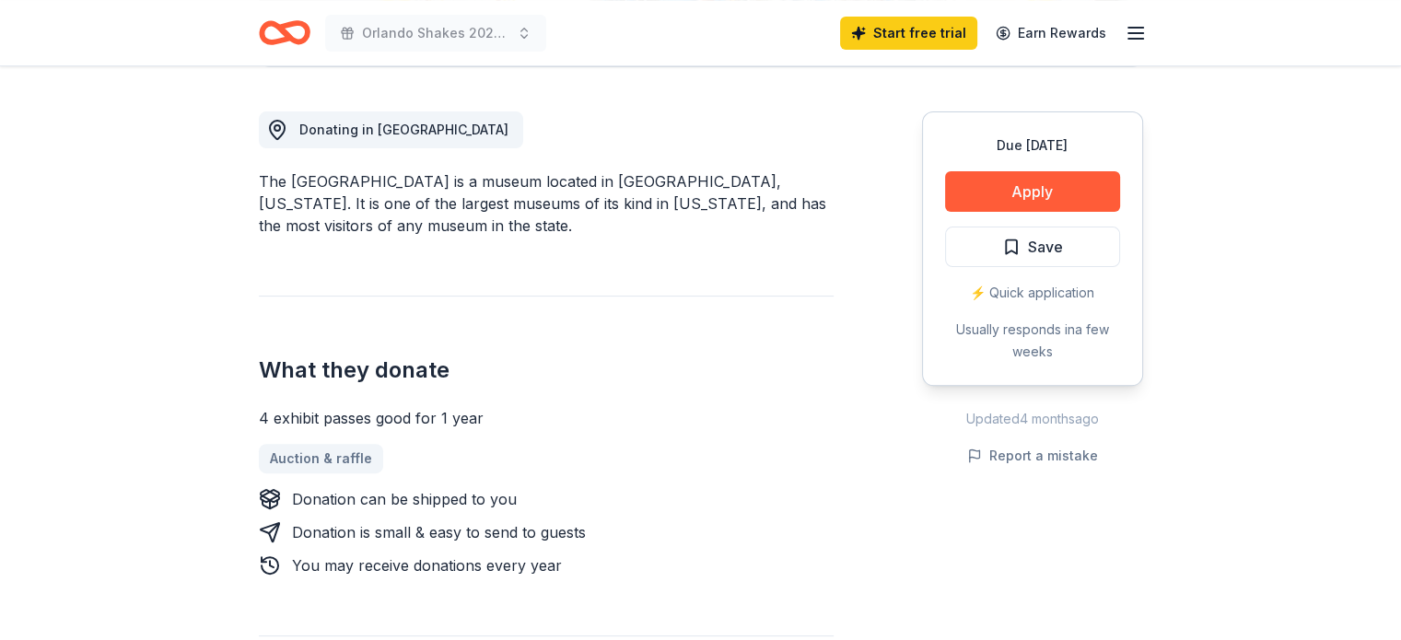
scroll to position [461, 0]
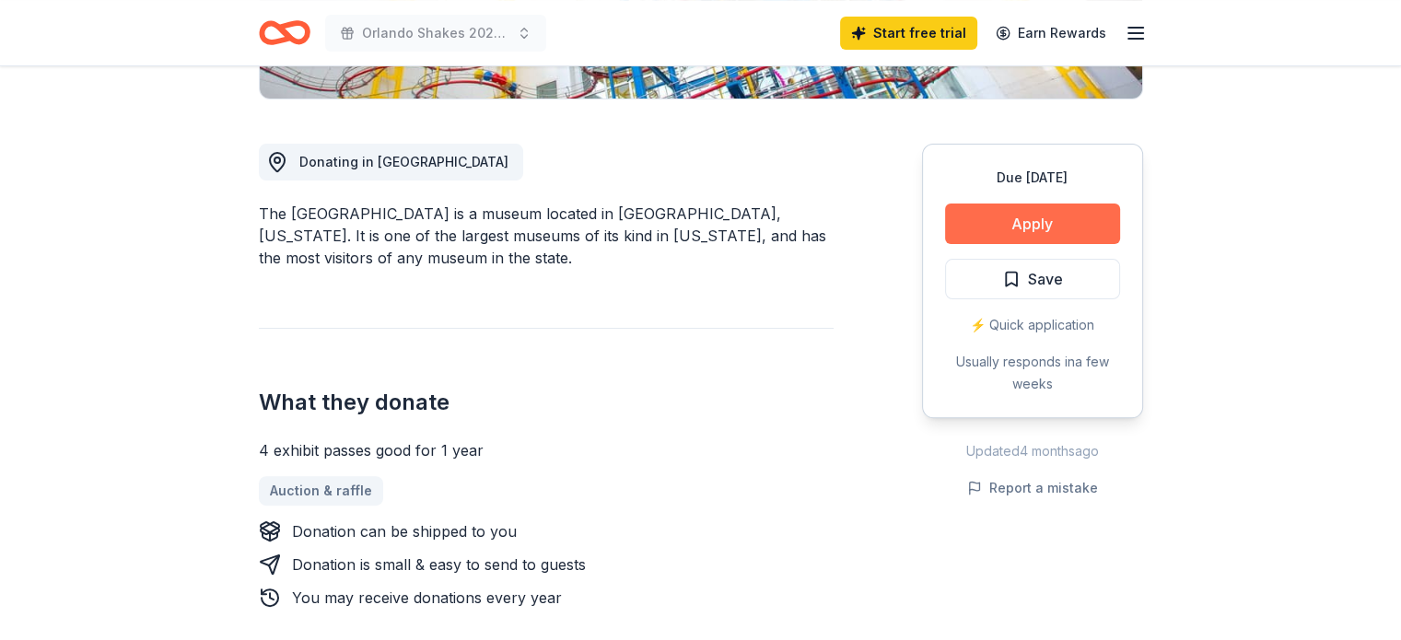
click at [1006, 228] on button "Apply" at bounding box center [1032, 224] width 175 height 41
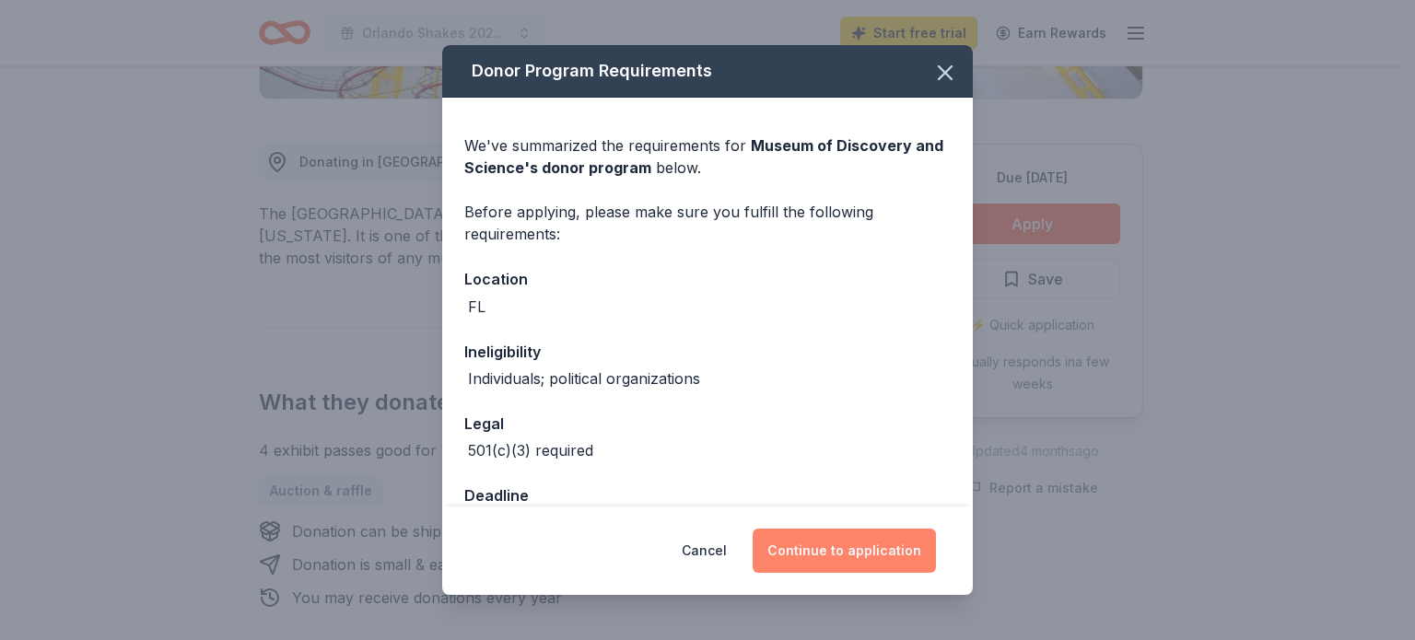
click at [850, 557] on button "Continue to application" at bounding box center [843, 551] width 183 height 44
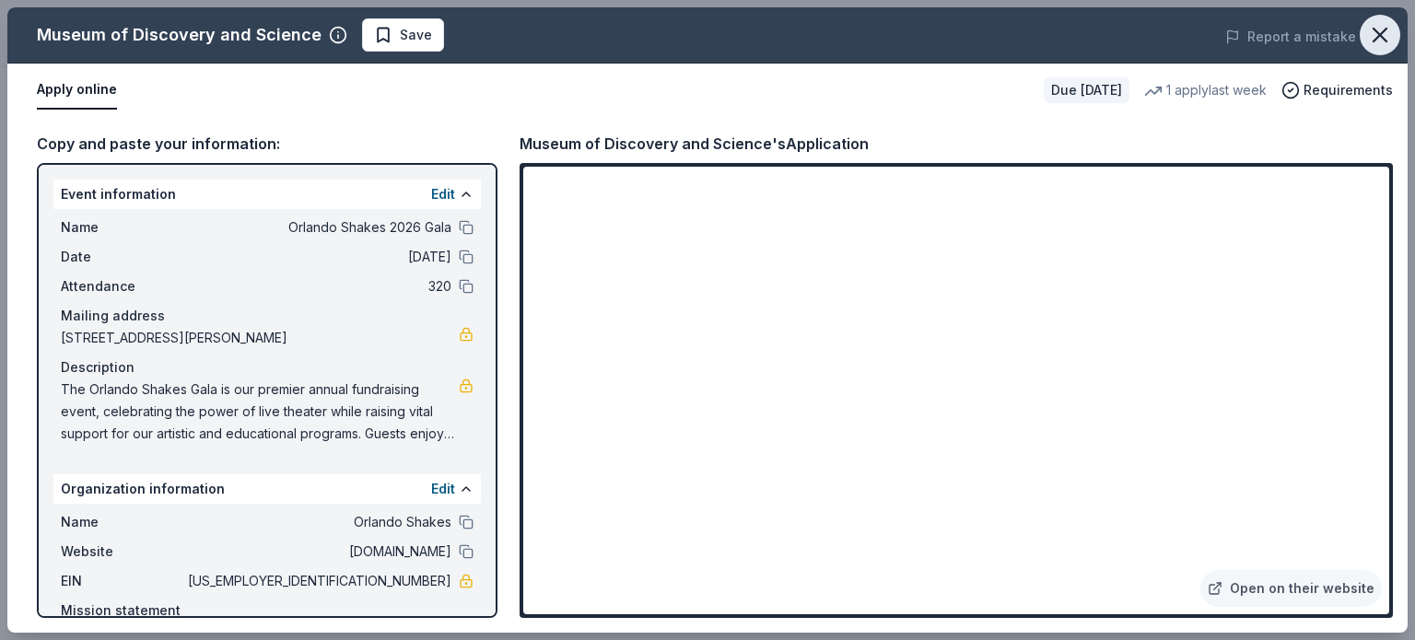
click at [1376, 41] on icon "button" at bounding box center [1380, 35] width 26 height 26
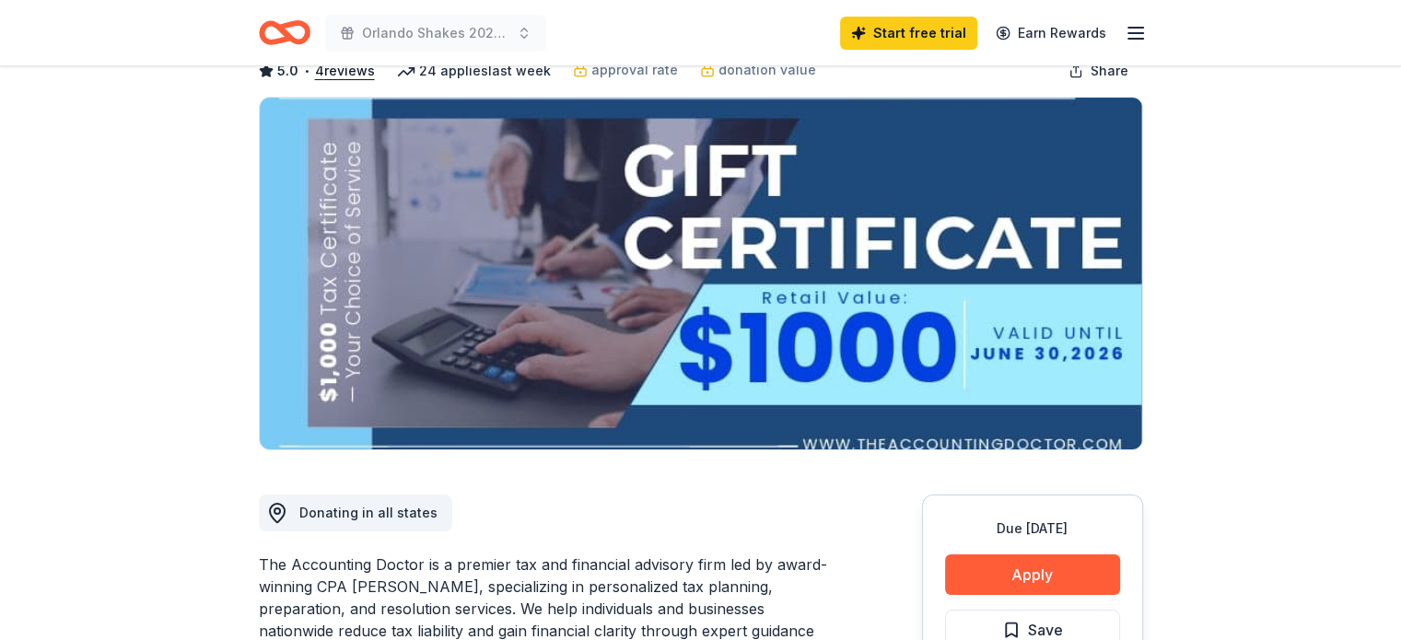
scroll to position [92, 0]
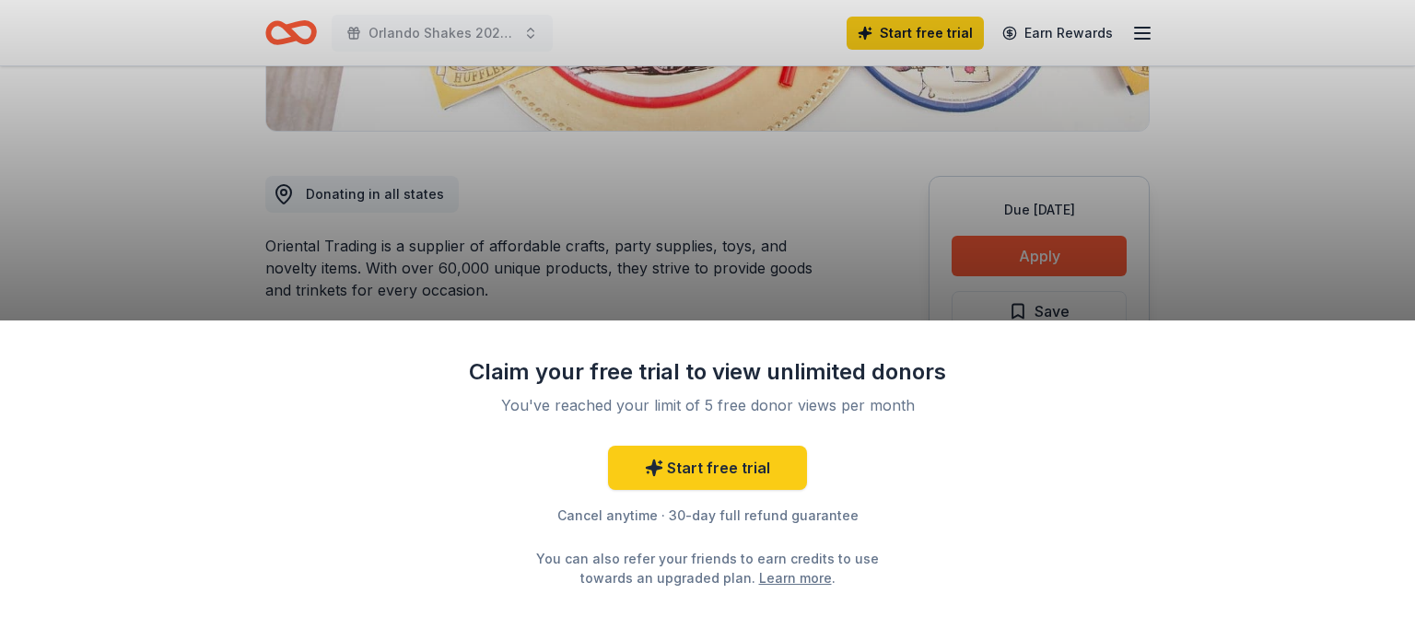
scroll to position [461, 0]
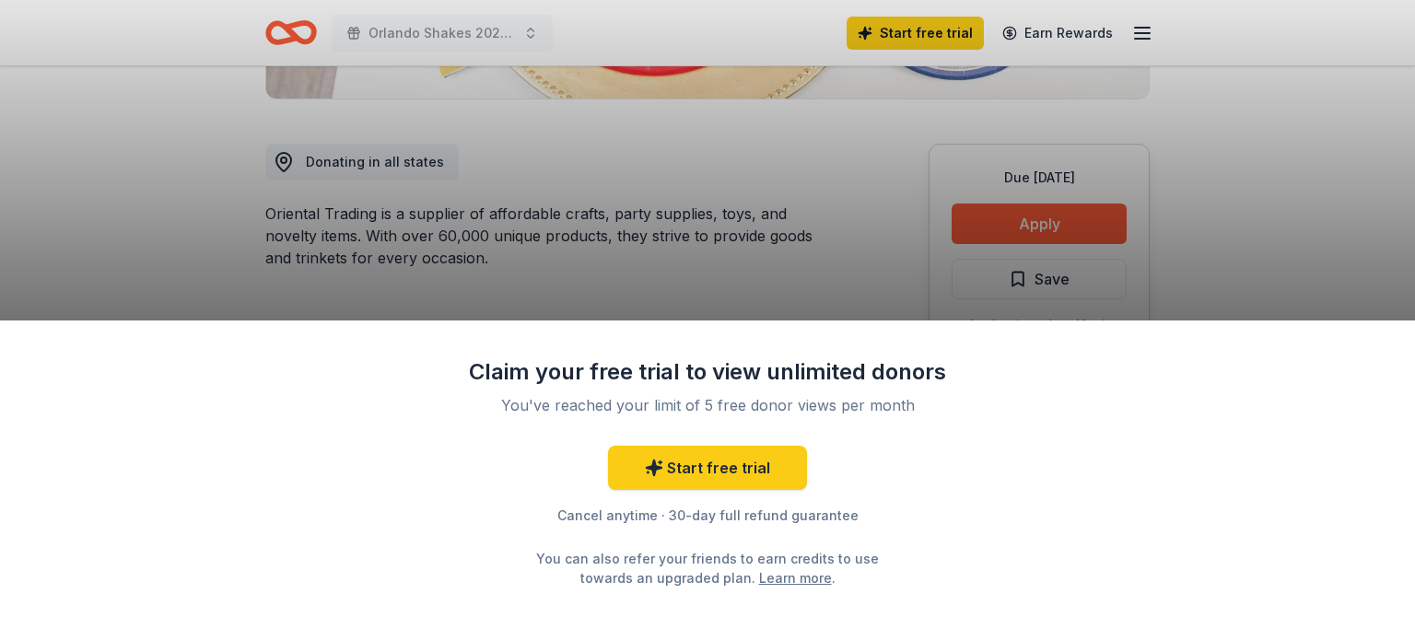
click at [764, 227] on div "Claim your free trial to view unlimited donors You've reached your limit of 5 f…" at bounding box center [707, 320] width 1415 height 640
